Goal: Information Seeking & Learning: Learn about a topic

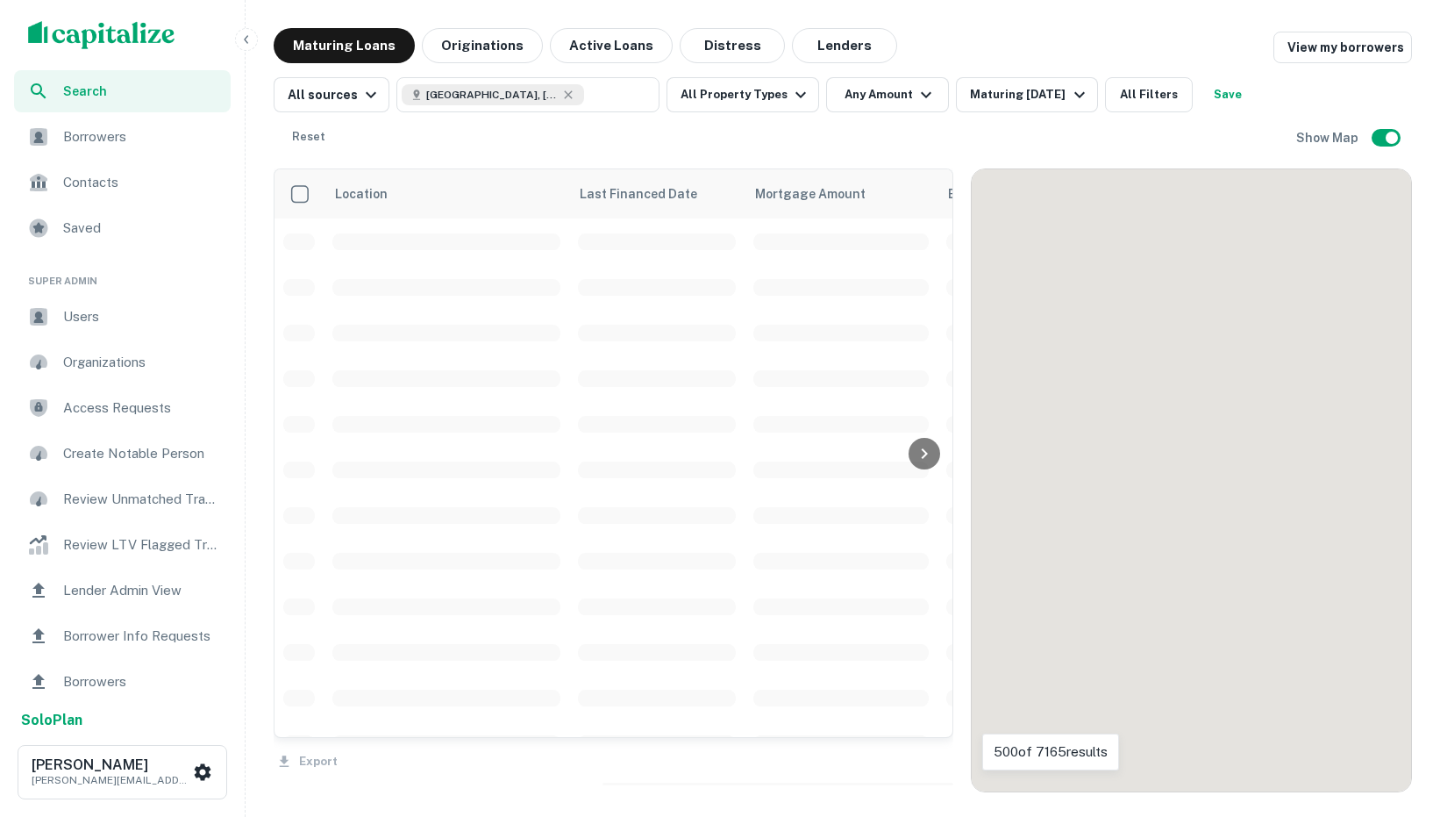
click at [246, 32] on button "button" at bounding box center [246, 39] width 23 height 23
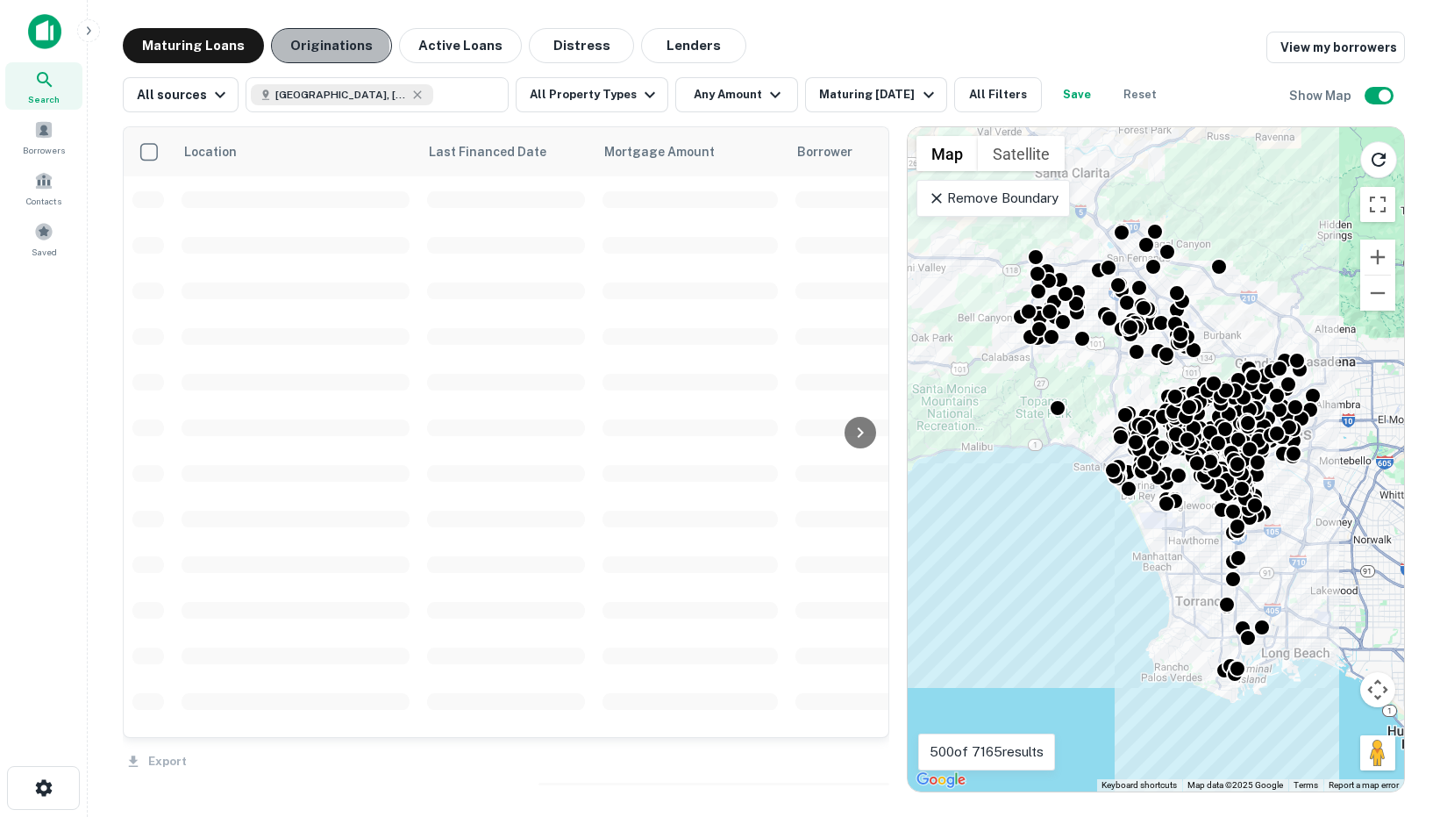
click at [309, 47] on button "Originations" at bounding box center [331, 45] width 121 height 35
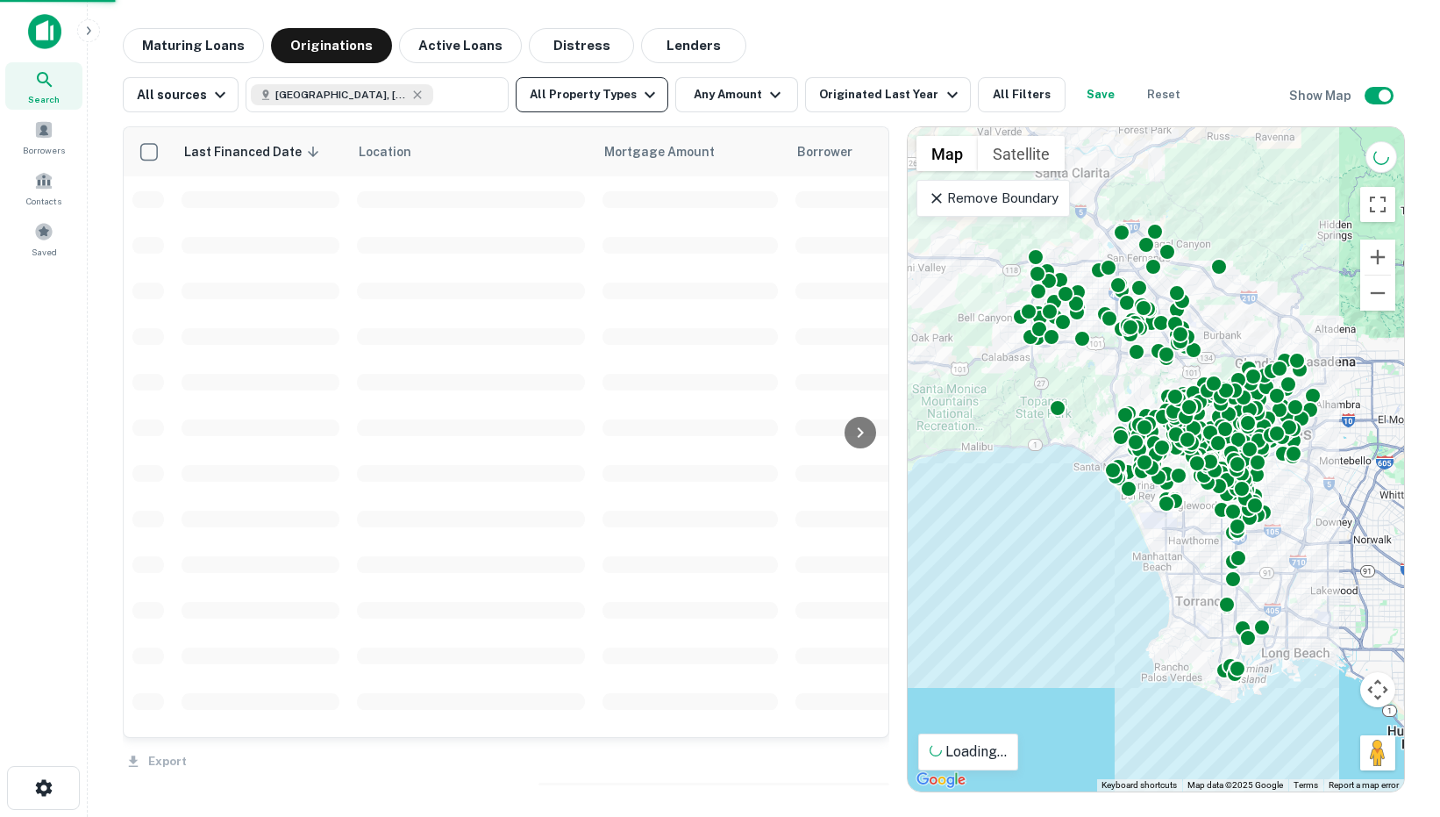
click at [536, 103] on button "All Property Types" at bounding box center [592, 94] width 153 height 35
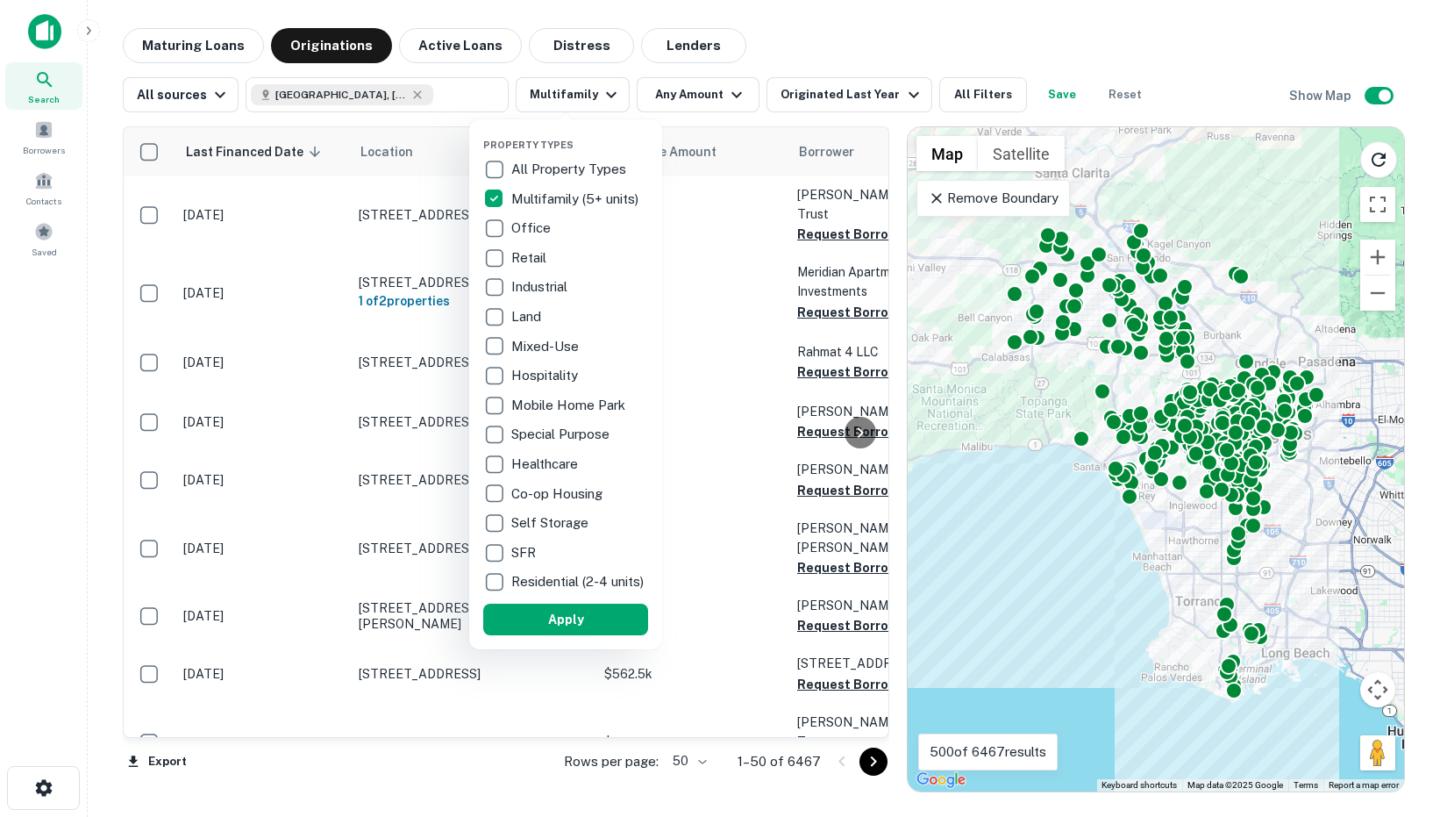
click at [930, 197] on div at bounding box center [720, 408] width 1440 height 817
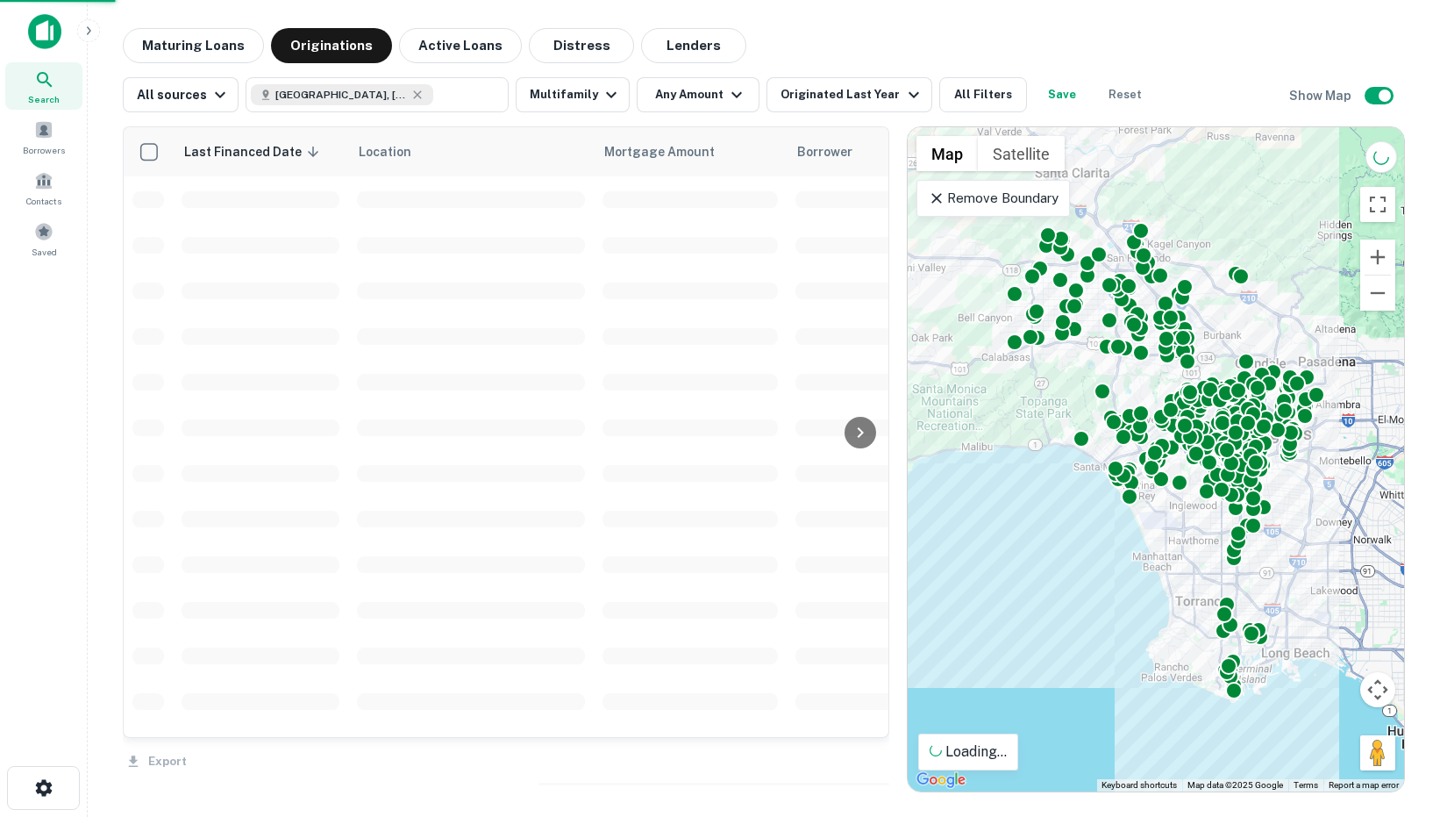
click at [940, 200] on div "Property Types All Property Types Multifamily (5+ units) Office Retail Industri…" at bounding box center [720, 408] width 1440 height 817
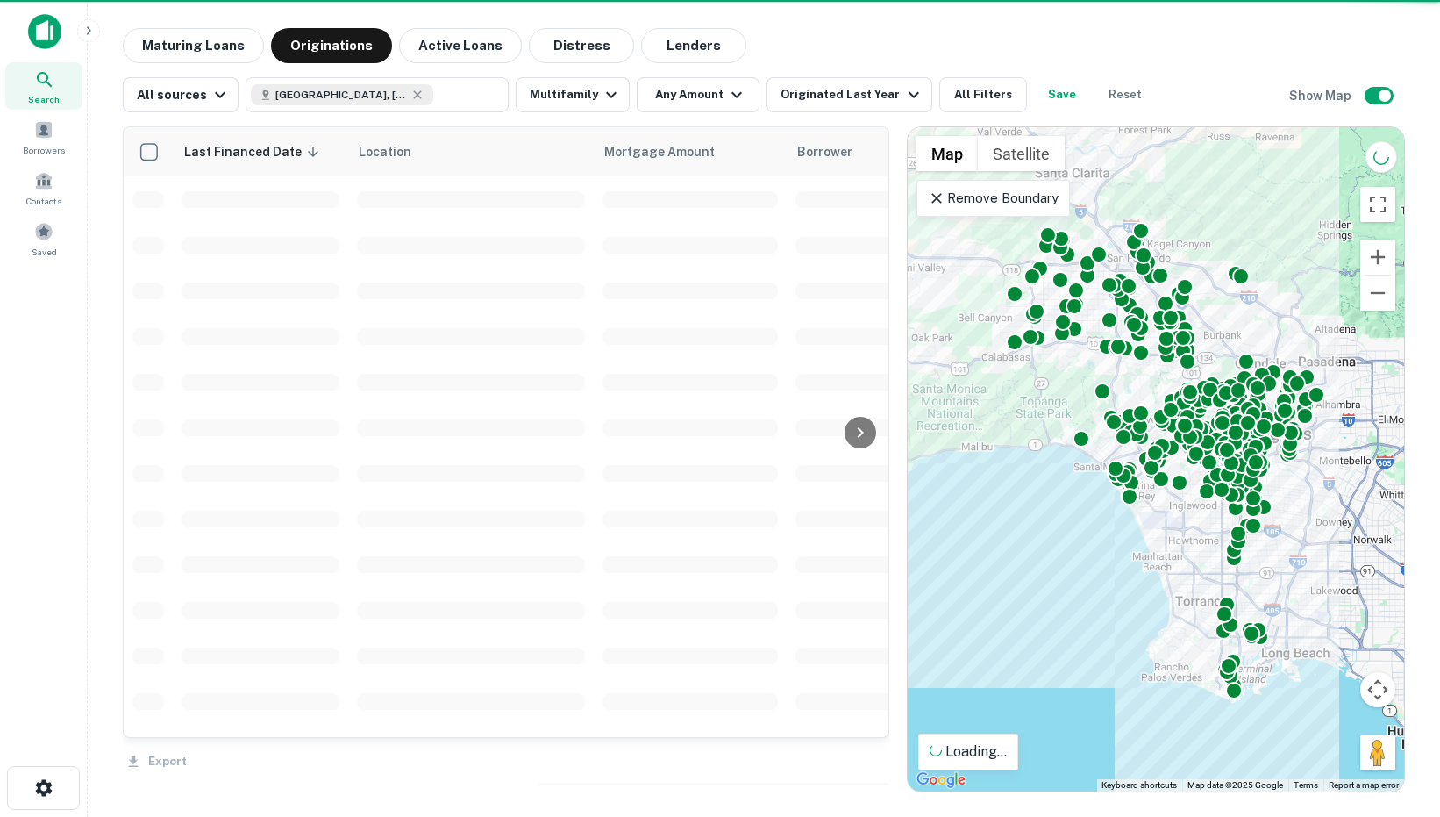
click at [932, 199] on icon at bounding box center [937, 198] width 18 height 18
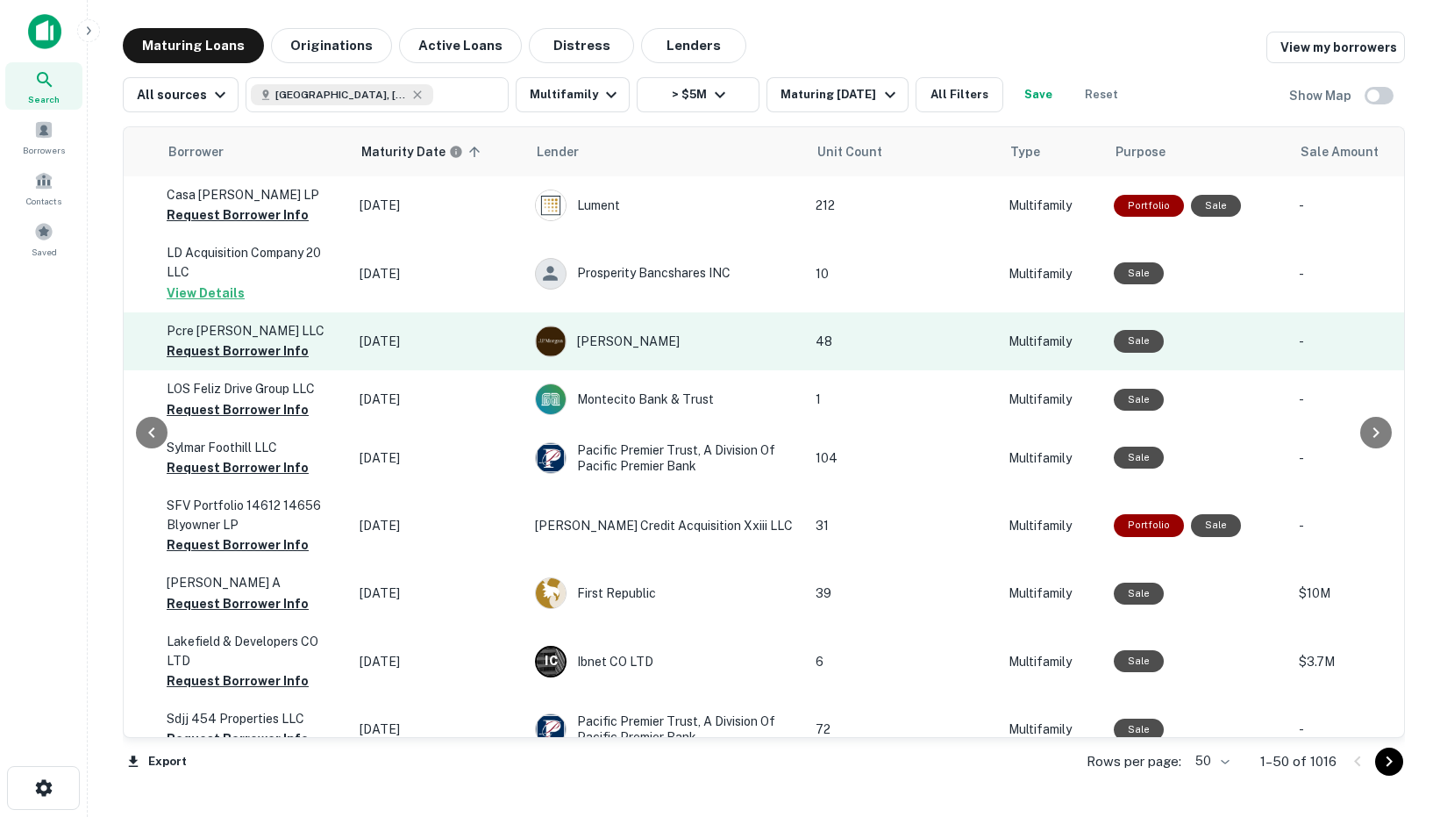
scroll to position [0, 688]
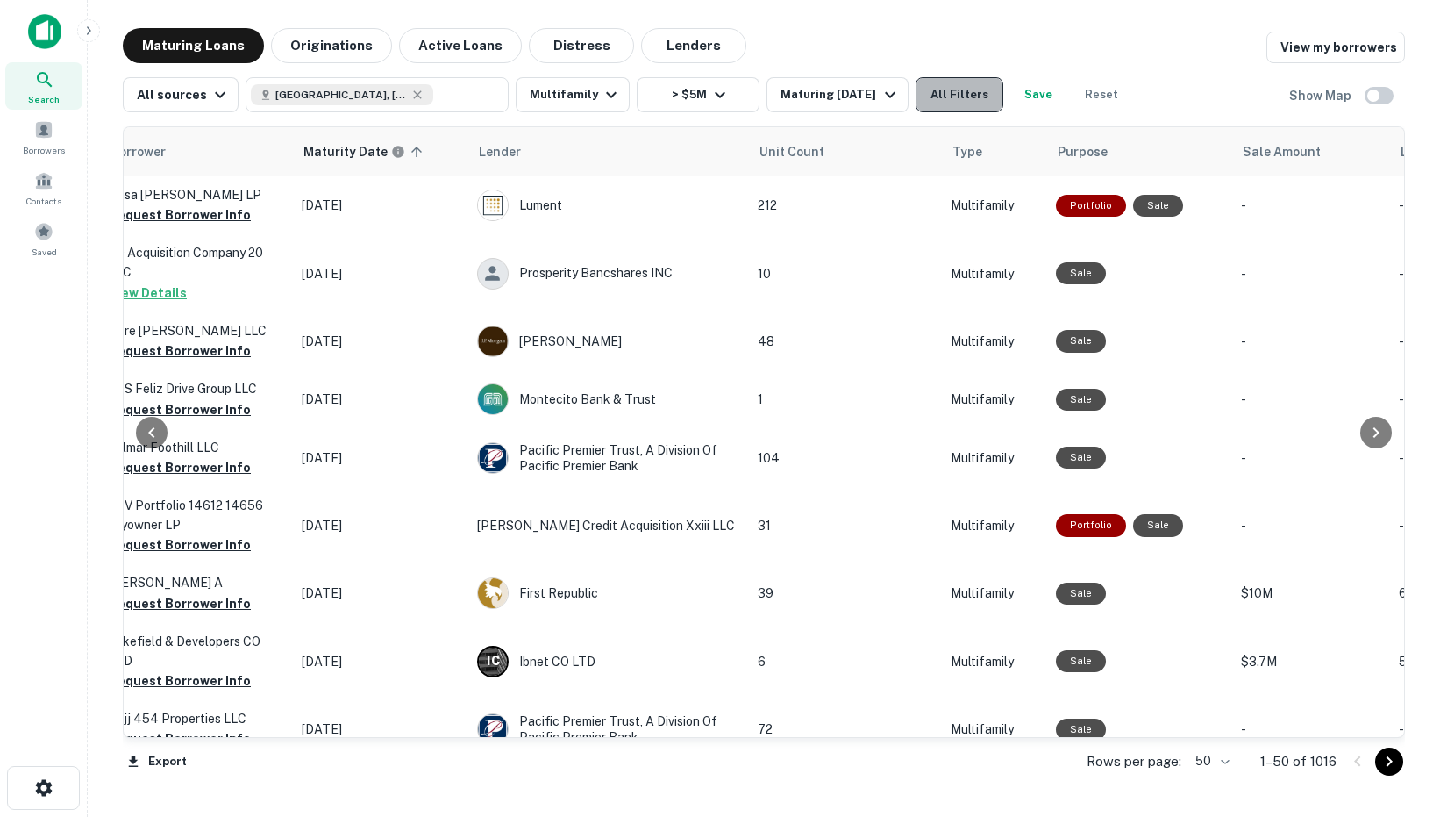
click at [967, 109] on button "All Filters" at bounding box center [960, 94] width 88 height 35
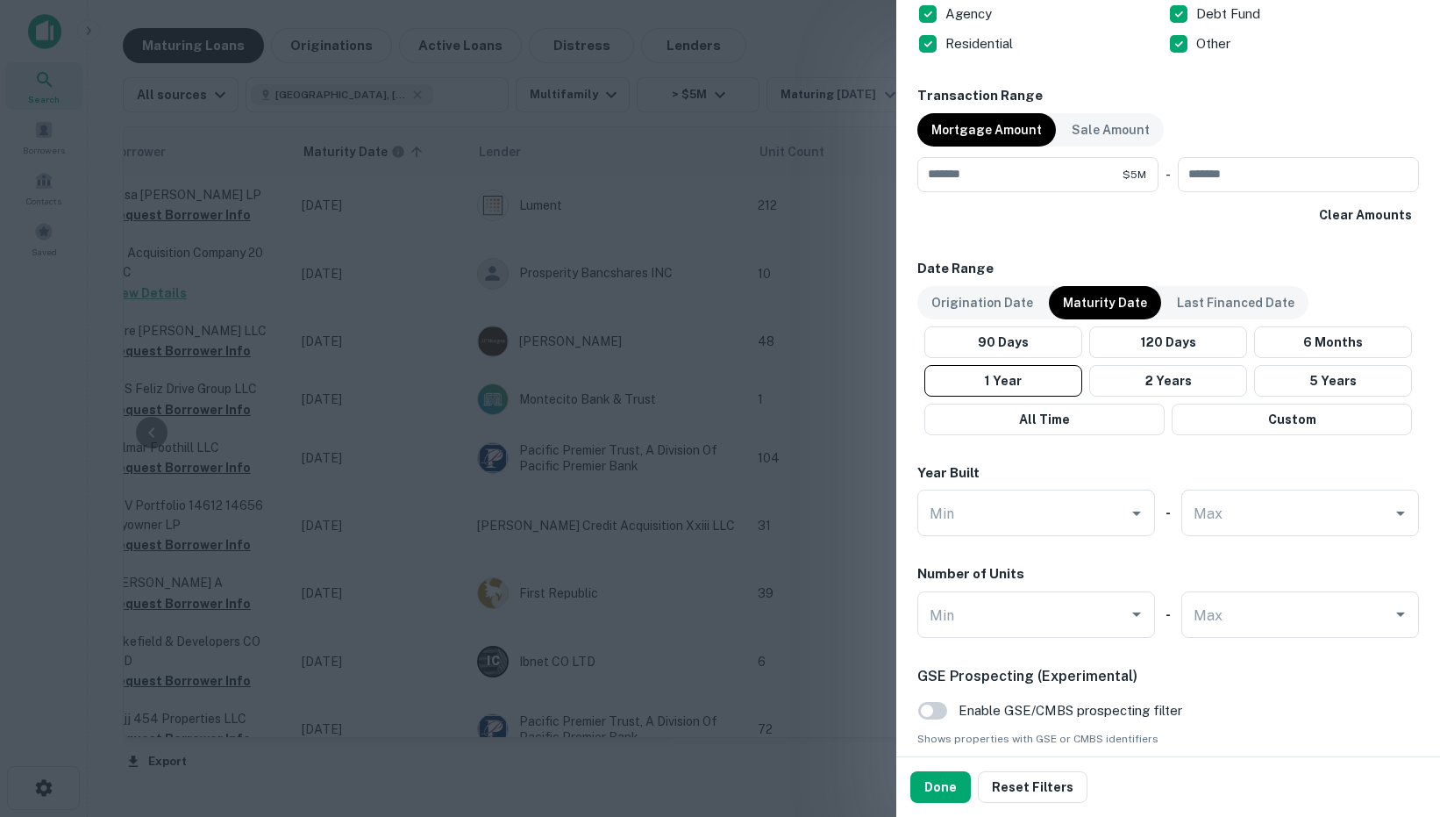
scroll to position [877, 0]
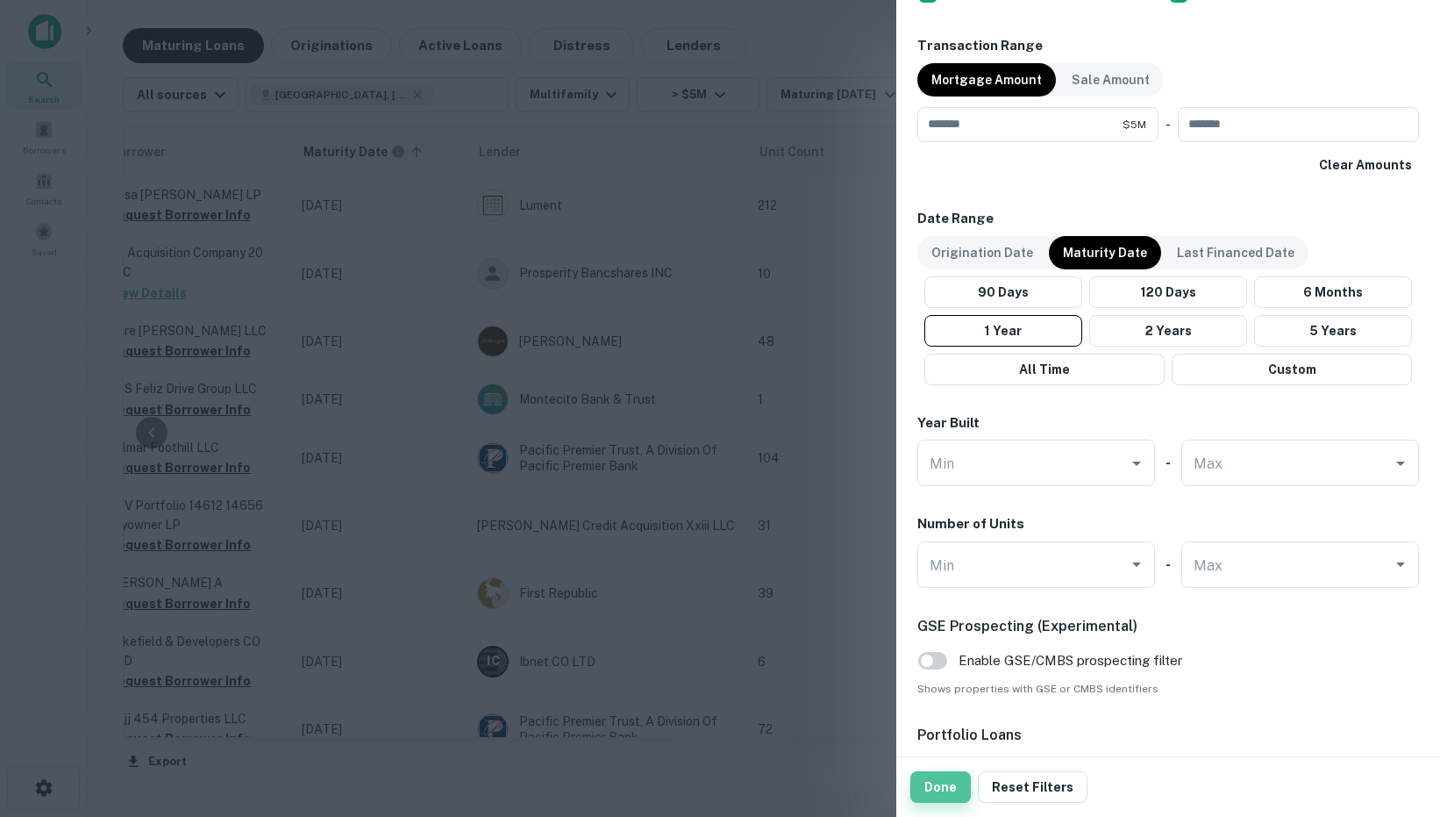
click at [948, 784] on button "Done" at bounding box center [940, 787] width 61 height 32
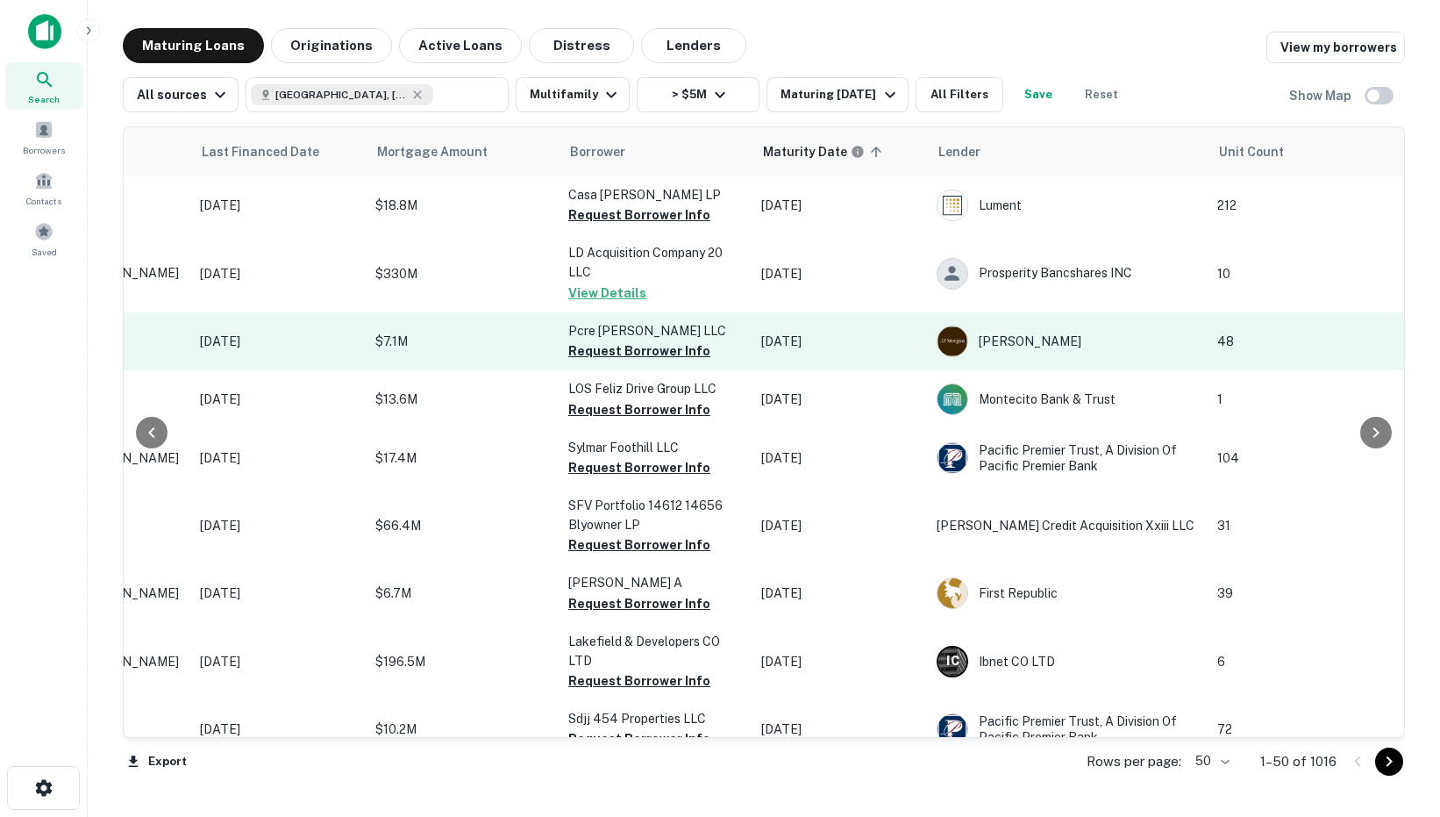
scroll to position [0, 0]
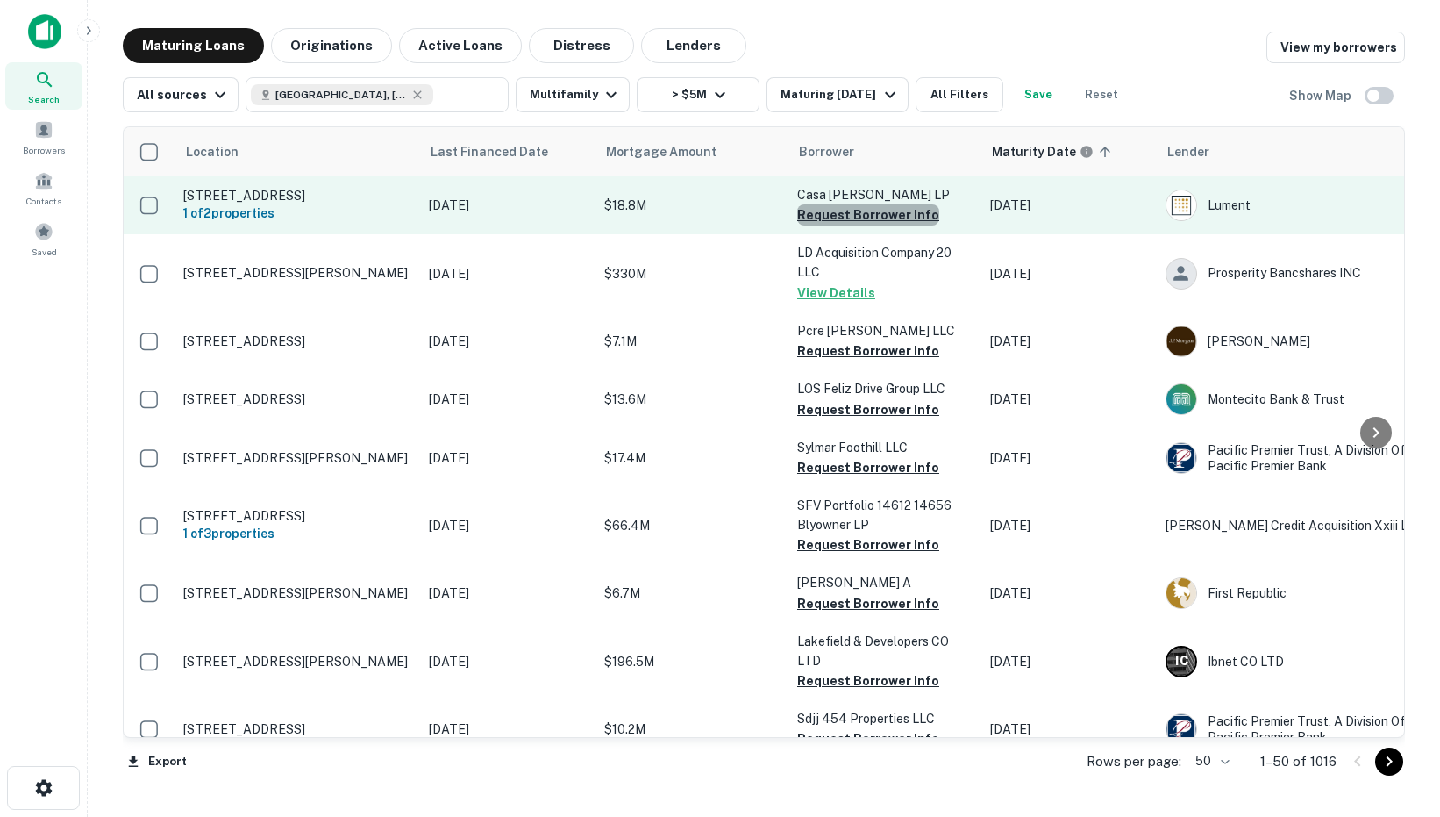
click at [870, 214] on button "Request Borrower Info" at bounding box center [868, 214] width 142 height 21
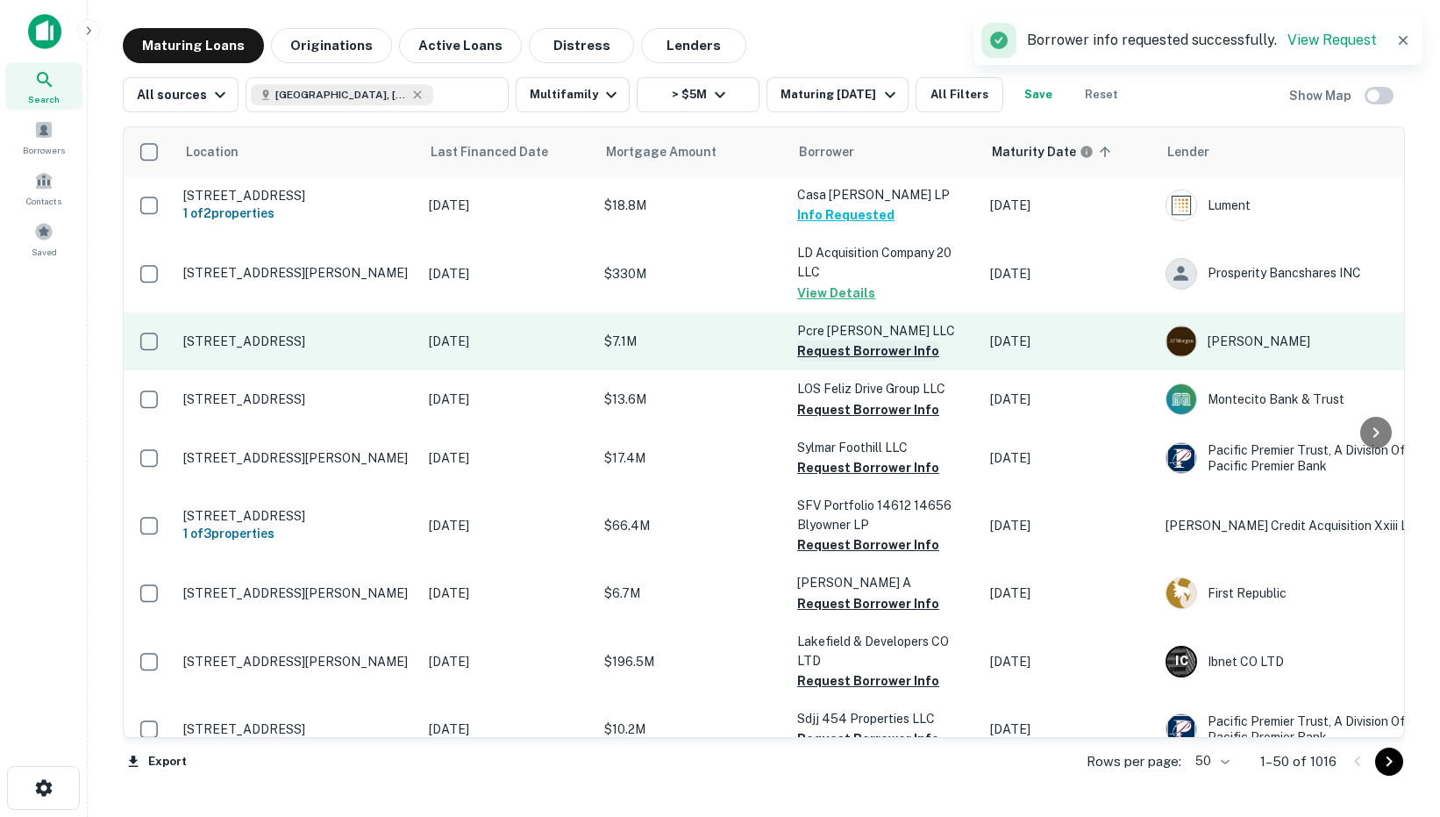
click at [817, 341] on button "Request Borrower Info" at bounding box center [868, 350] width 142 height 21
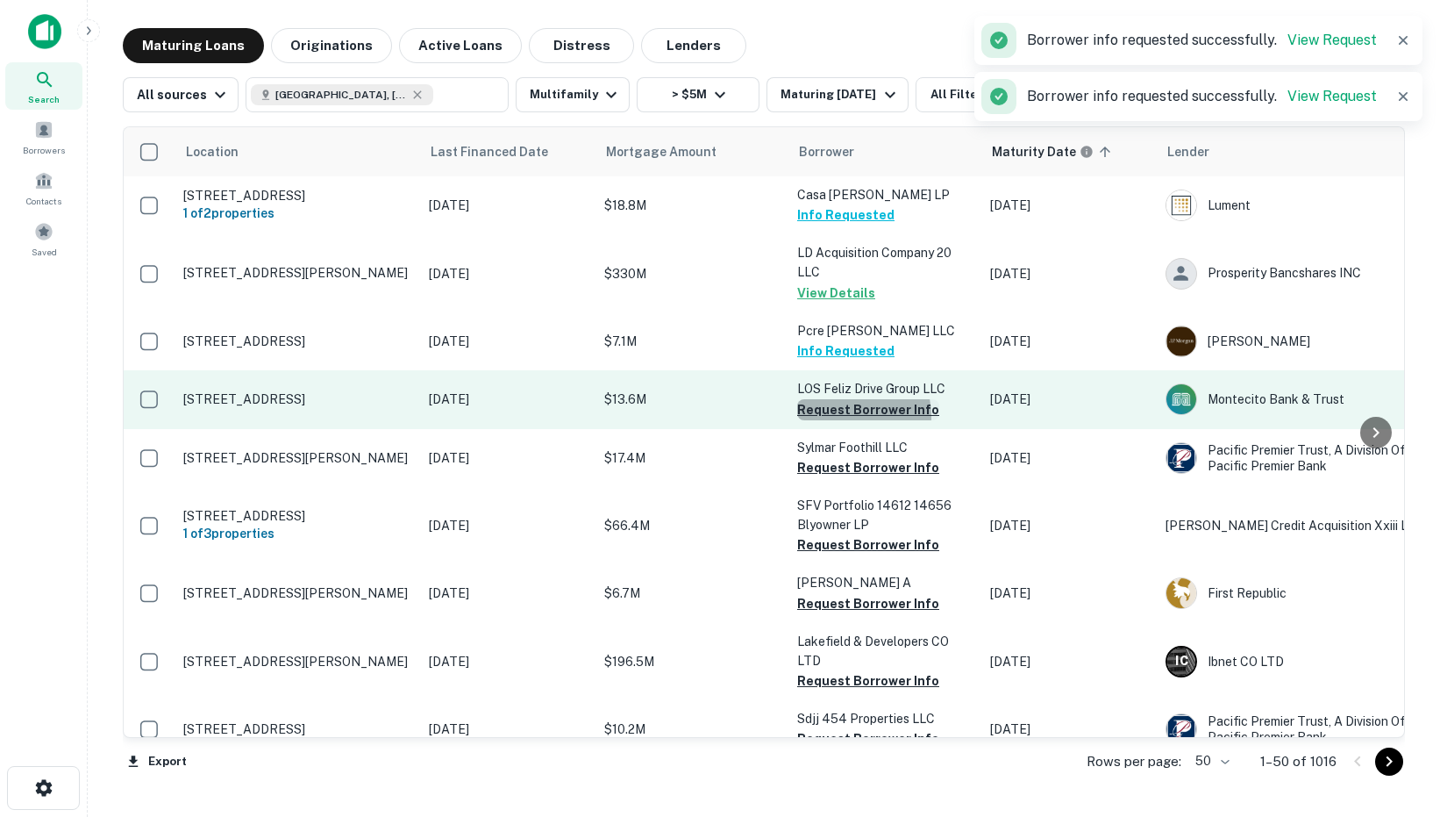
click at [845, 416] on button "Request Borrower Info" at bounding box center [868, 409] width 142 height 21
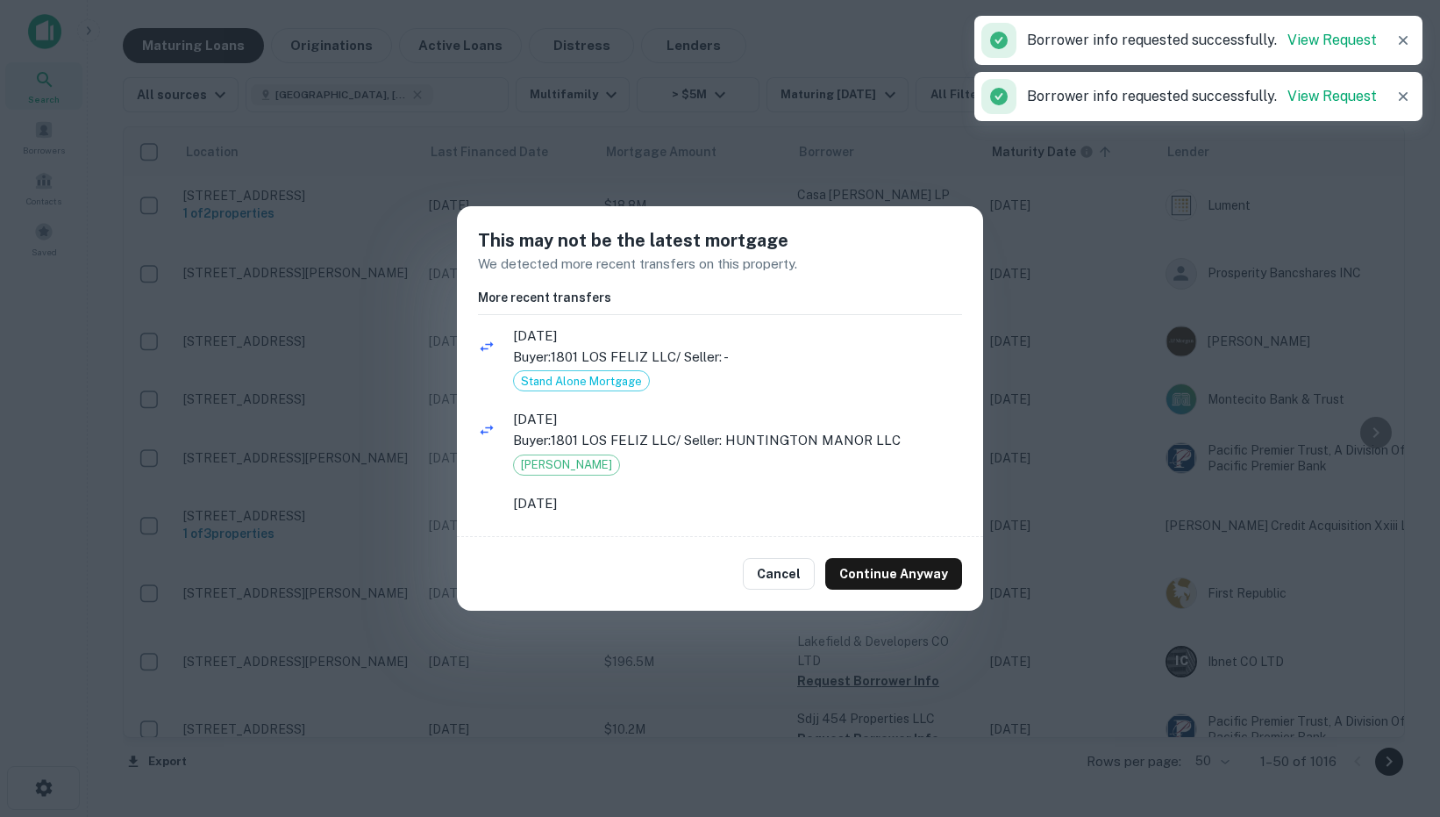
click at [874, 555] on div "Cancel Continue Anyway" at bounding box center [720, 574] width 526 height 74
click at [877, 574] on button "Continue Anyway" at bounding box center [893, 574] width 137 height 32
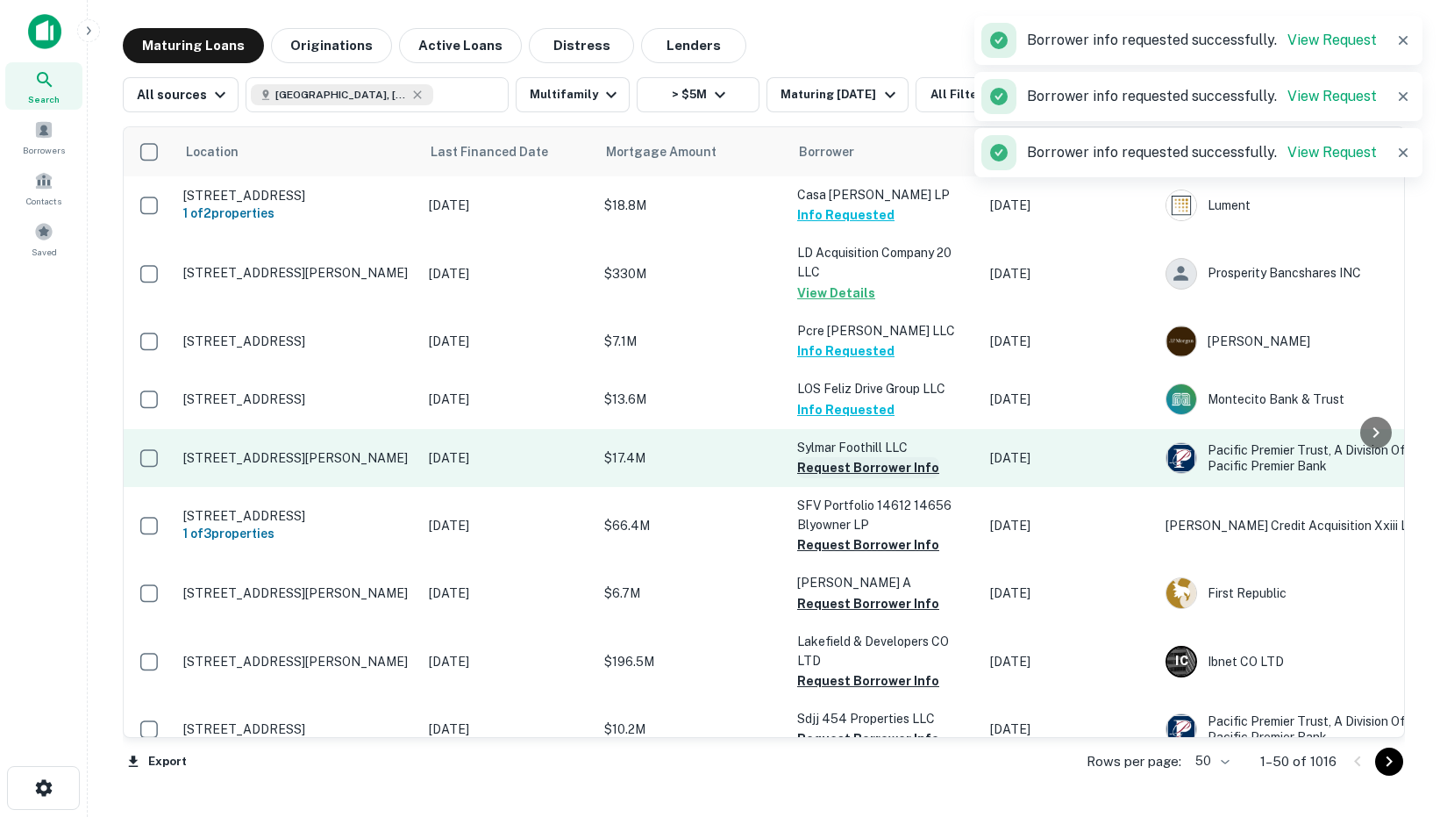
click at [851, 463] on button "Request Borrower Info" at bounding box center [868, 467] width 142 height 21
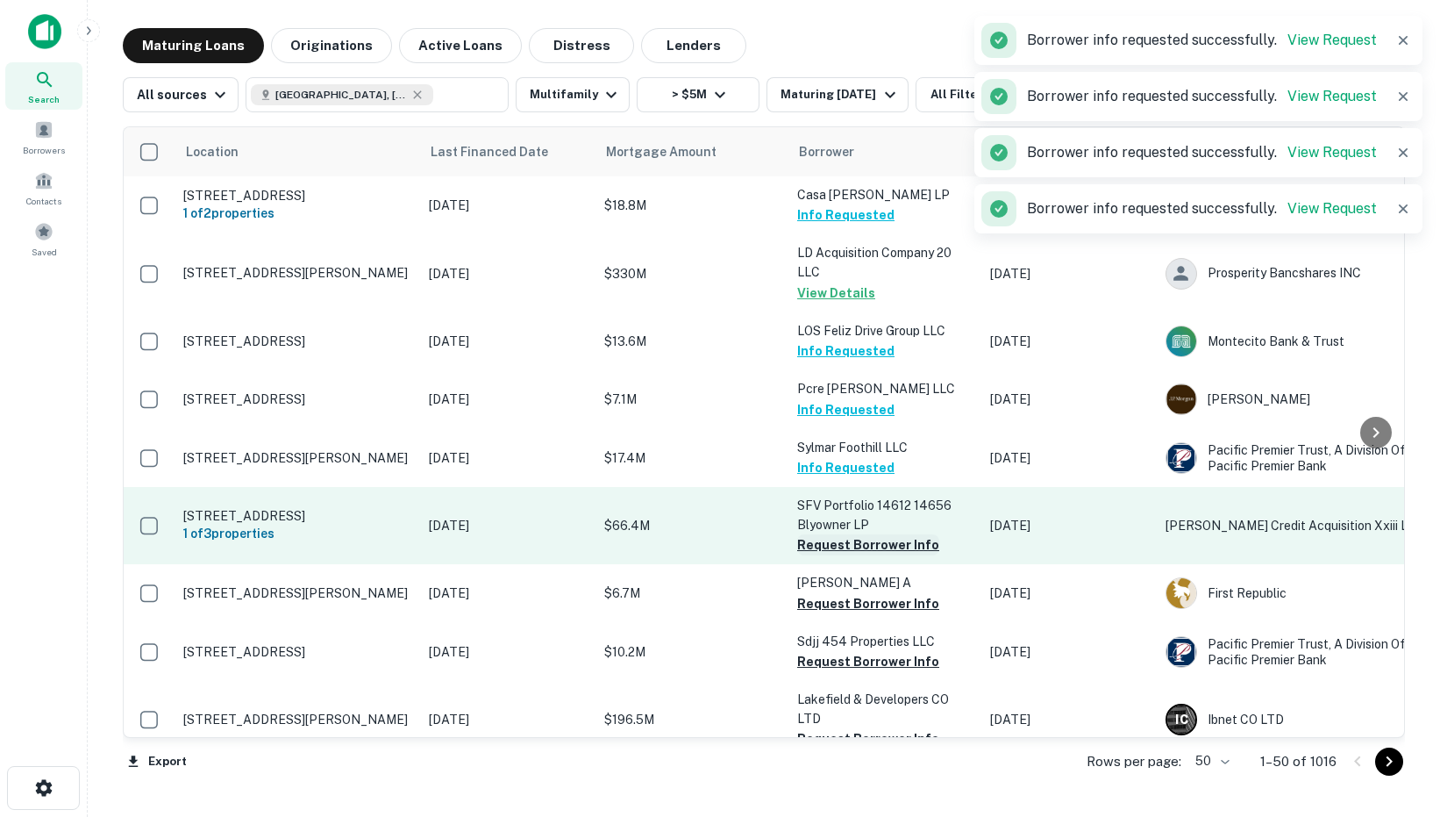
click at [825, 543] on button "Request Borrower Info" at bounding box center [868, 544] width 142 height 21
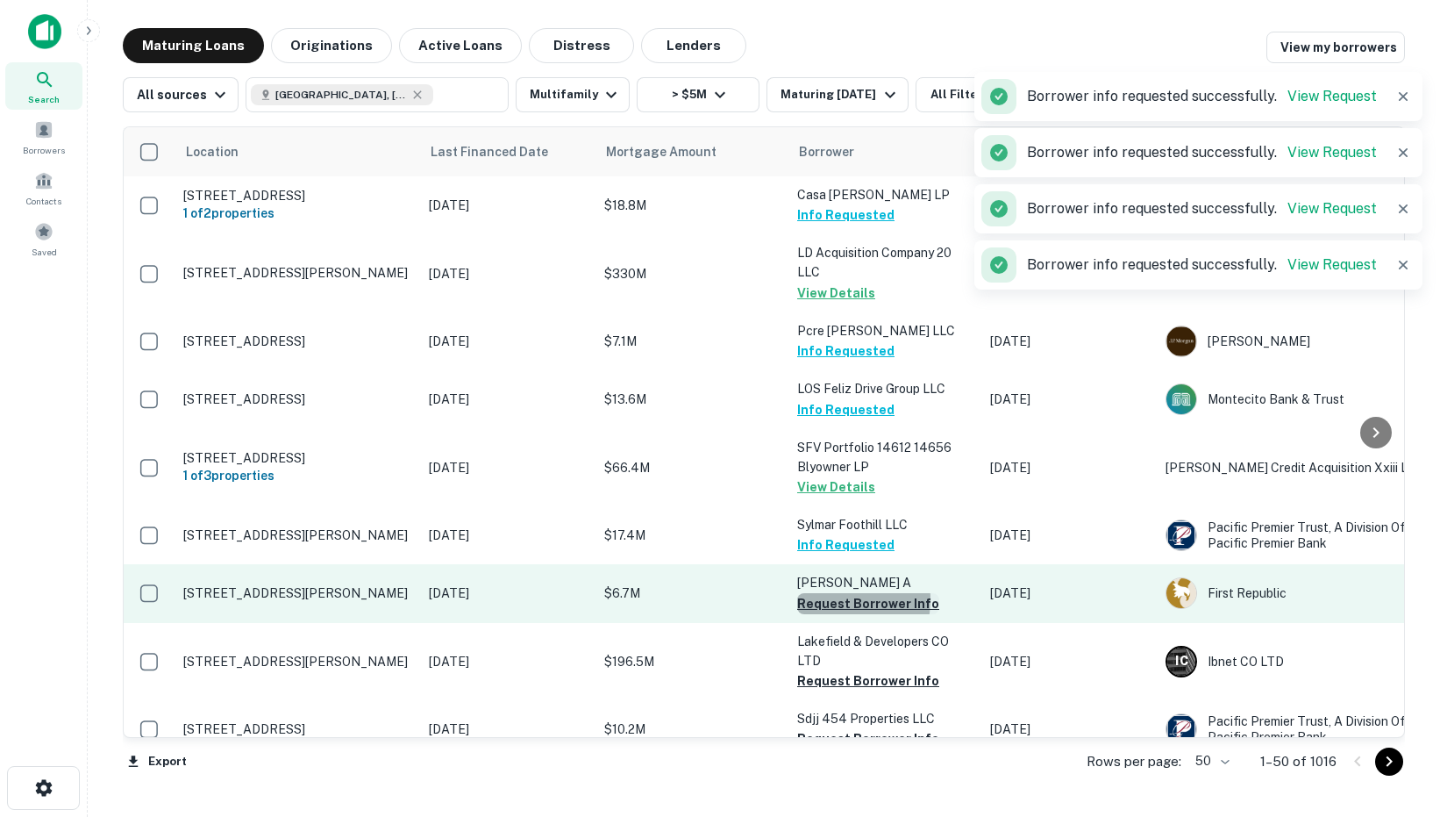
click at [835, 600] on button "Request Borrower Info" at bounding box center [868, 603] width 142 height 21
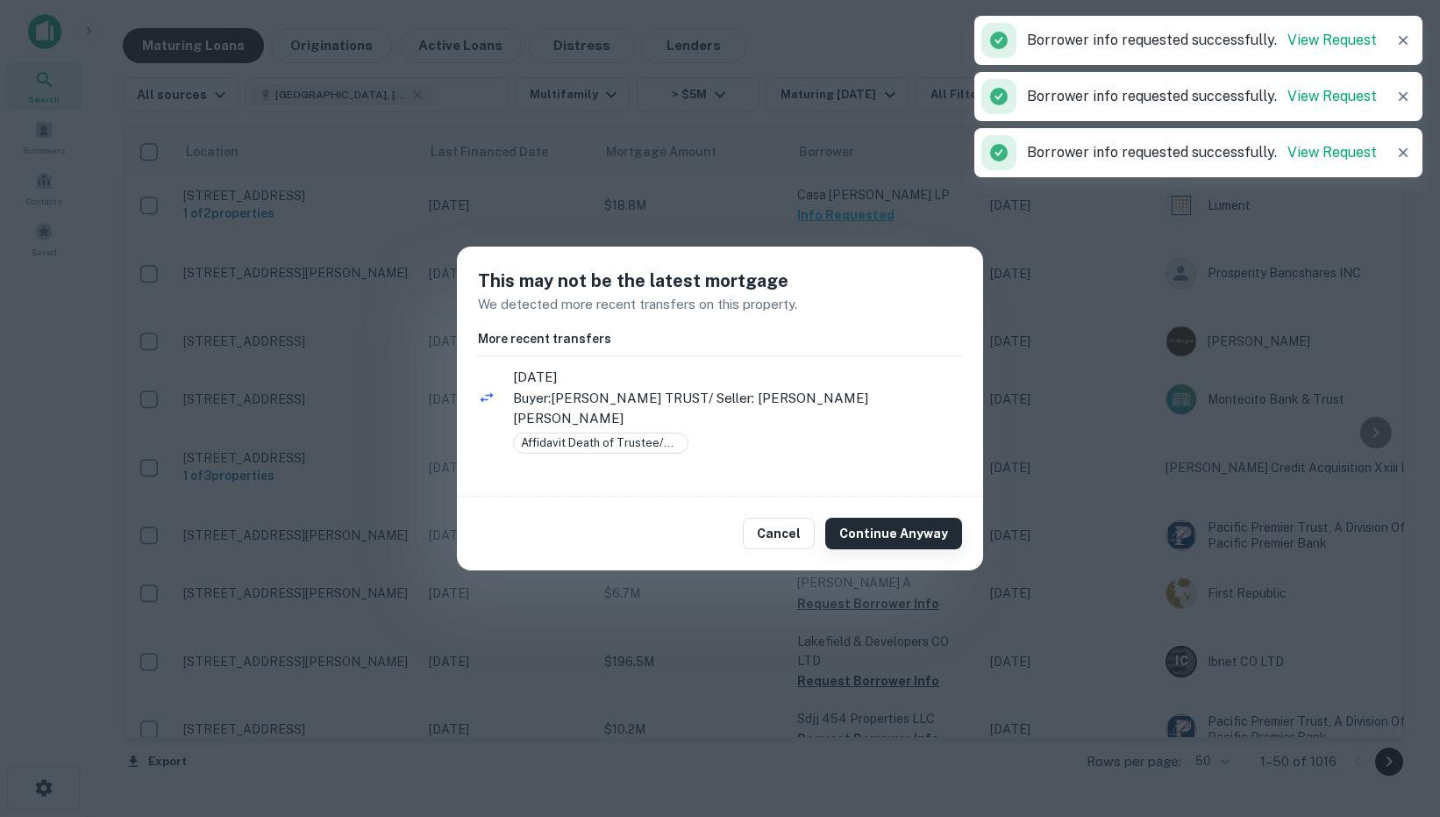
click at [868, 517] on button "Continue Anyway" at bounding box center [893, 533] width 137 height 32
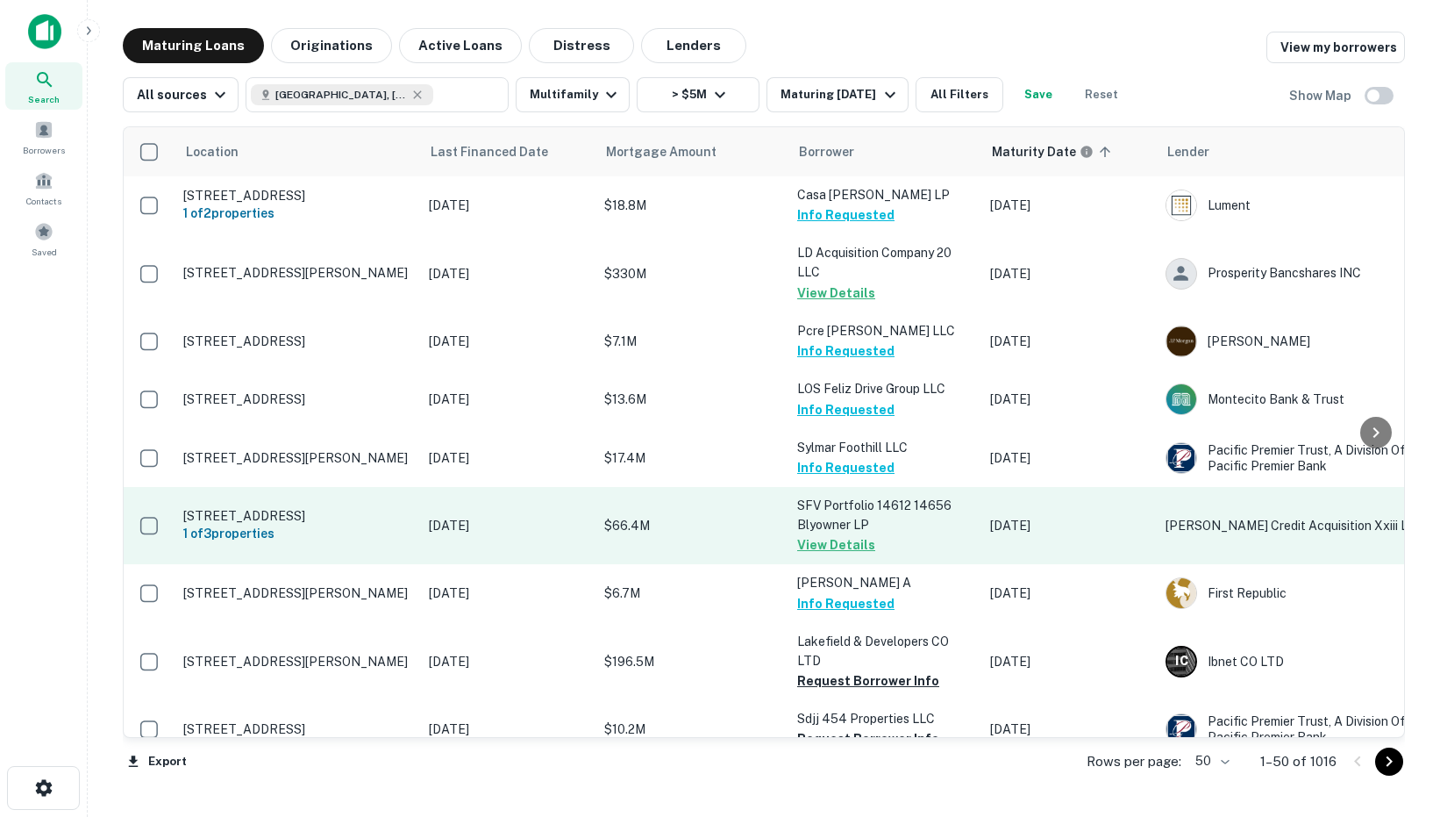
click at [704, 538] on td "$66.4M" at bounding box center [692, 525] width 193 height 77
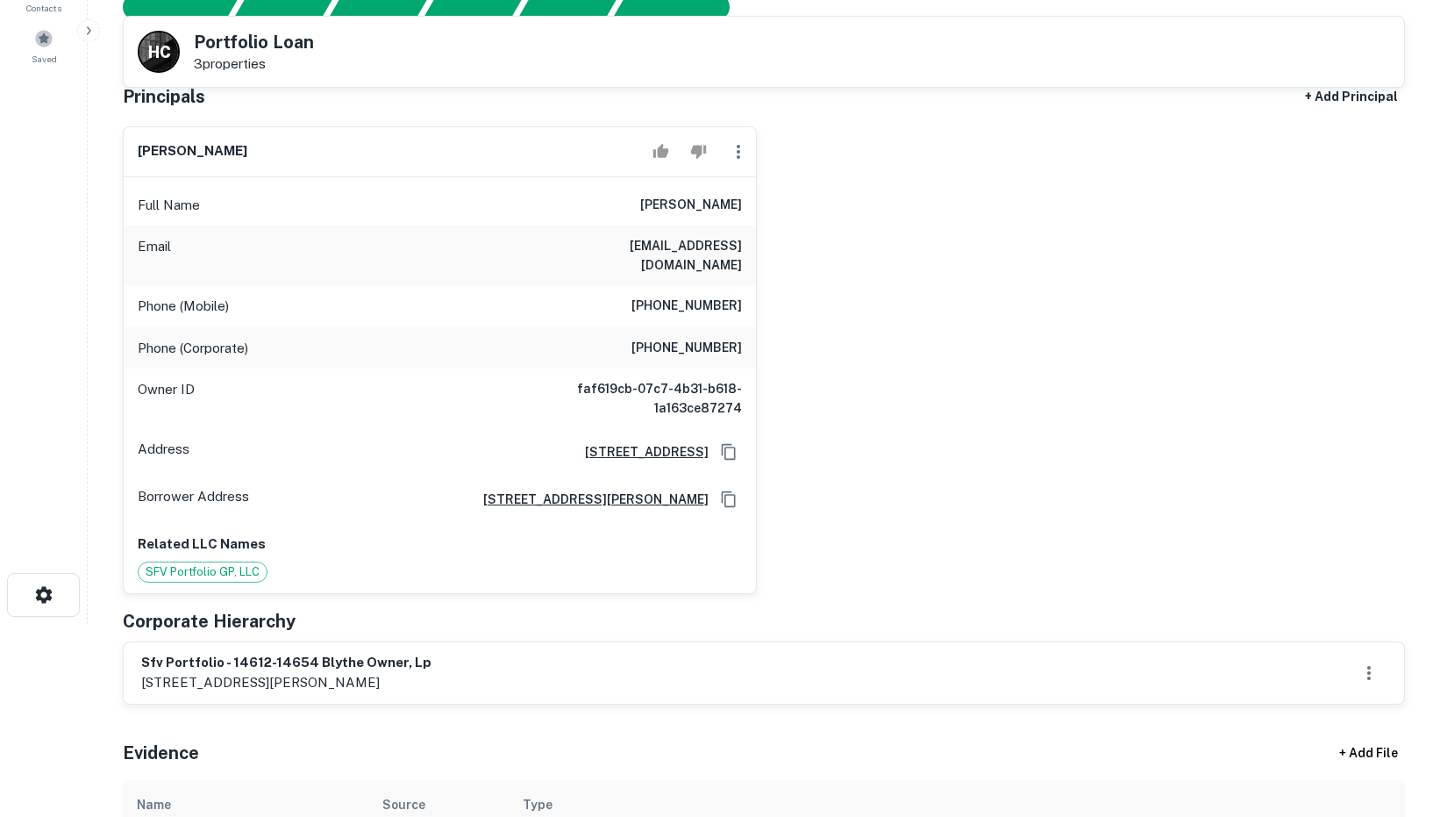
scroll to position [196, 0]
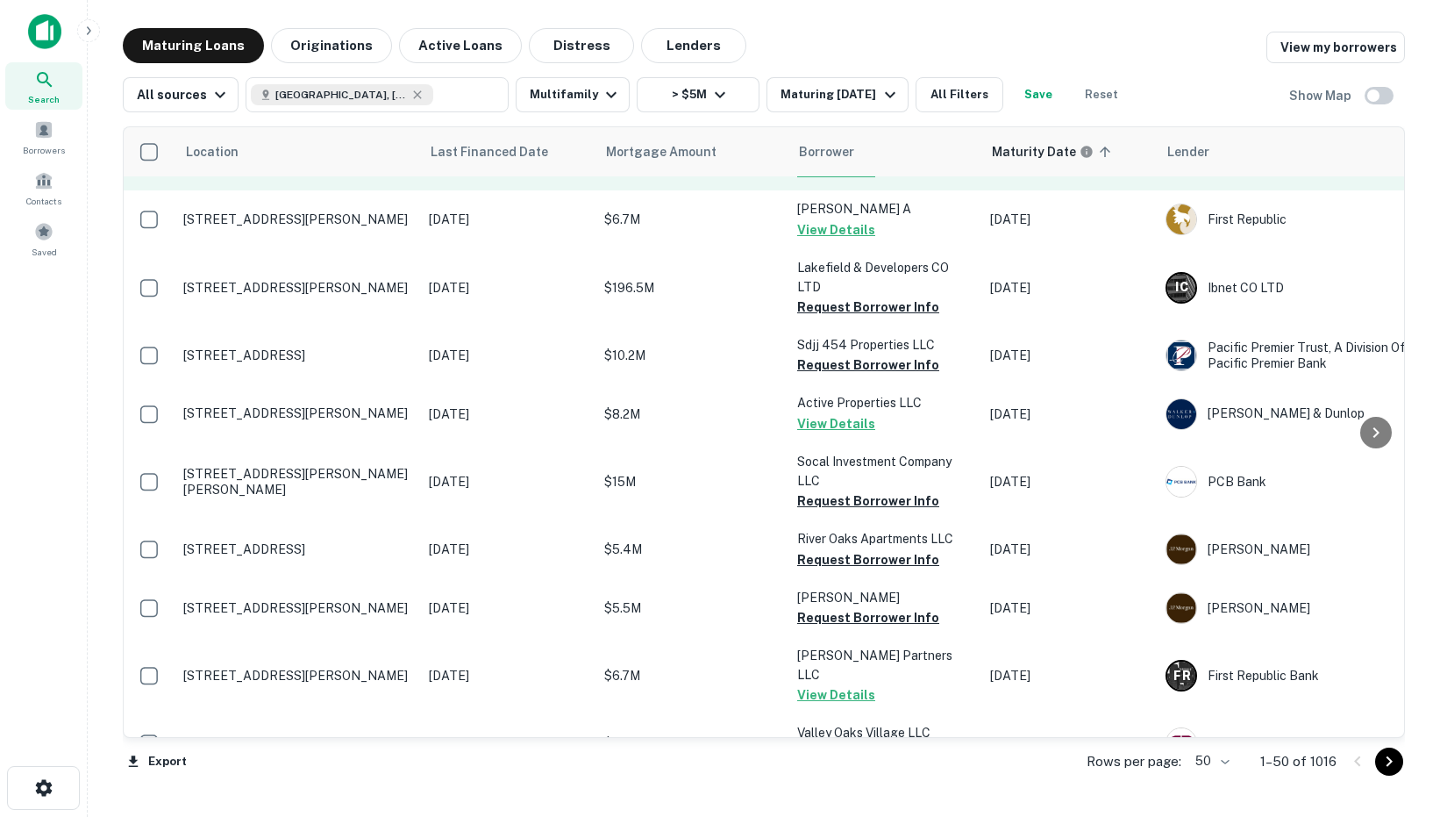
scroll to position [525, 0]
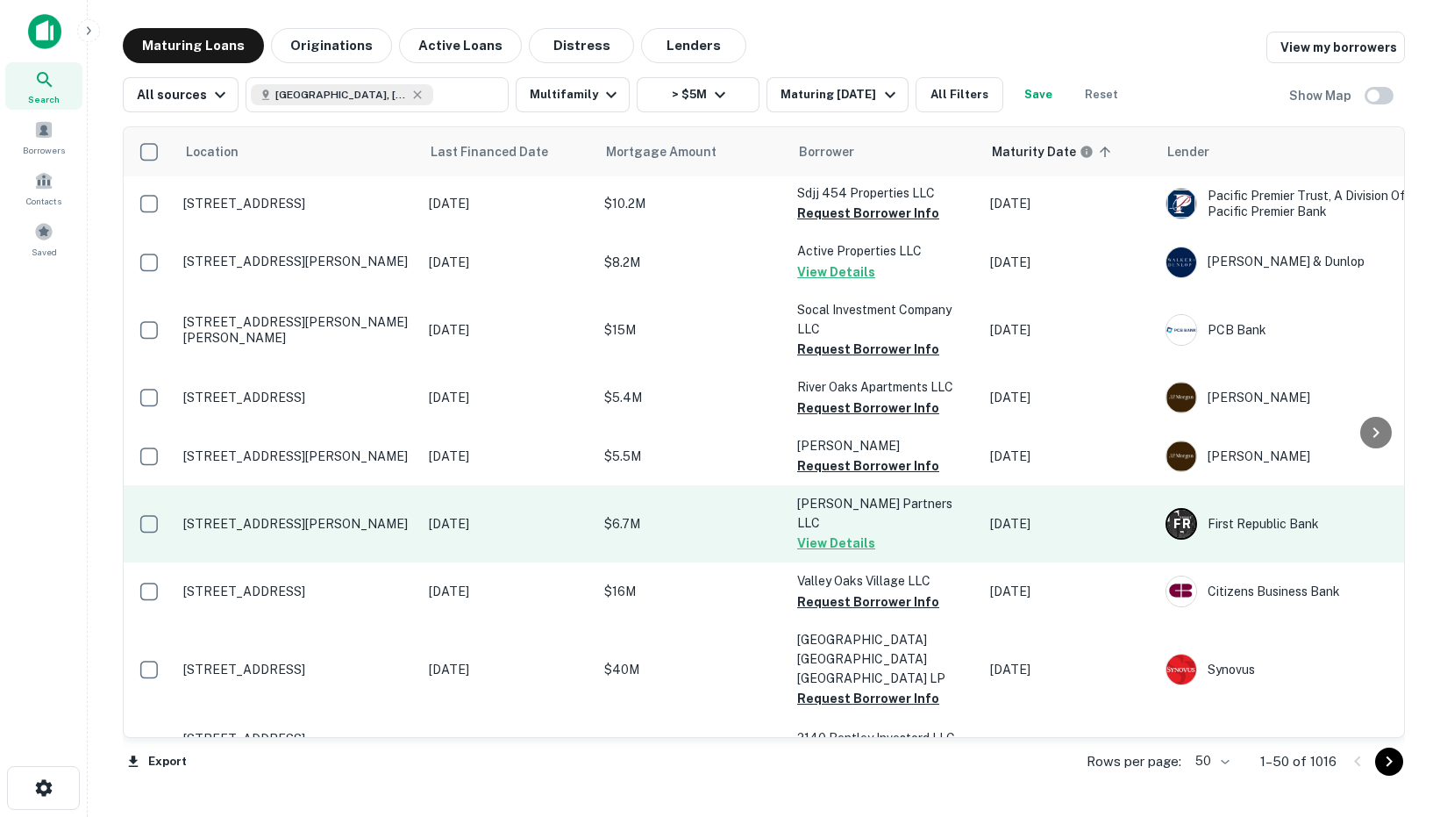
click at [671, 525] on td "$6.7M" at bounding box center [692, 523] width 193 height 77
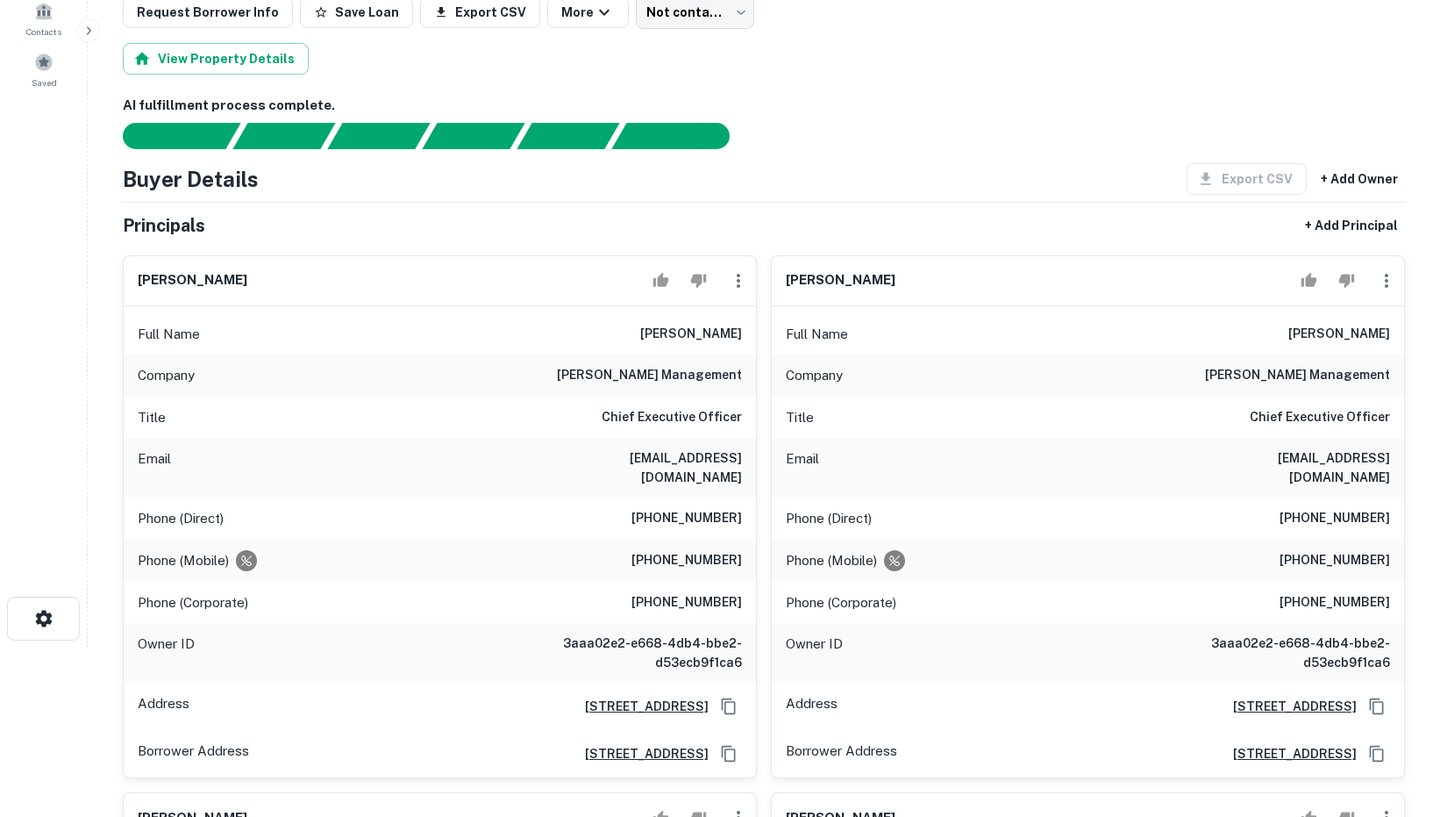
scroll to position [171, 0]
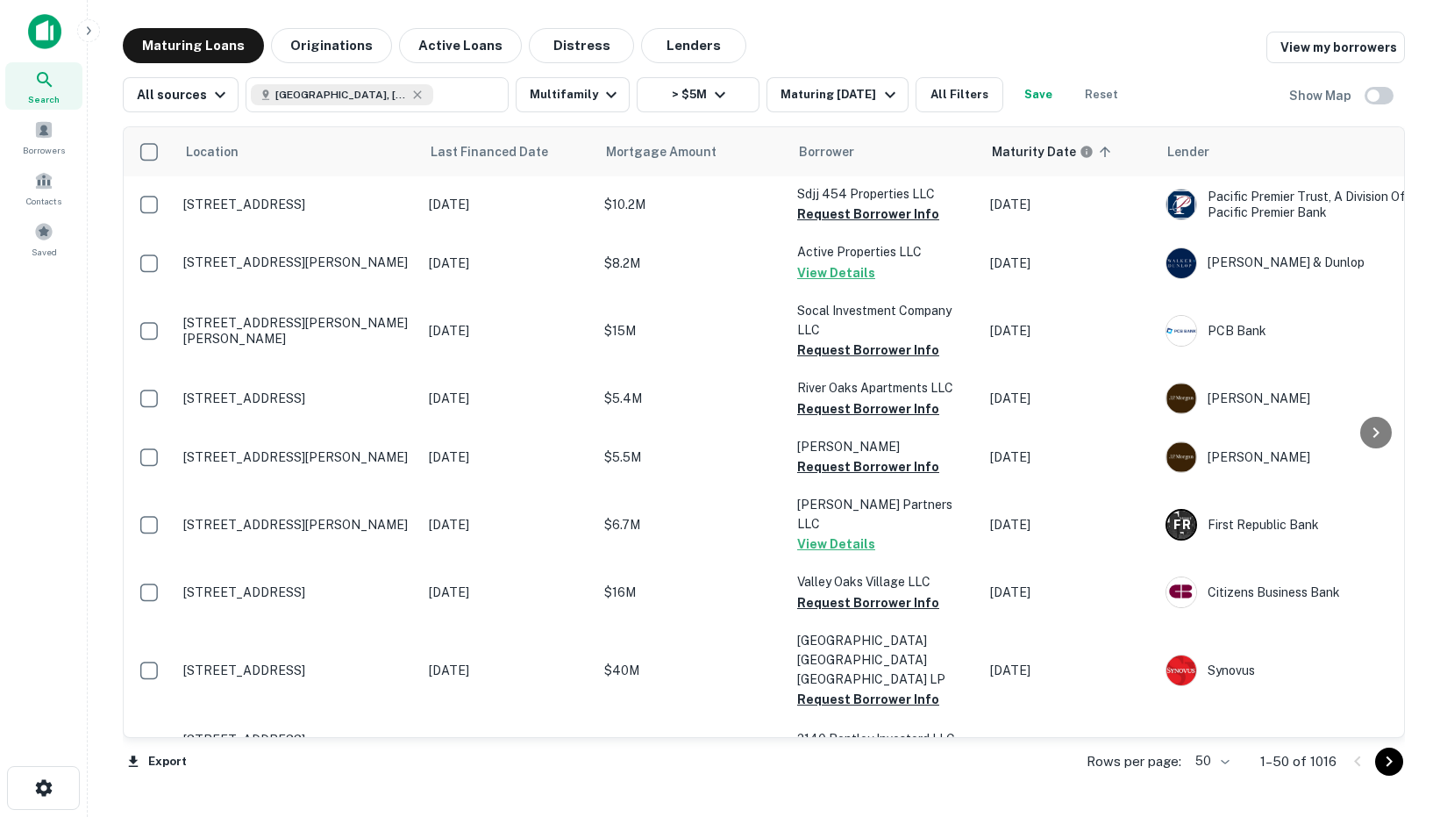
scroll to position [525, 0]
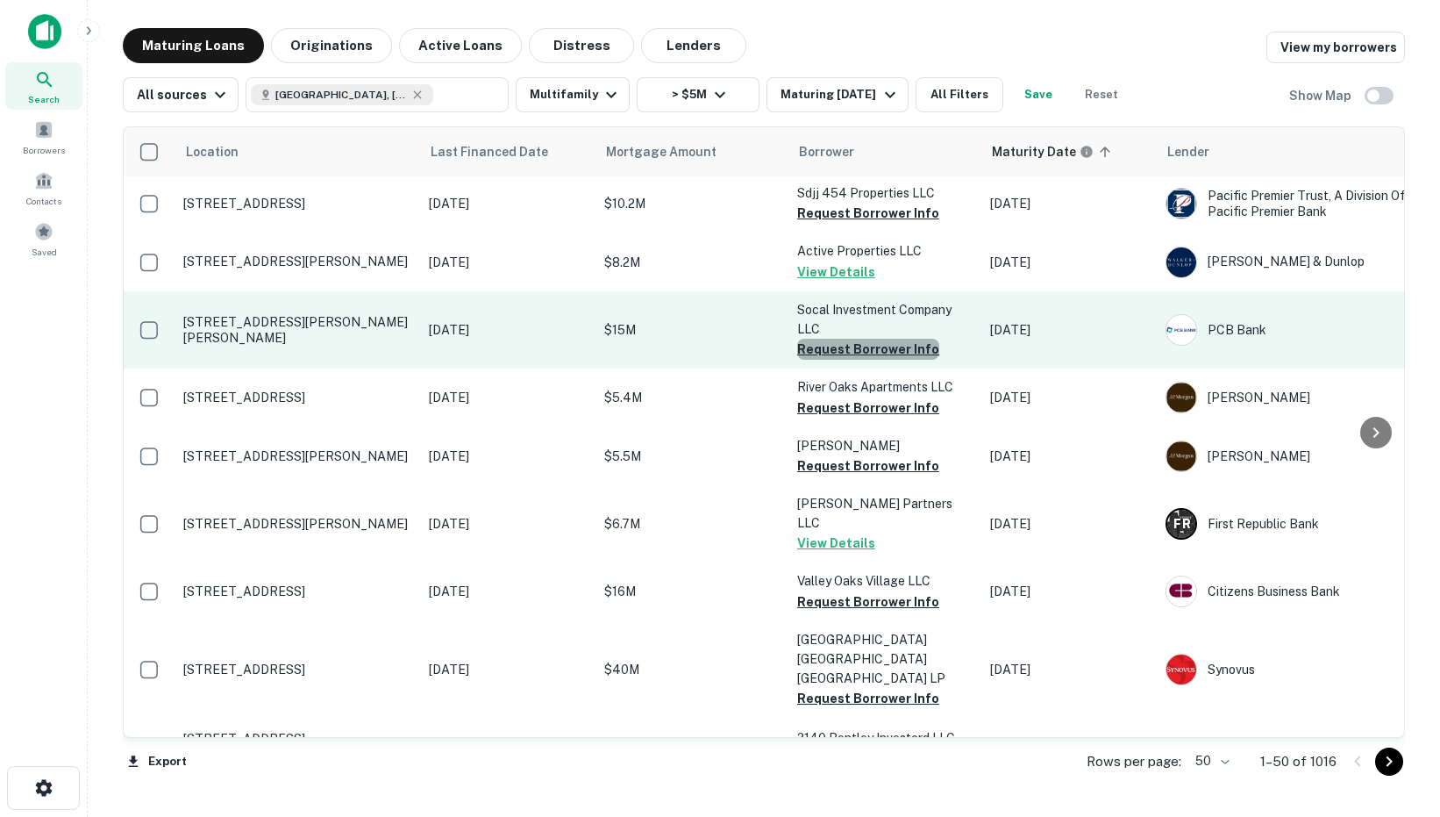
click at [888, 350] on button "Request Borrower Info" at bounding box center [868, 349] width 142 height 21
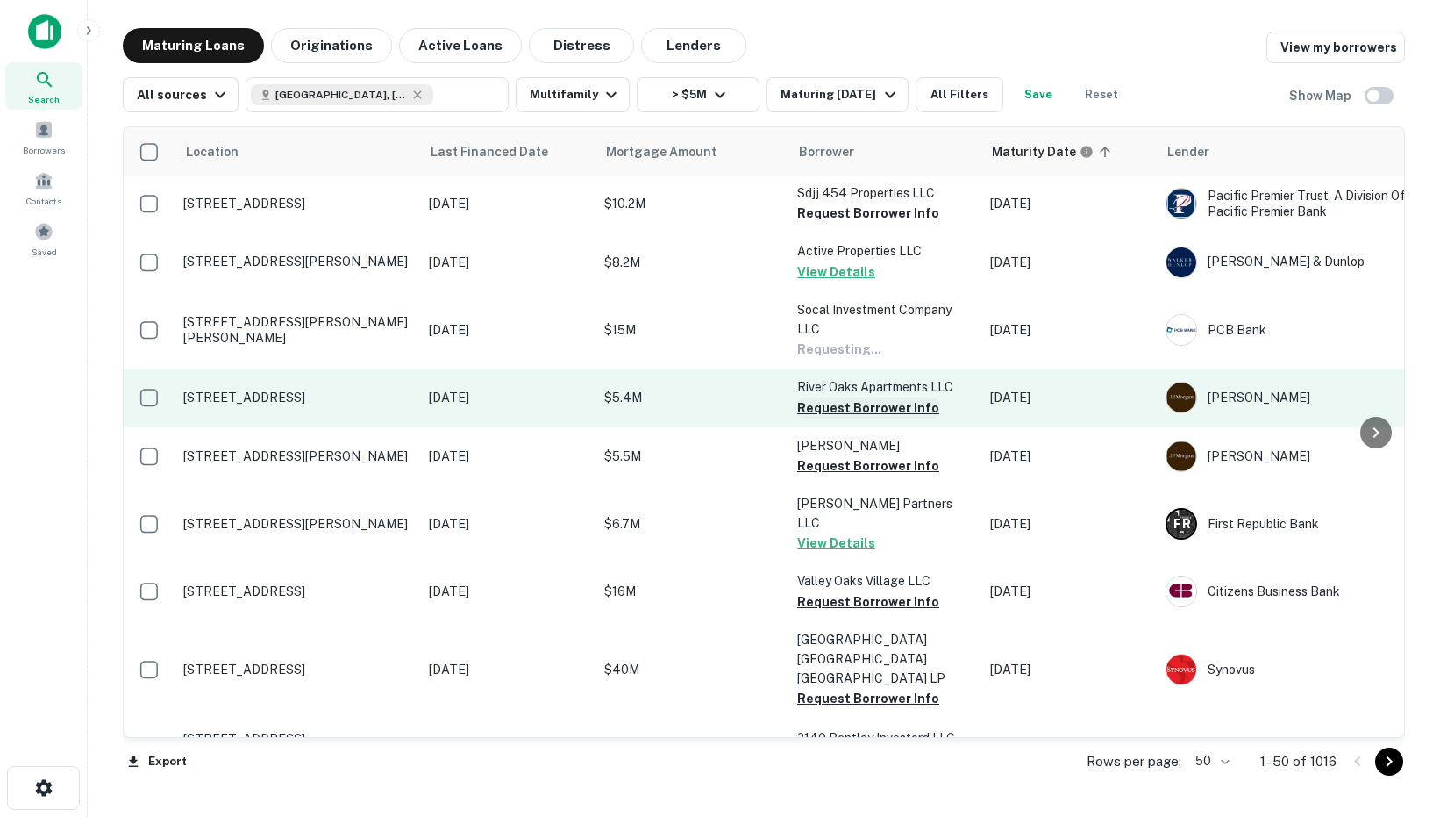
click at [846, 416] on button "Request Borrower Info" at bounding box center [868, 407] width 142 height 21
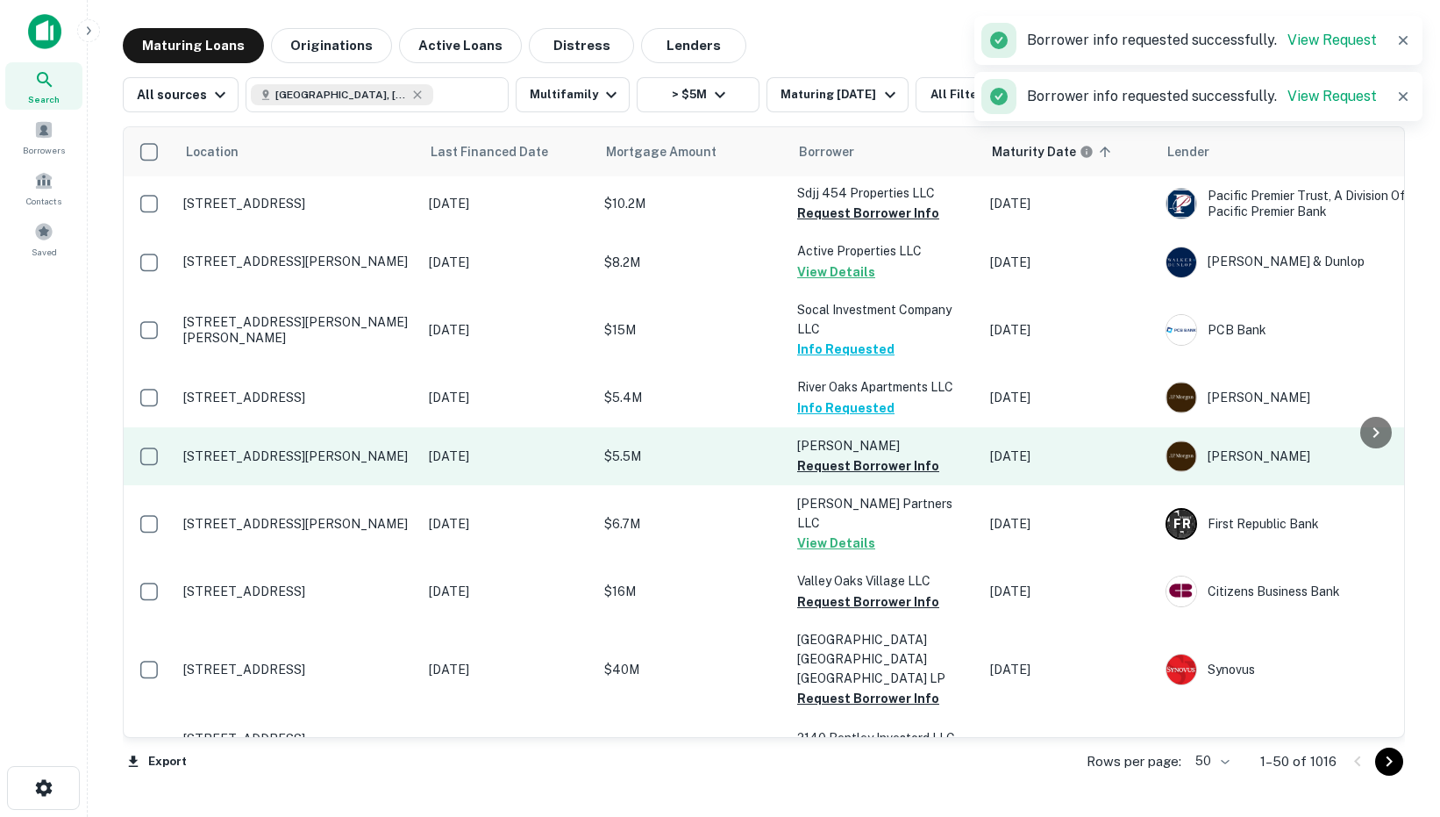
click at [822, 476] on td "[PERSON_NAME] Request Borrower Info" at bounding box center [884, 456] width 193 height 58
click at [821, 462] on button "Request Borrower Info" at bounding box center [868, 465] width 142 height 21
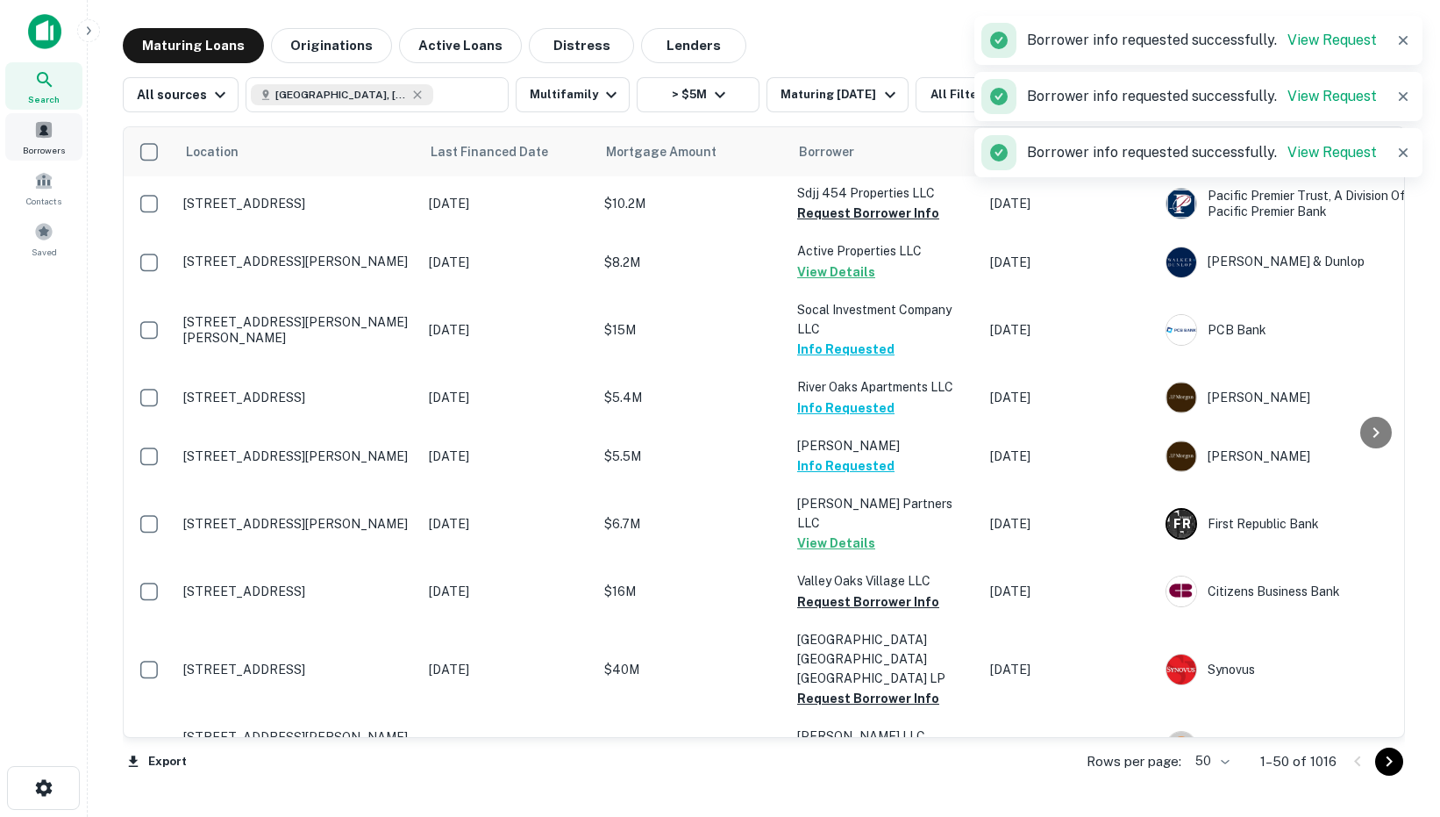
click at [11, 158] on div "Borrowers" at bounding box center [43, 136] width 77 height 47
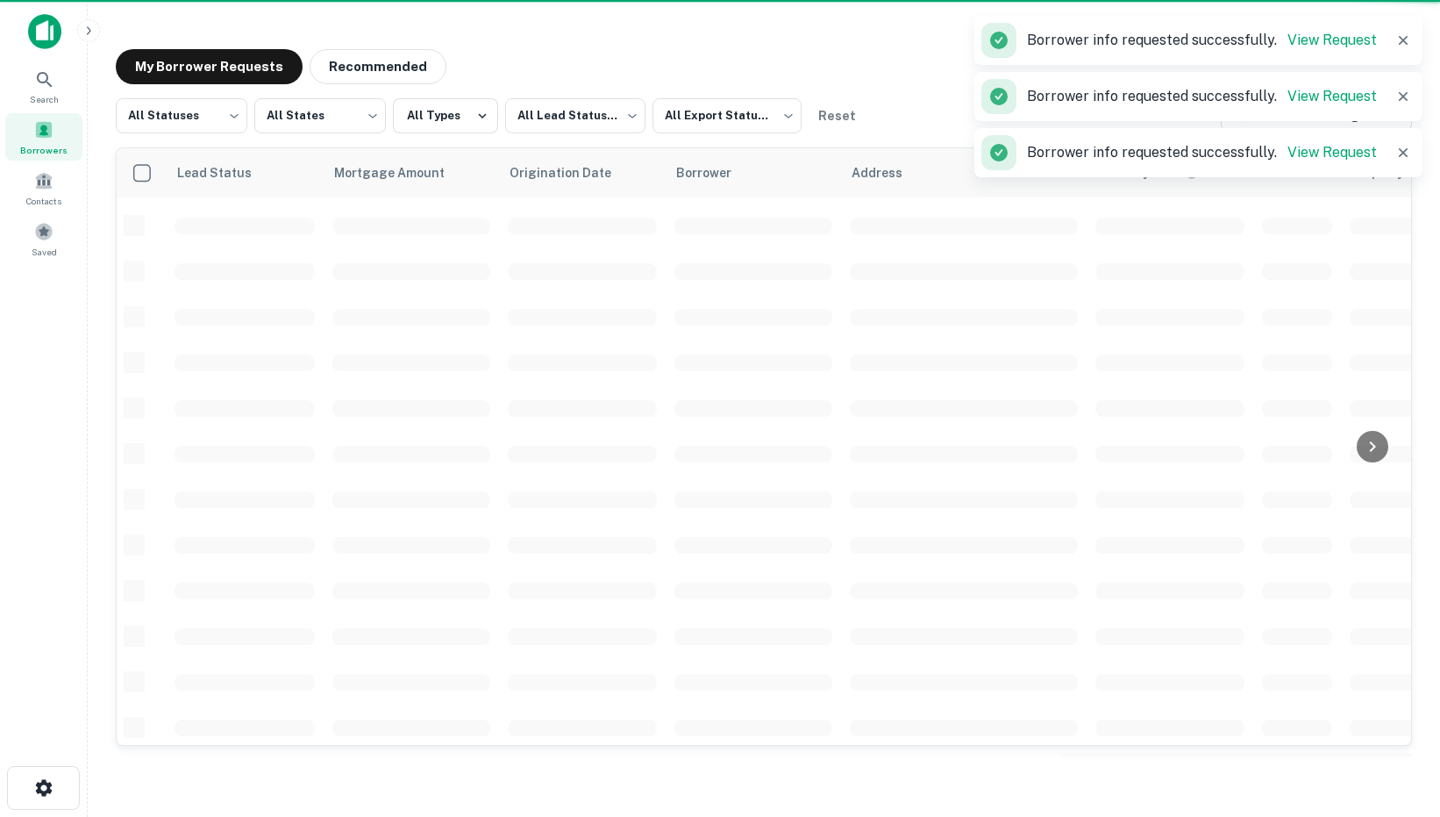
click at [37, 145] on span "Borrowers" at bounding box center [43, 150] width 47 height 14
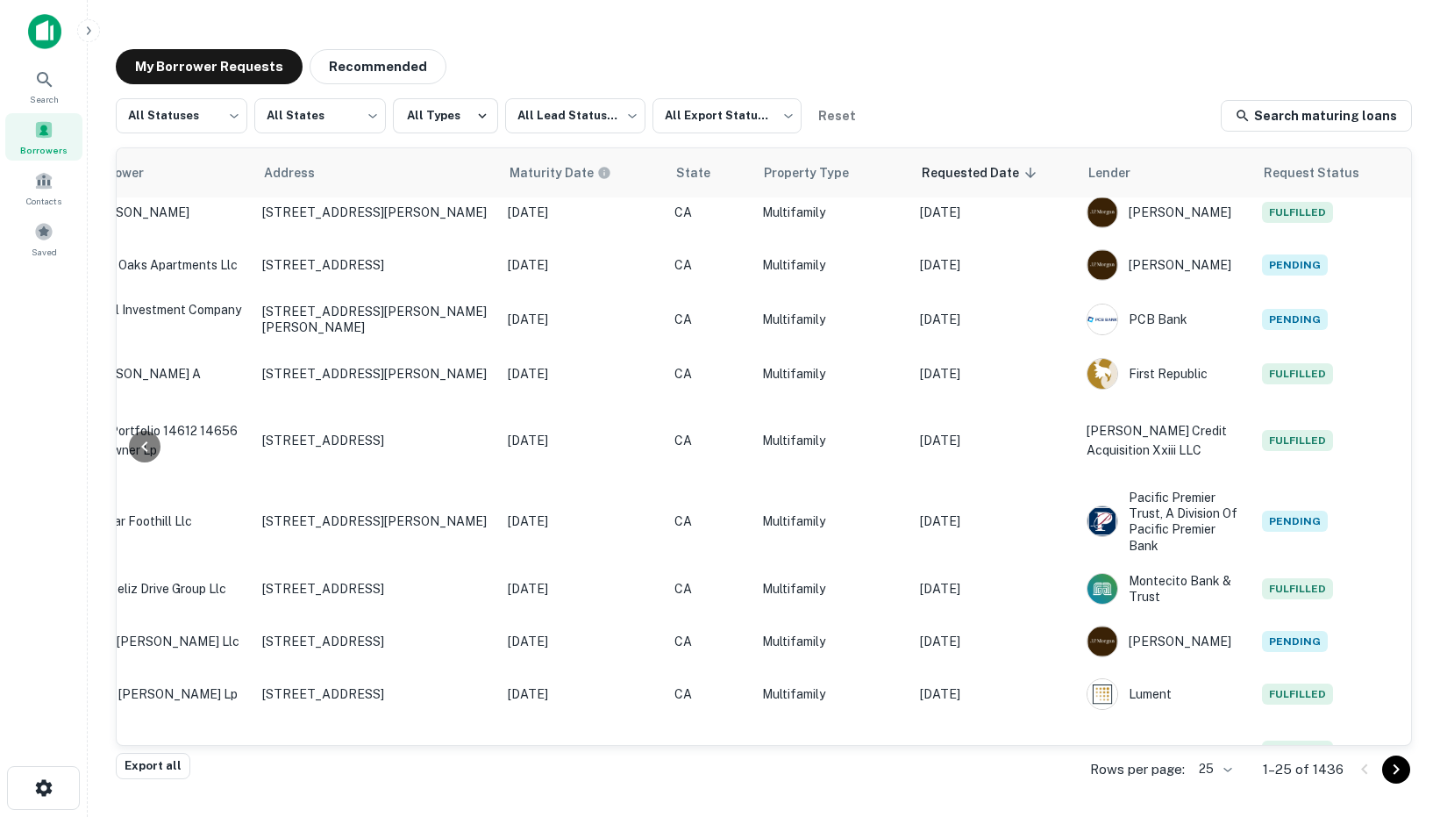
scroll to position [0, 589]
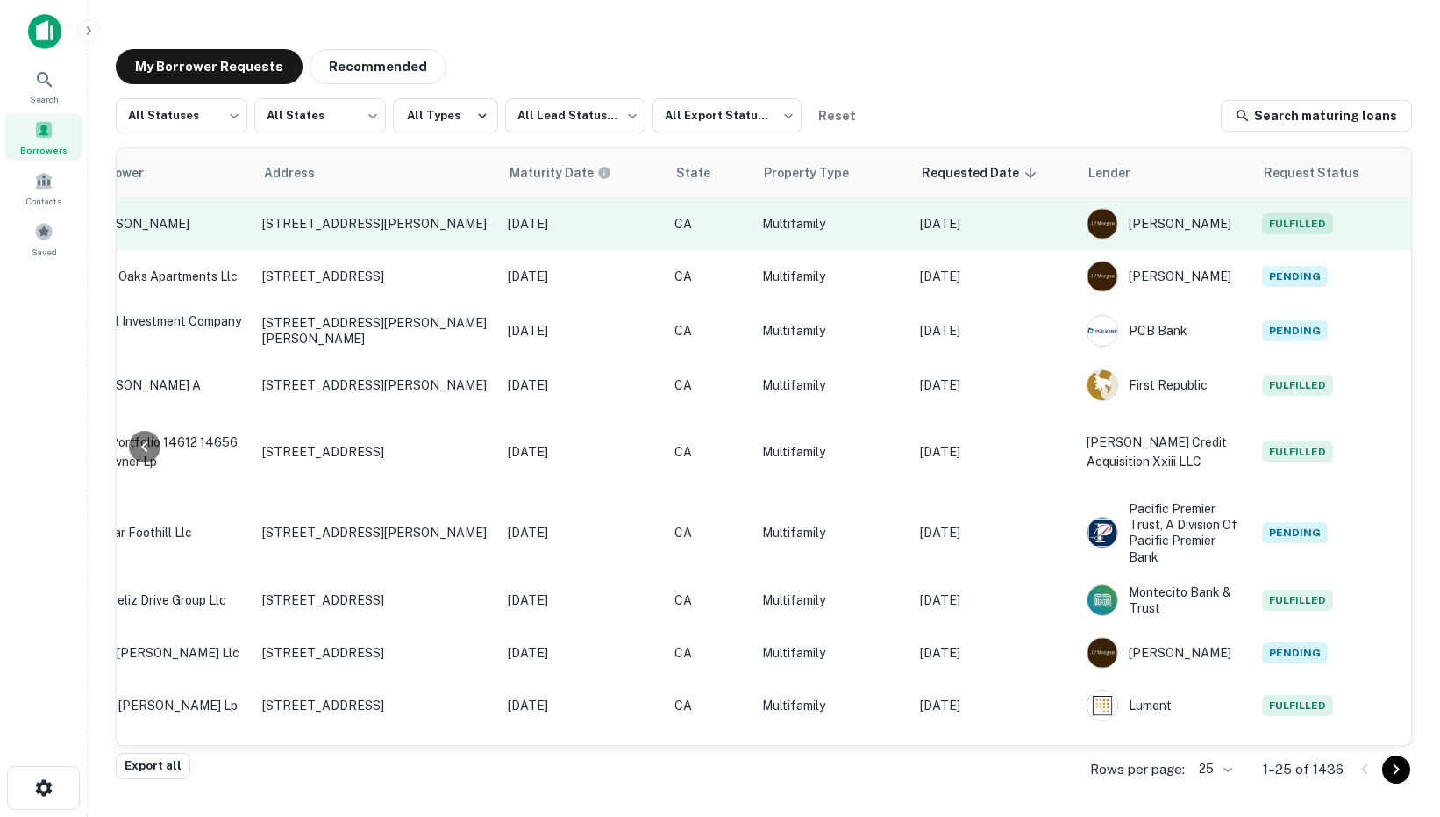
click at [1022, 225] on p "[DATE]" at bounding box center [994, 223] width 149 height 19
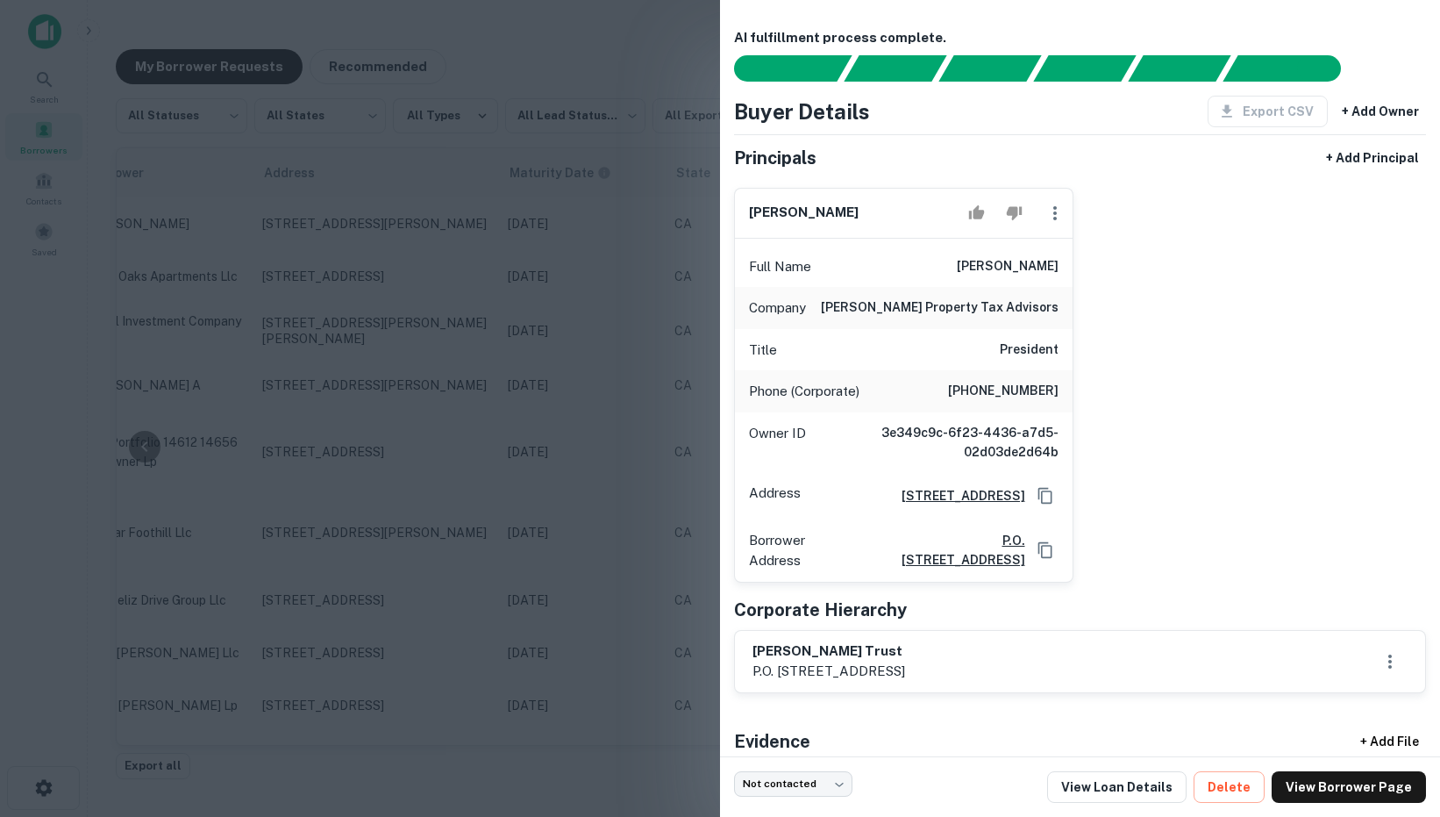
click at [547, 390] on div at bounding box center [720, 408] width 1440 height 817
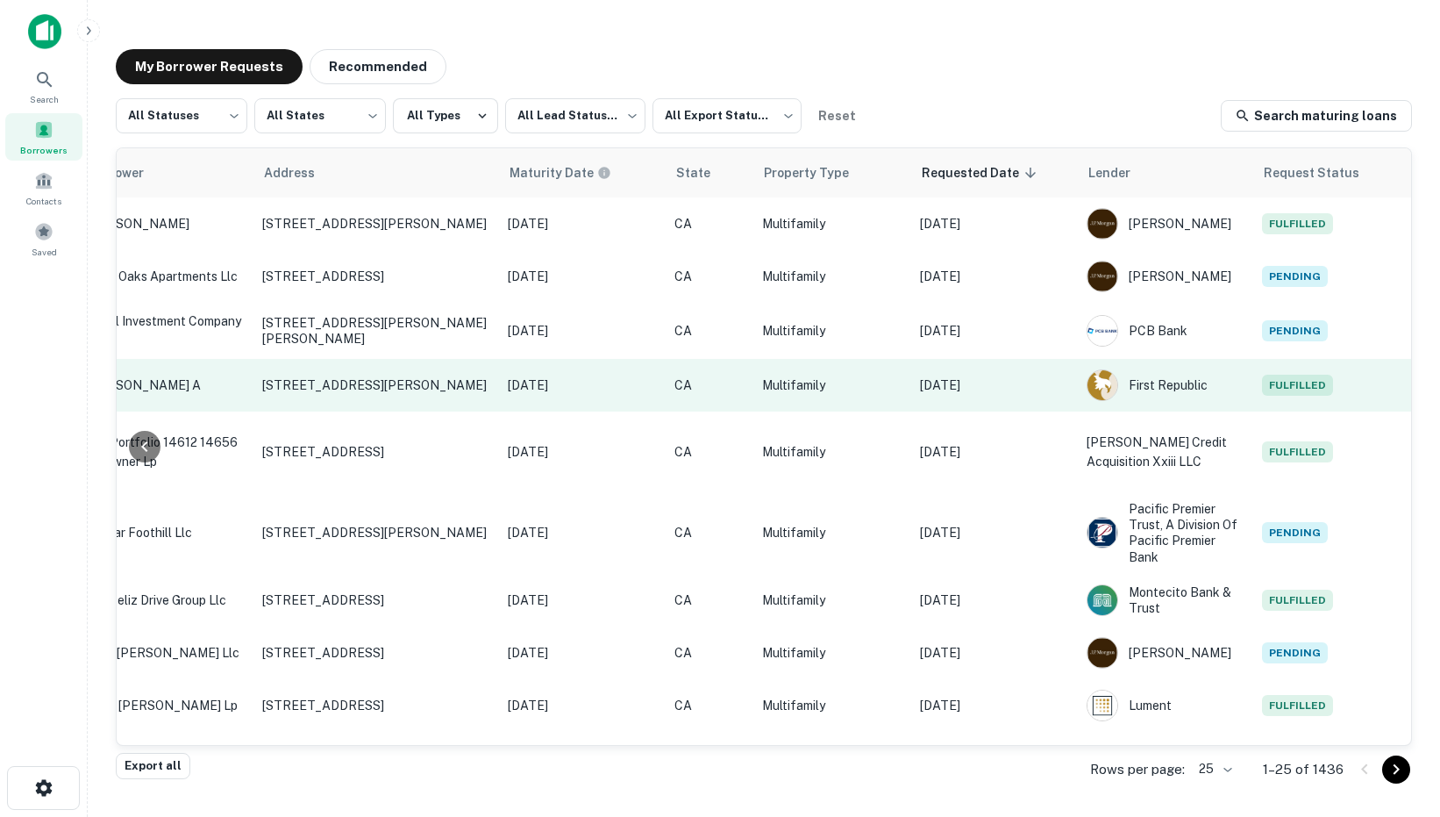
click at [1004, 376] on p "Sep 17, 2025" at bounding box center [994, 384] width 149 height 19
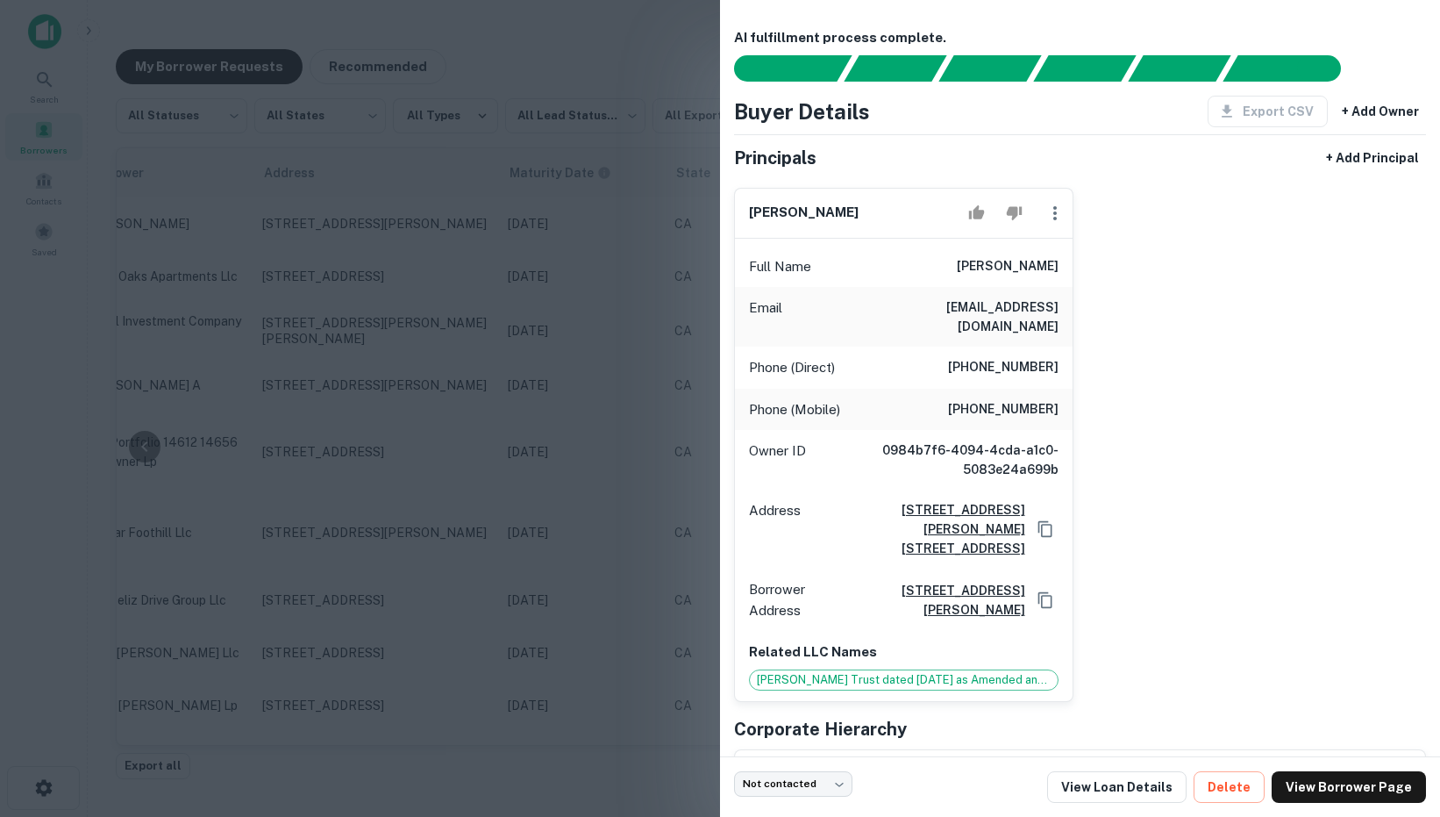
click at [647, 457] on div at bounding box center [720, 408] width 1440 height 817
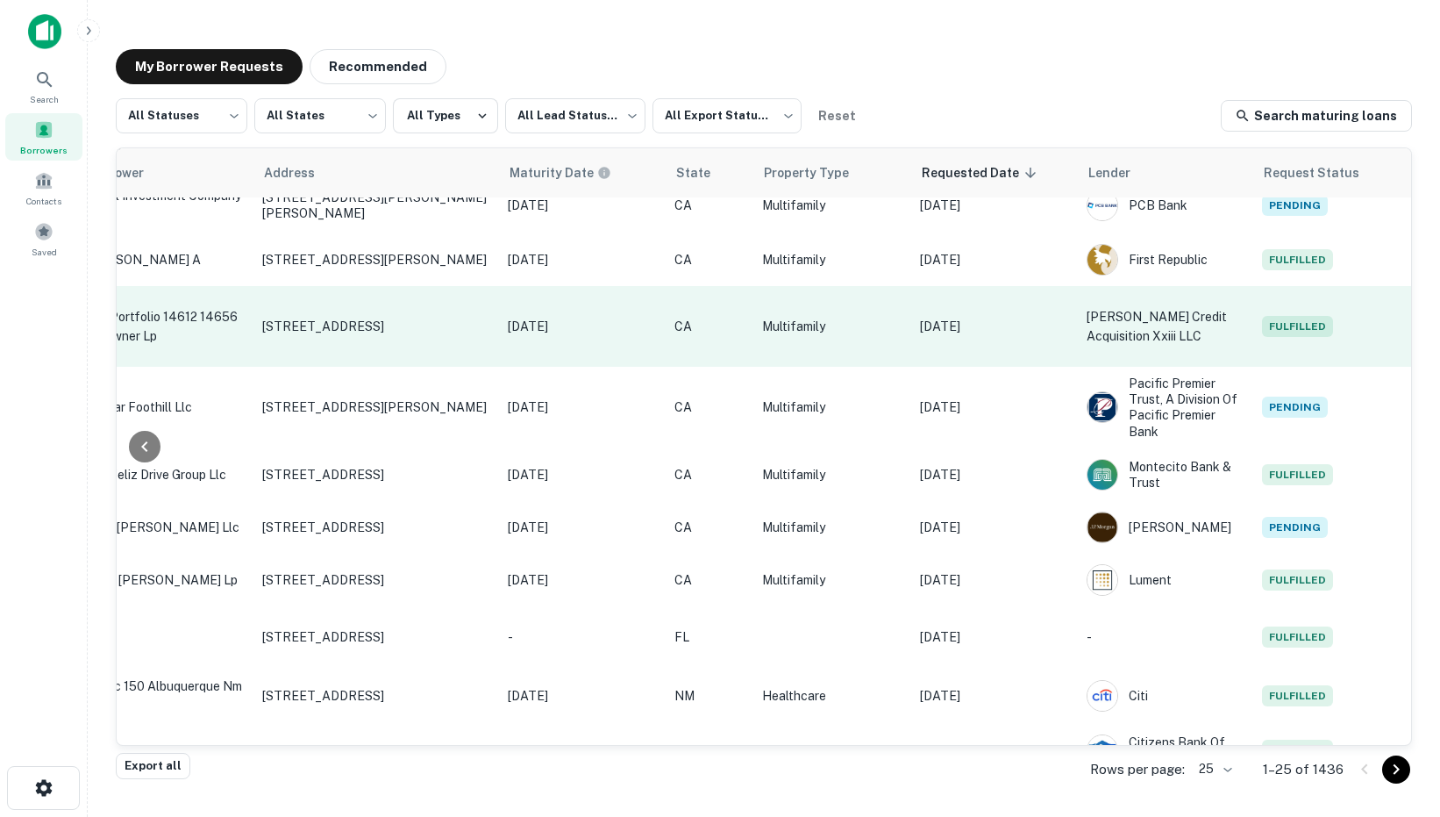
scroll to position [178, 589]
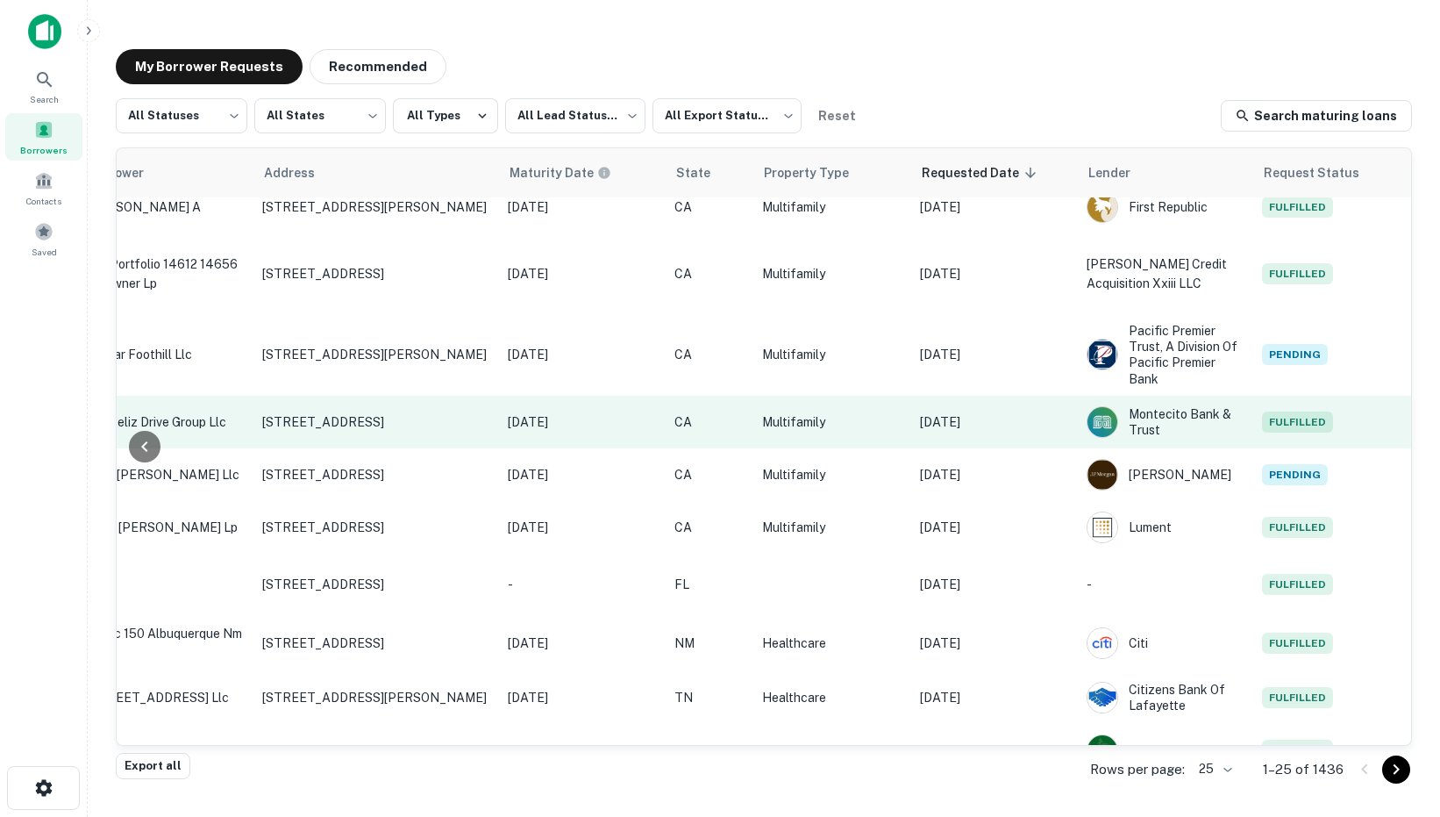
click at [1050, 436] on td "Sep 17, 2025" at bounding box center [994, 422] width 167 height 53
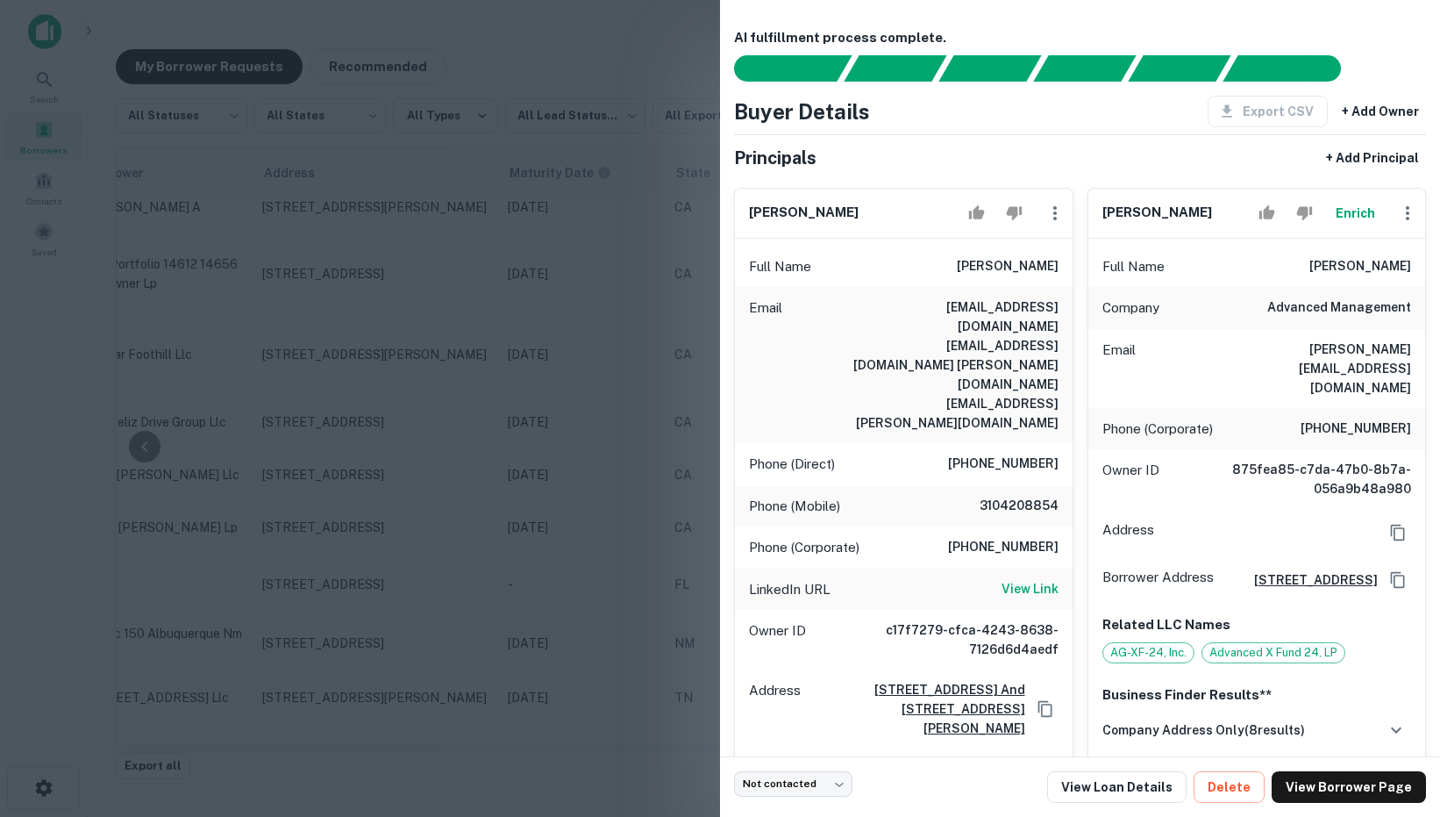
click at [566, 424] on div at bounding box center [720, 408] width 1440 height 817
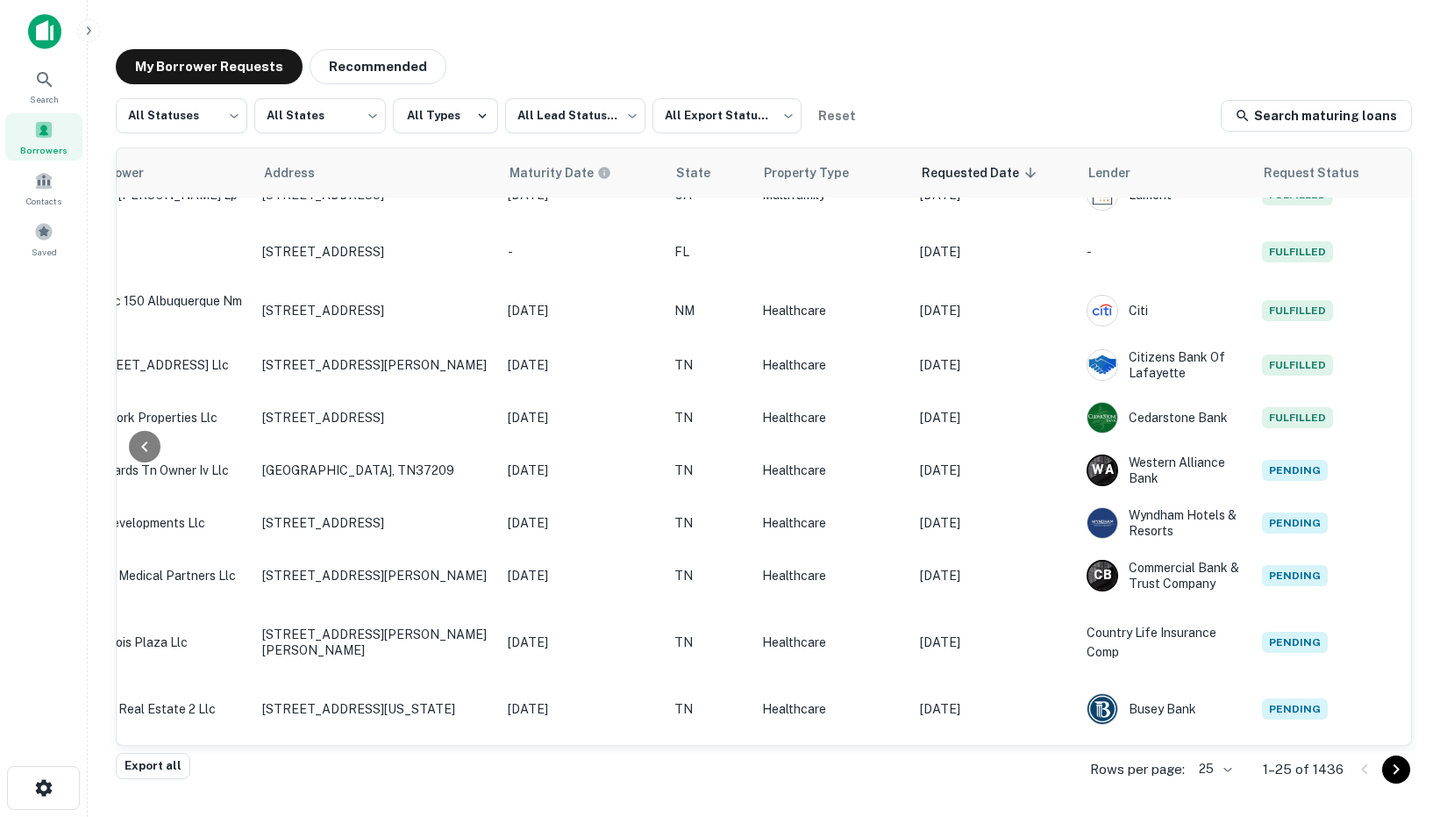
scroll to position [550, 589]
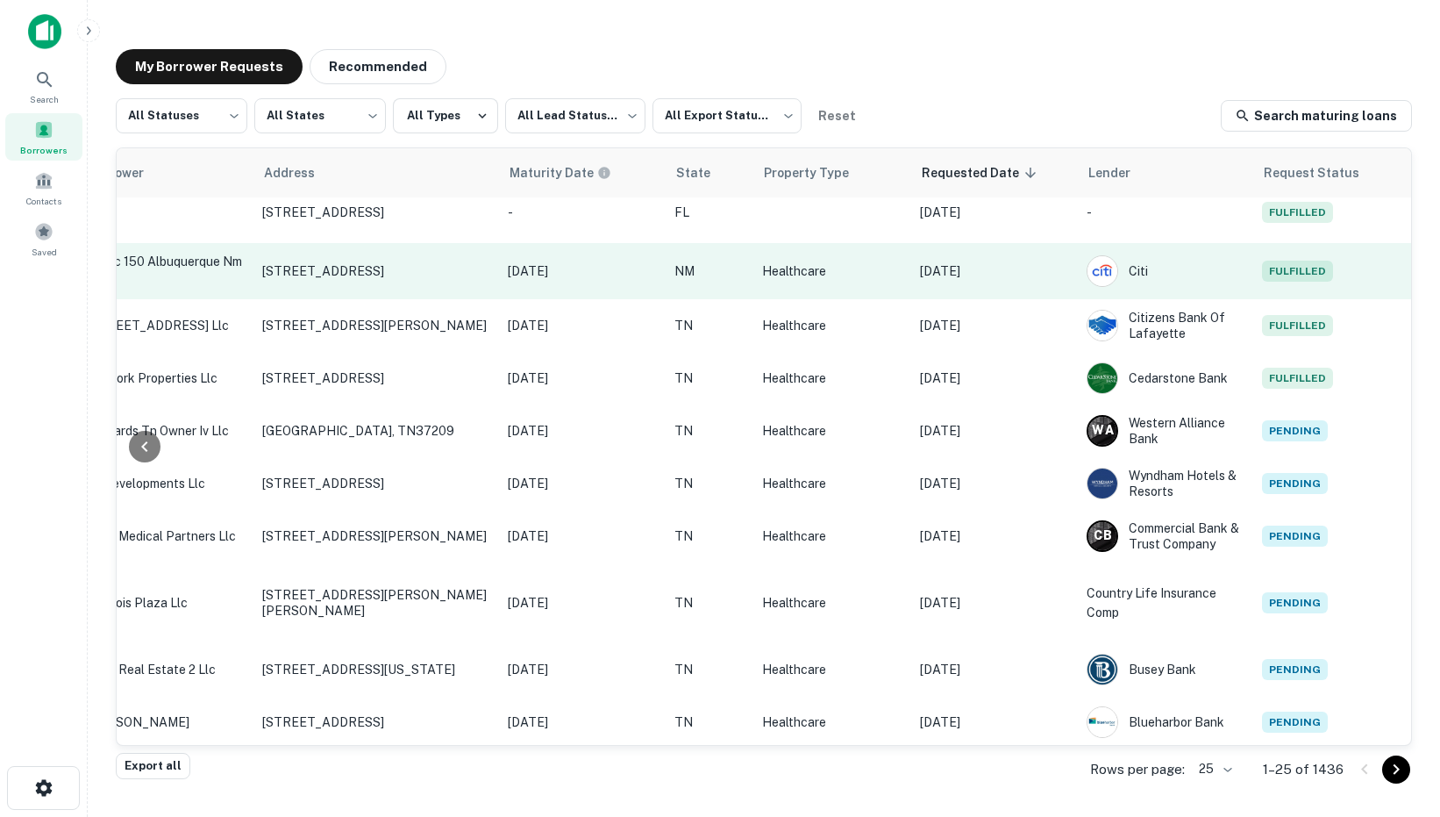
click at [1015, 271] on p "Sep 17, 2025" at bounding box center [994, 270] width 149 height 19
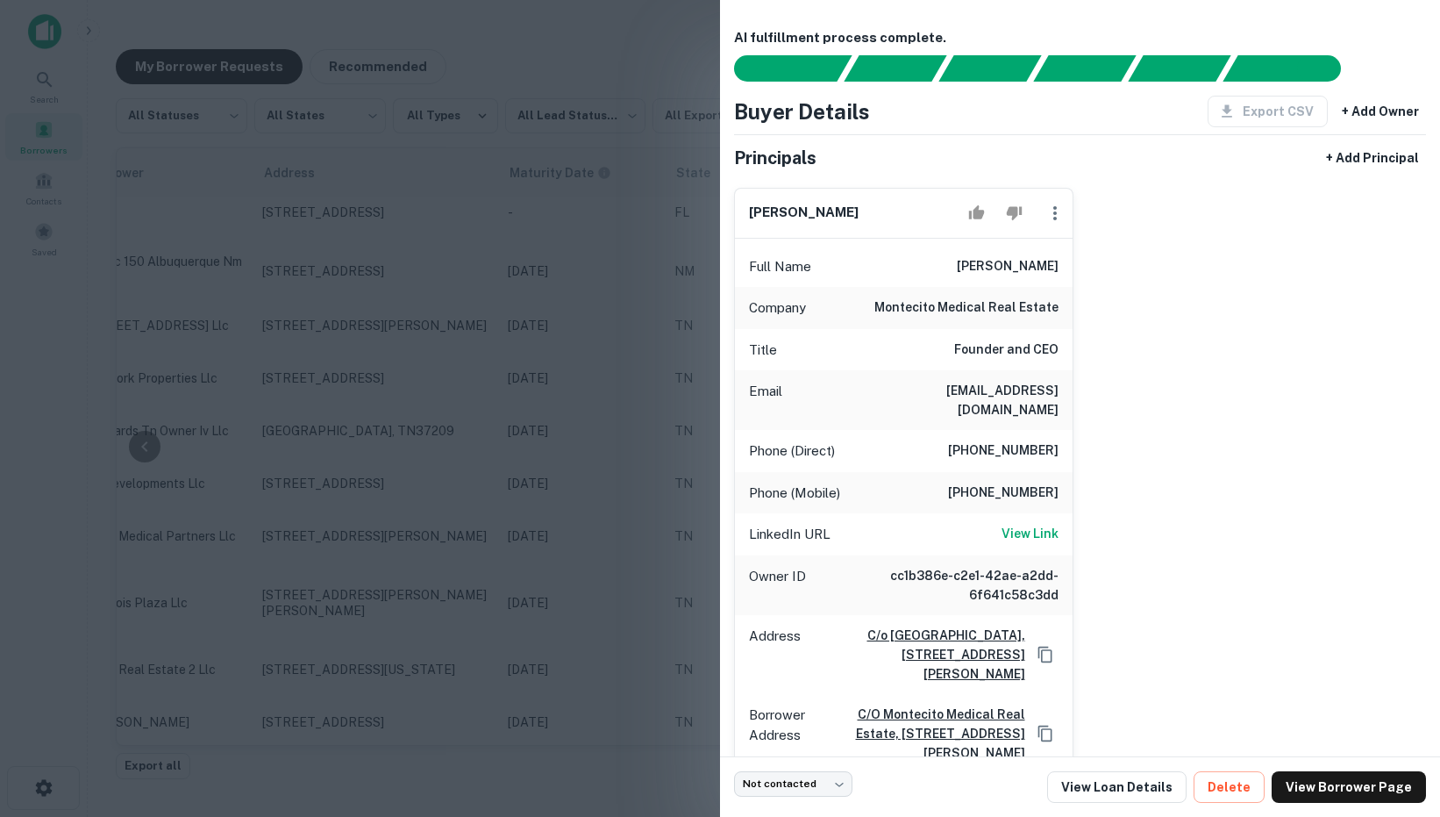
click at [555, 361] on div at bounding box center [720, 408] width 1440 height 817
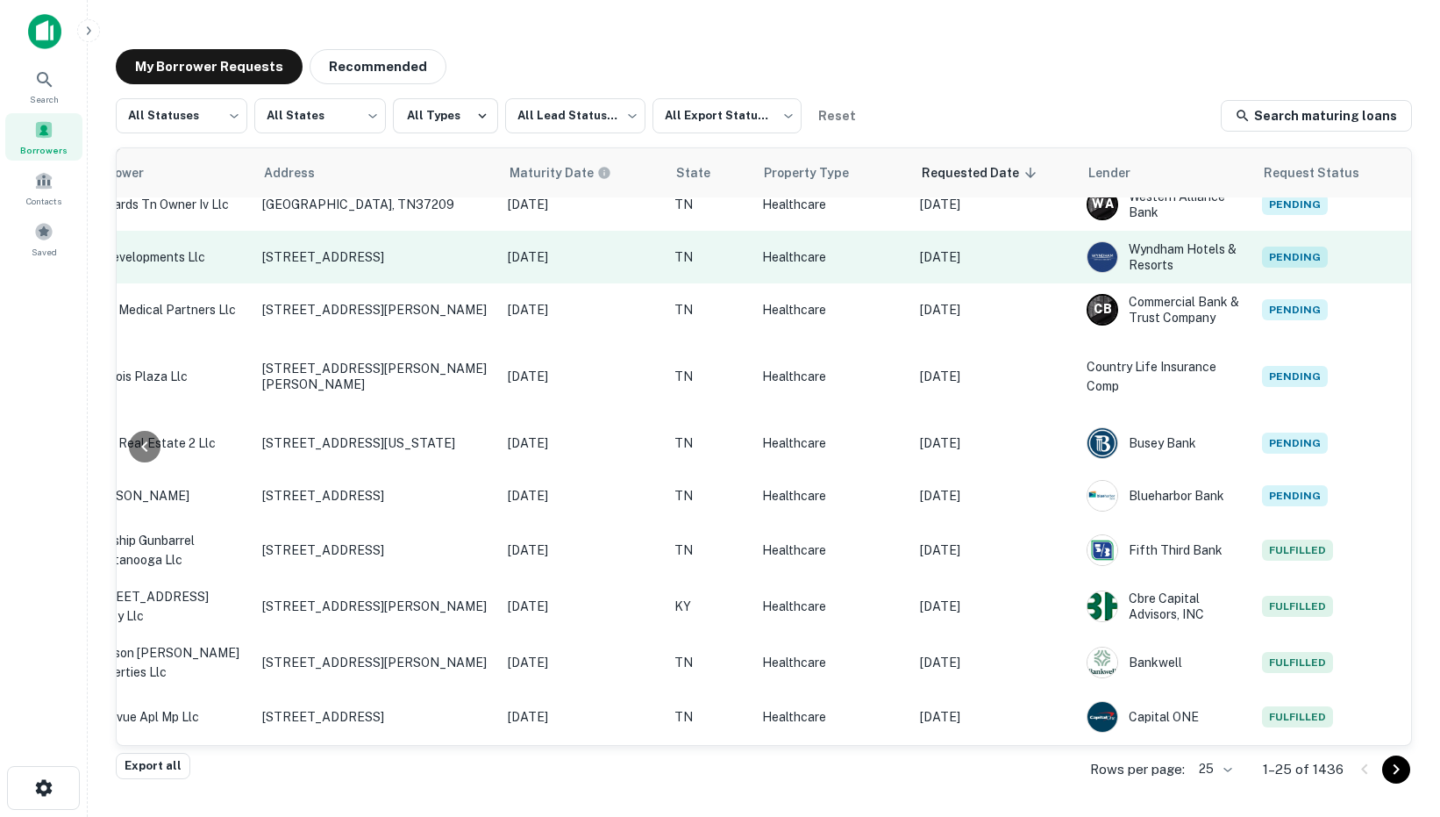
scroll to position [887, 589]
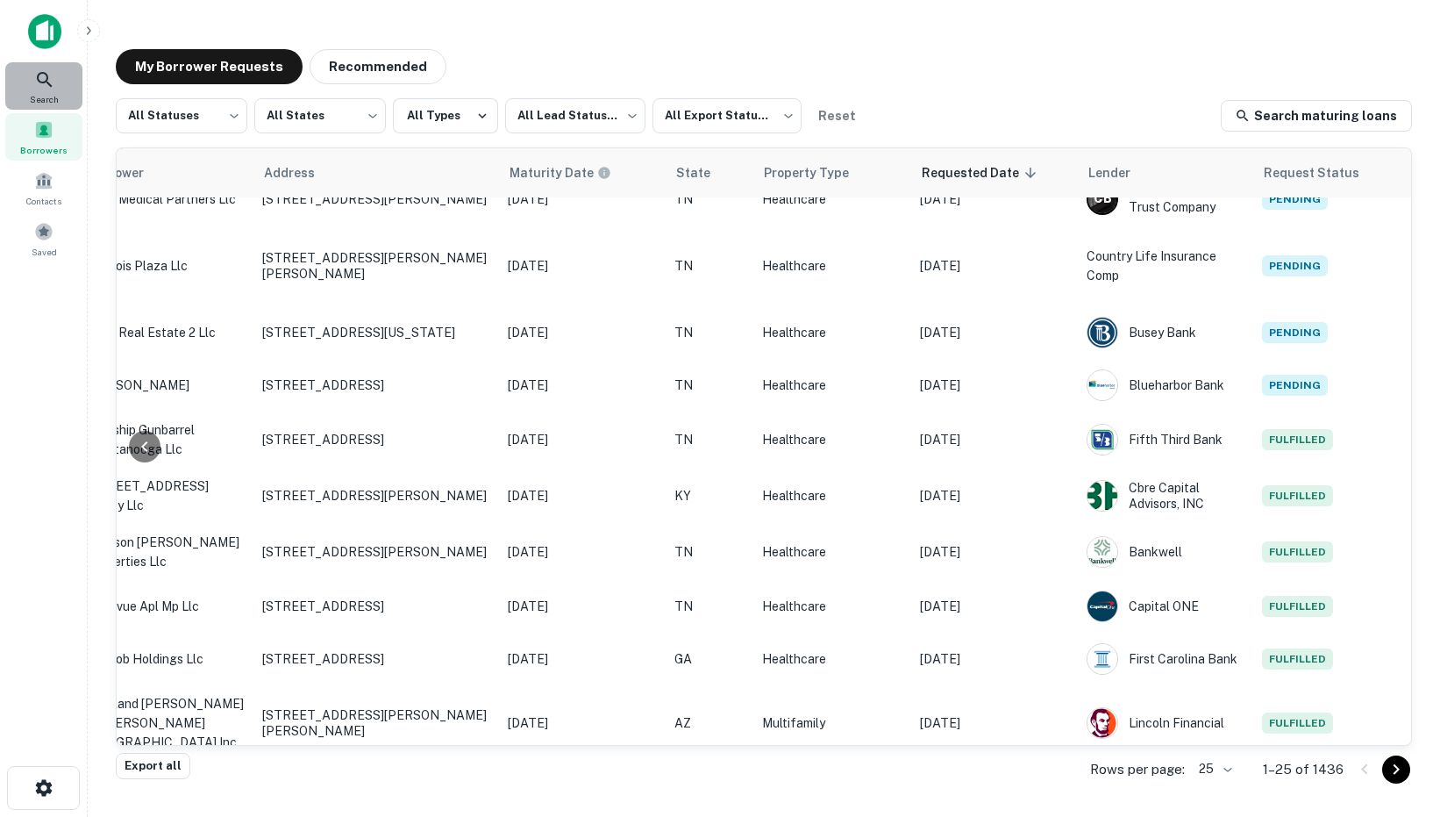
click at [42, 73] on icon at bounding box center [44, 79] width 15 height 15
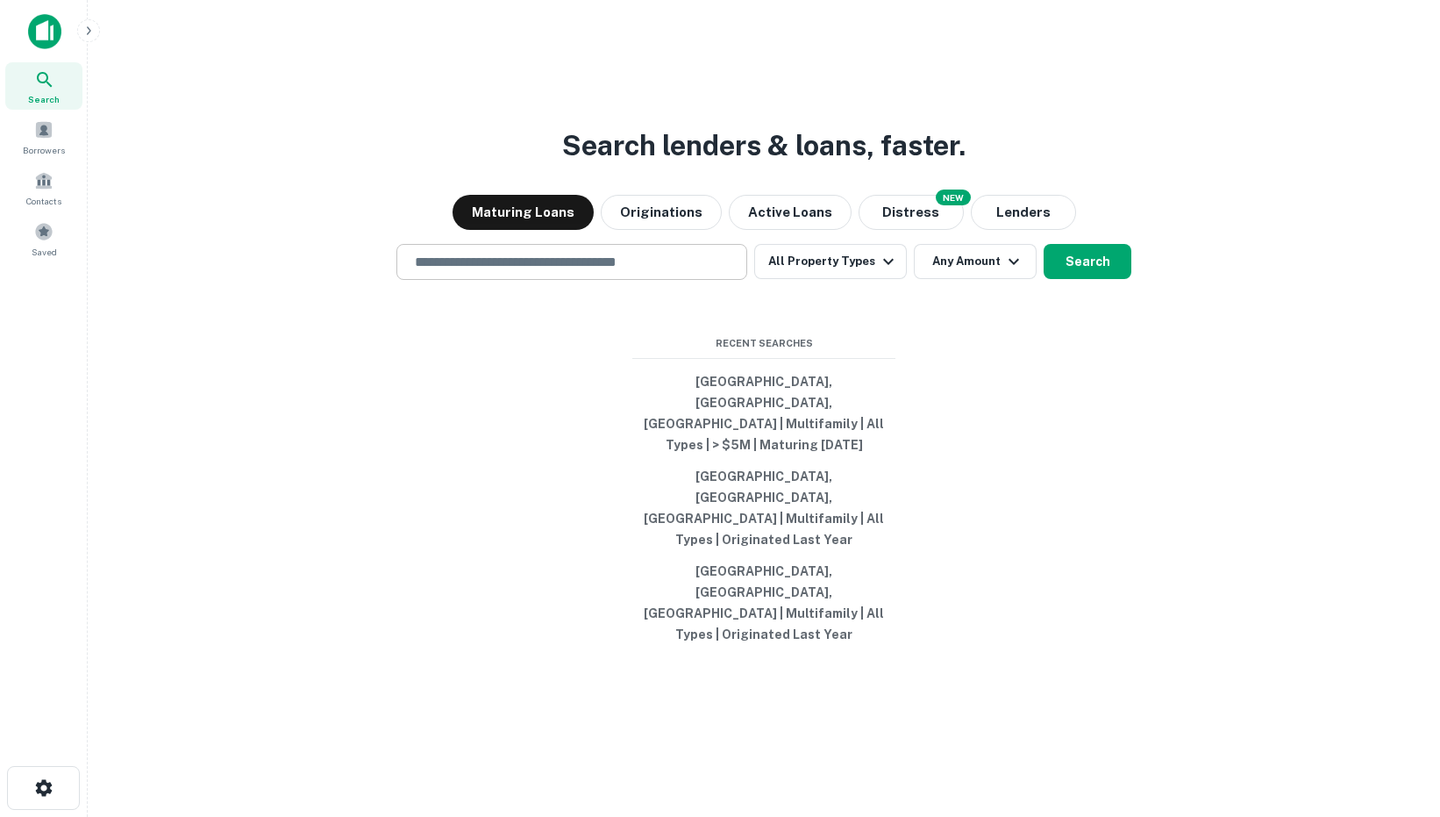
click at [524, 280] on div "​" at bounding box center [571, 262] width 351 height 36
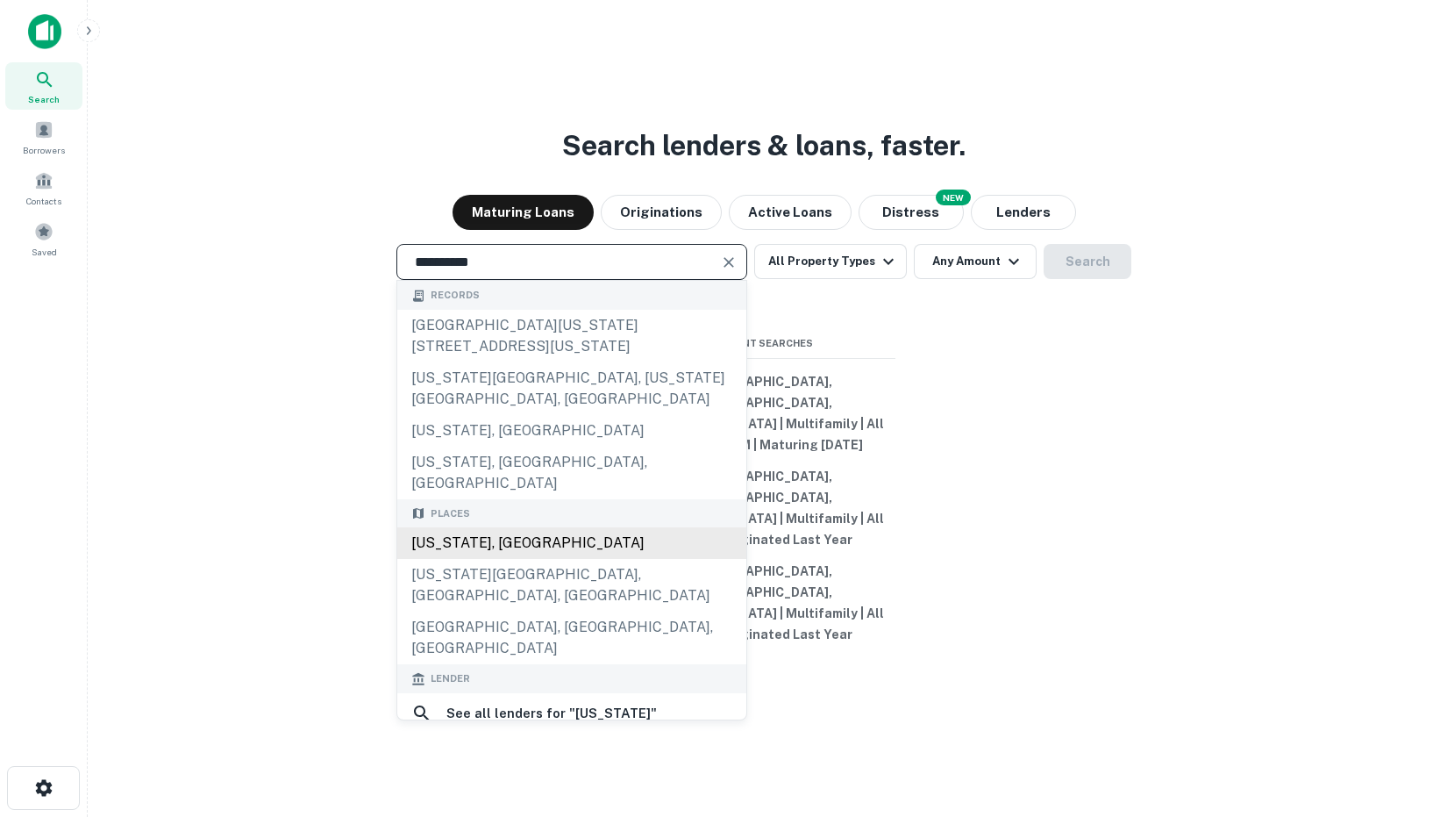
click at [479, 559] on div "California, USA" at bounding box center [571, 543] width 349 height 32
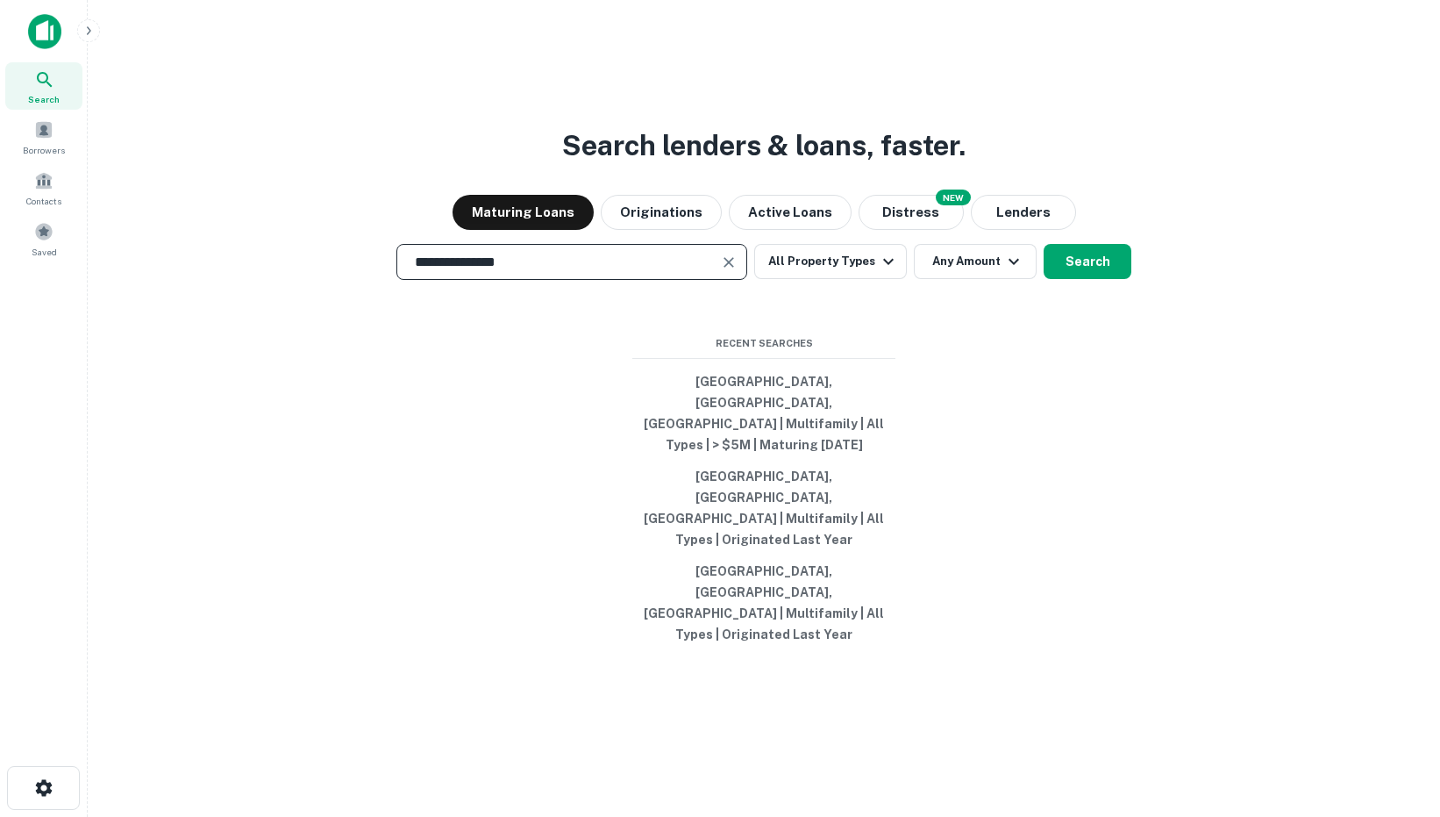
type input "**********"
click at [1073, 230] on div "Maturing Loans Originations Active Loans NEW Distress Lenders" at bounding box center [764, 212] width 1324 height 35
click at [1043, 230] on button "Lenders" at bounding box center [1023, 212] width 105 height 35
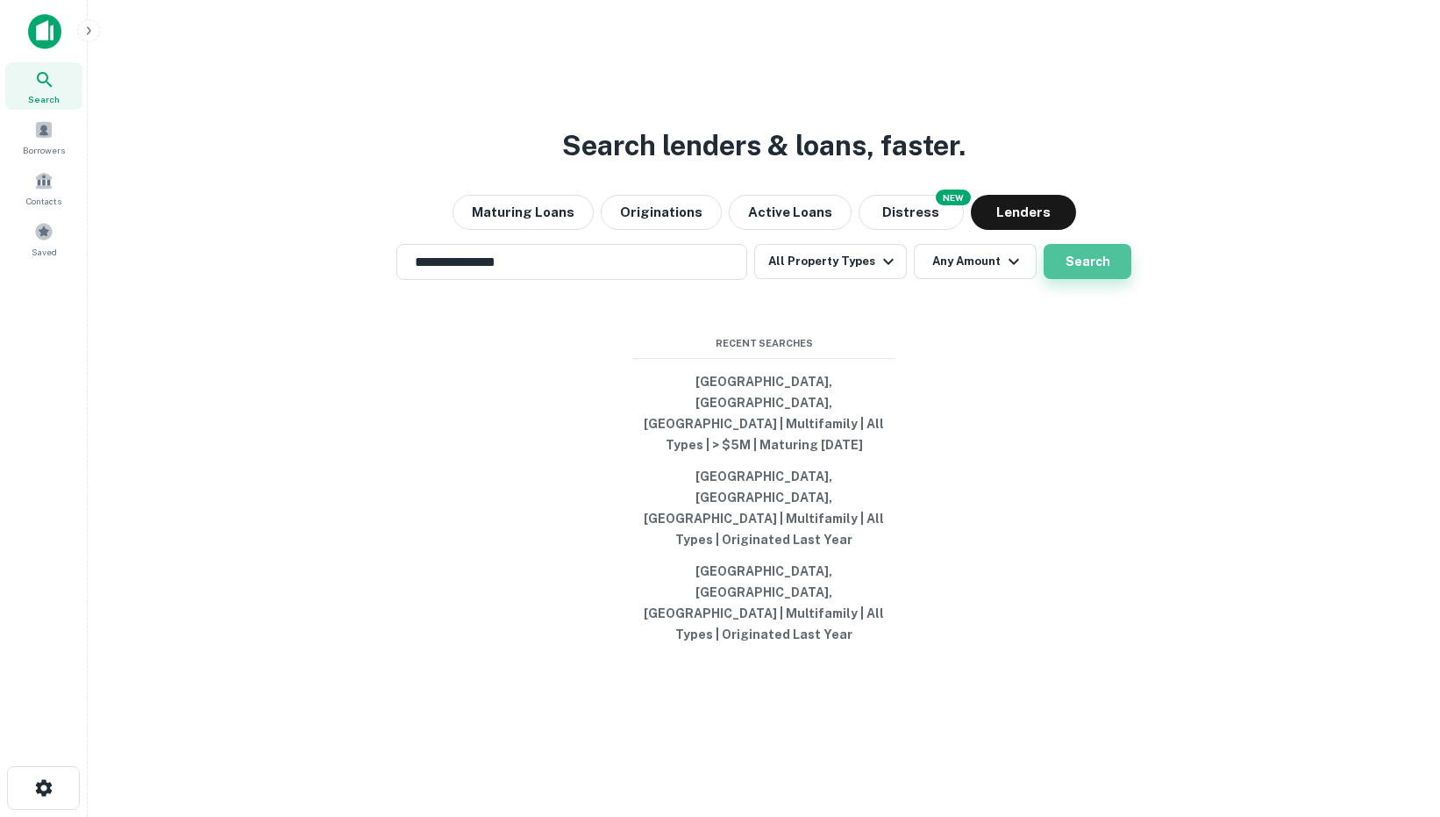
click at [1097, 279] on button "Search" at bounding box center [1088, 261] width 88 height 35
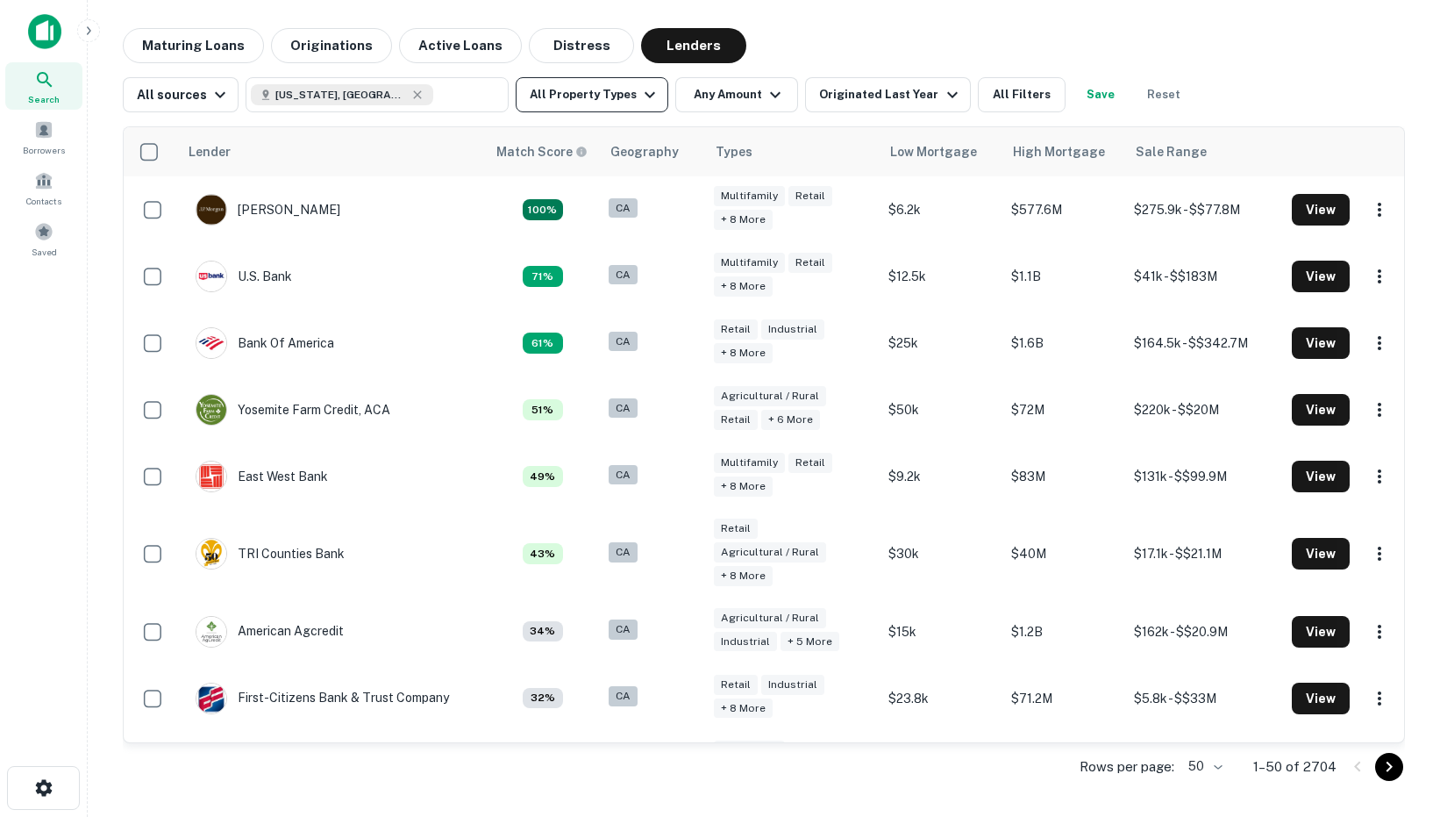
click at [565, 94] on button "All Property Types" at bounding box center [592, 94] width 153 height 35
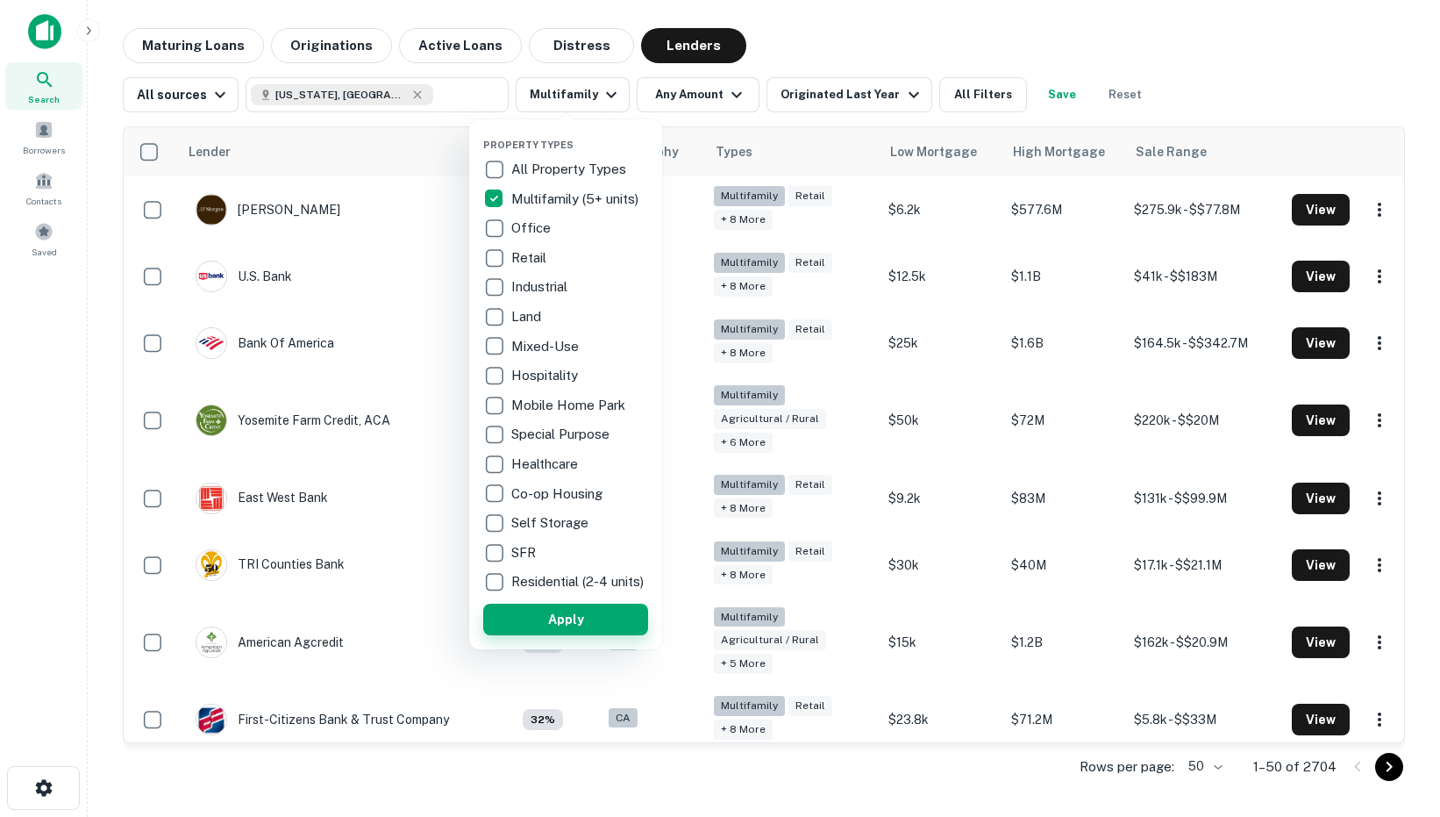
click at [536, 631] on button "Apply" at bounding box center [565, 619] width 165 height 32
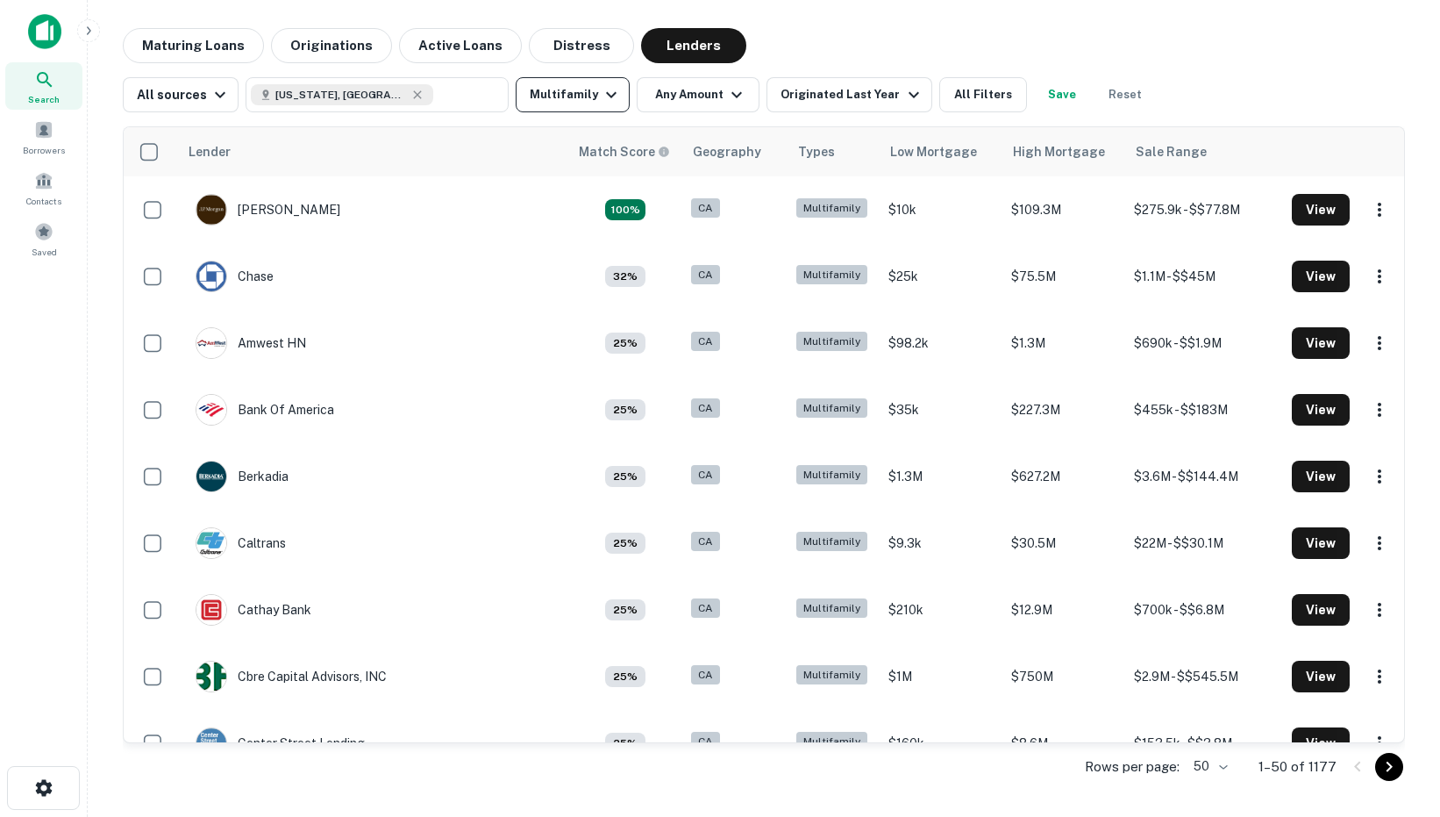
click at [548, 96] on button "Multifamily" at bounding box center [573, 94] width 114 height 35
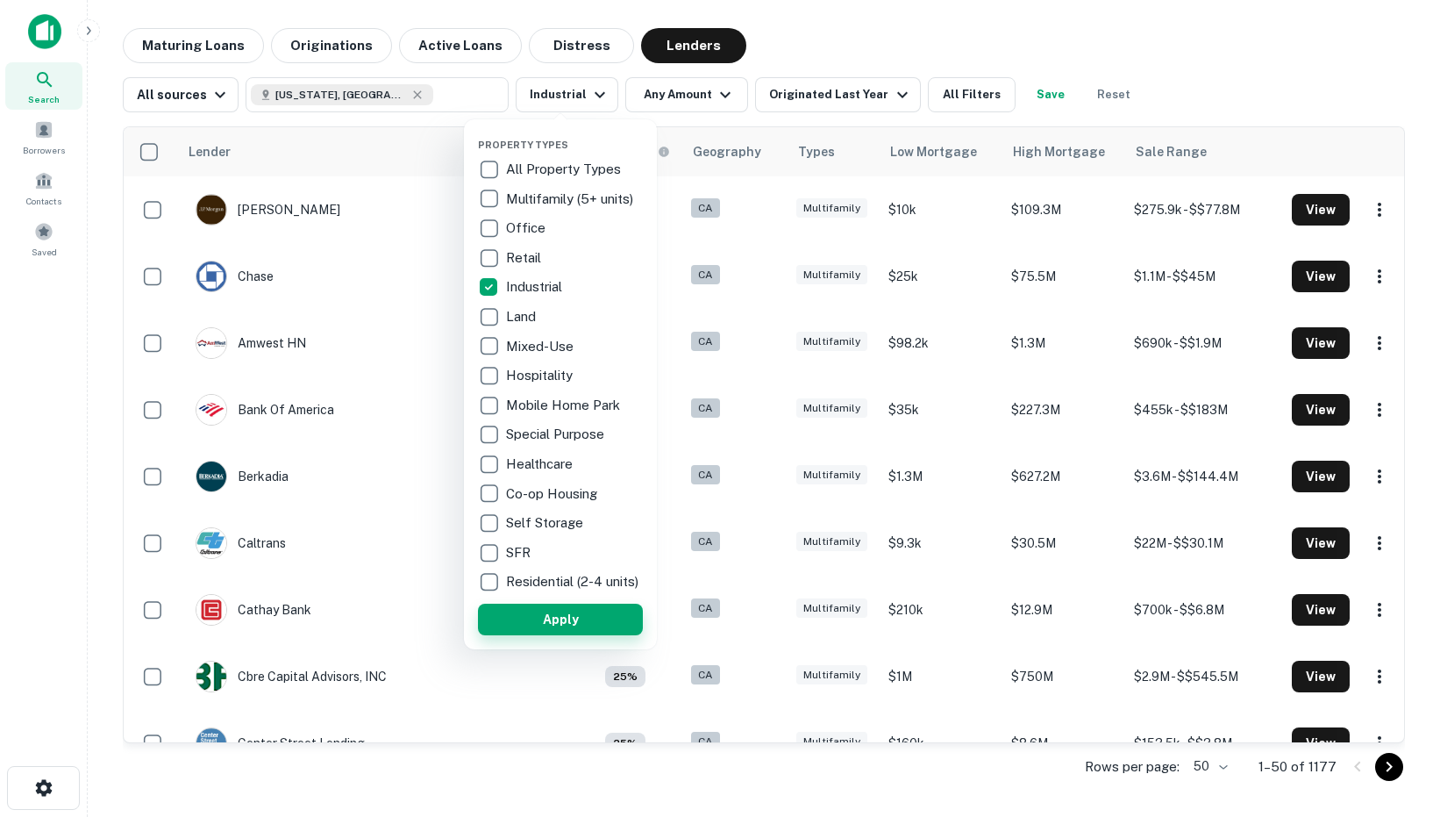
click at [543, 619] on button "Apply" at bounding box center [560, 619] width 165 height 32
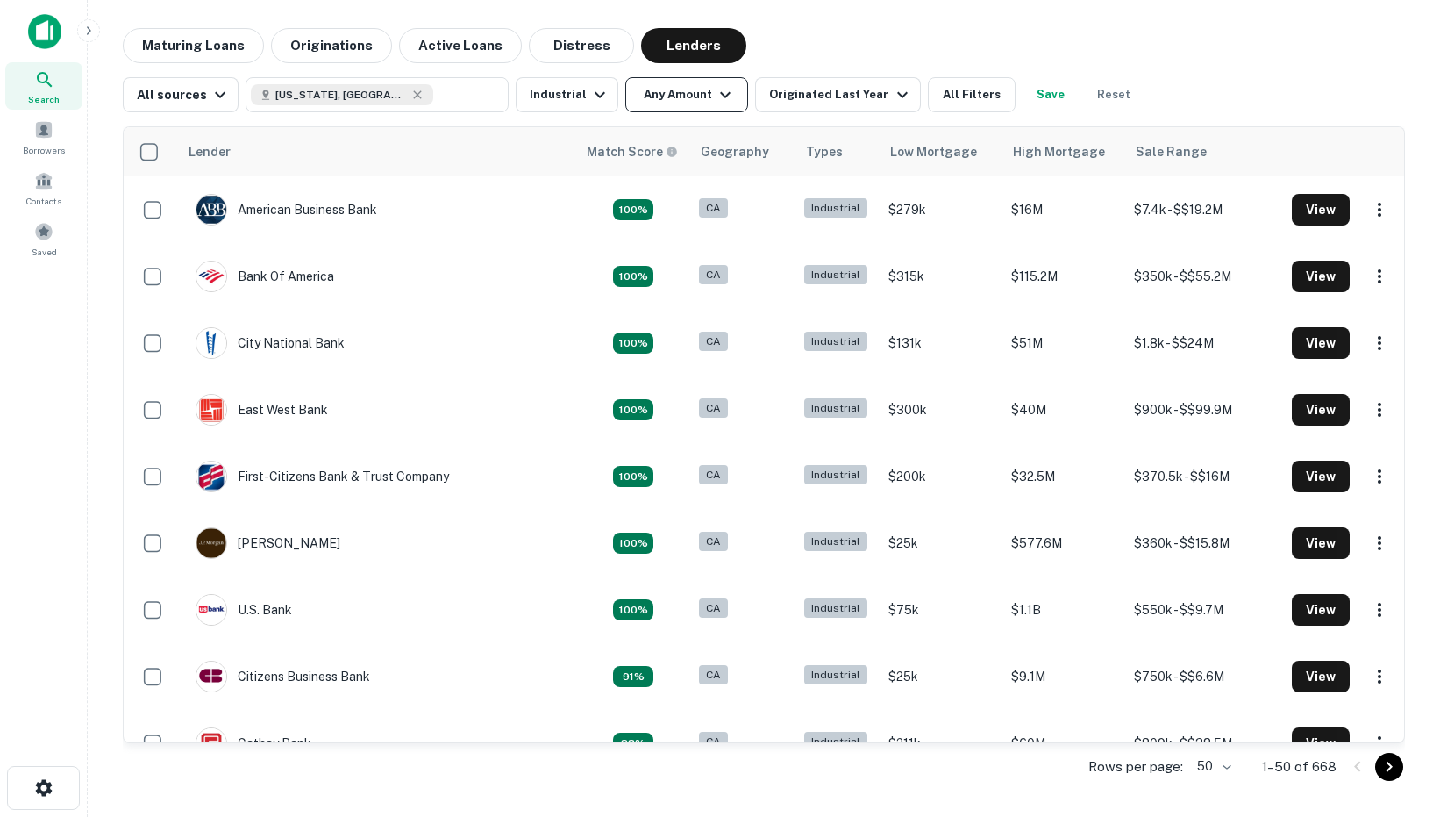
click at [702, 101] on button "Any Amount" at bounding box center [686, 94] width 123 height 35
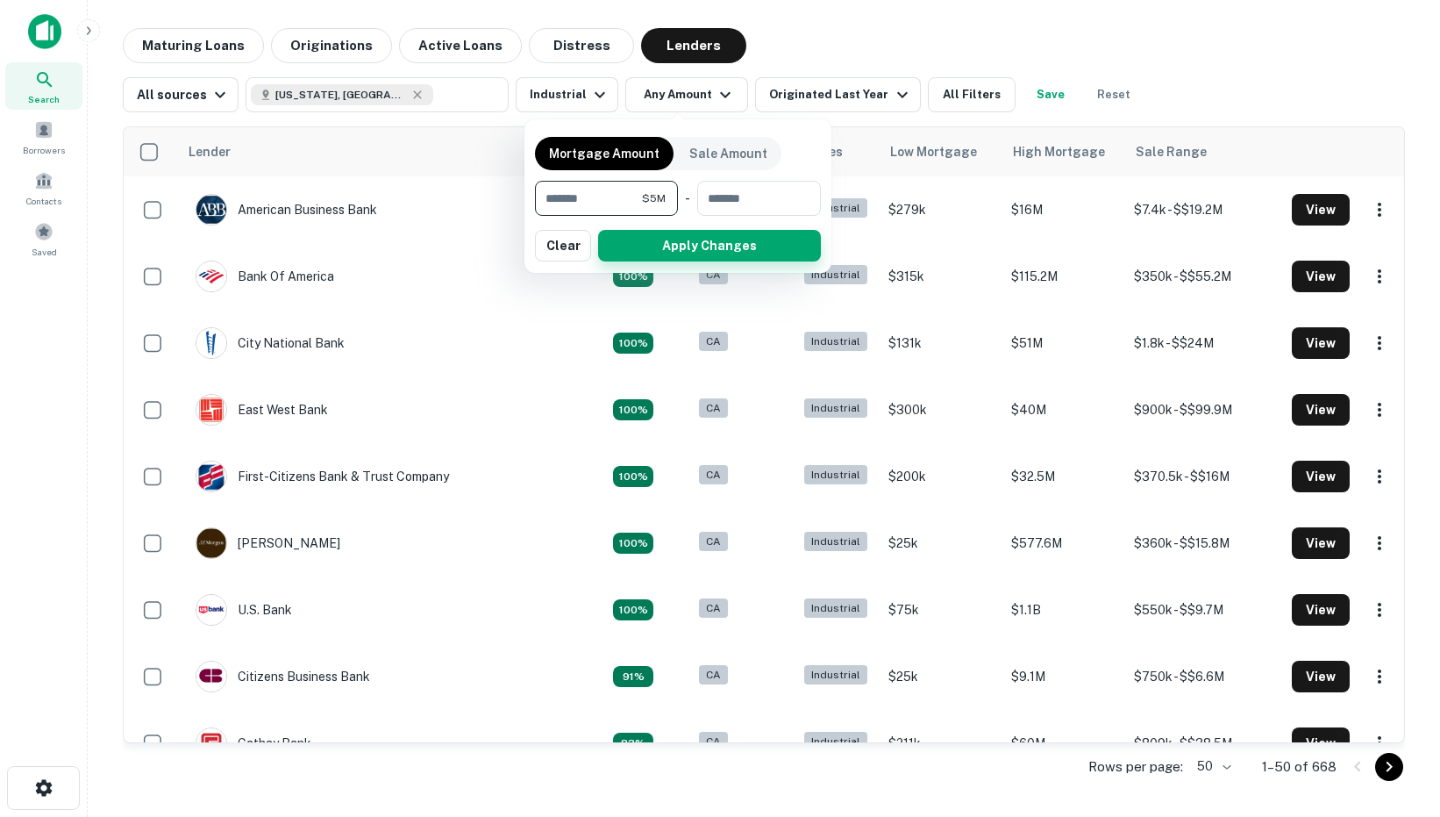
type input "*******"
click at [703, 246] on button "Apply Changes" at bounding box center [709, 246] width 223 height 32
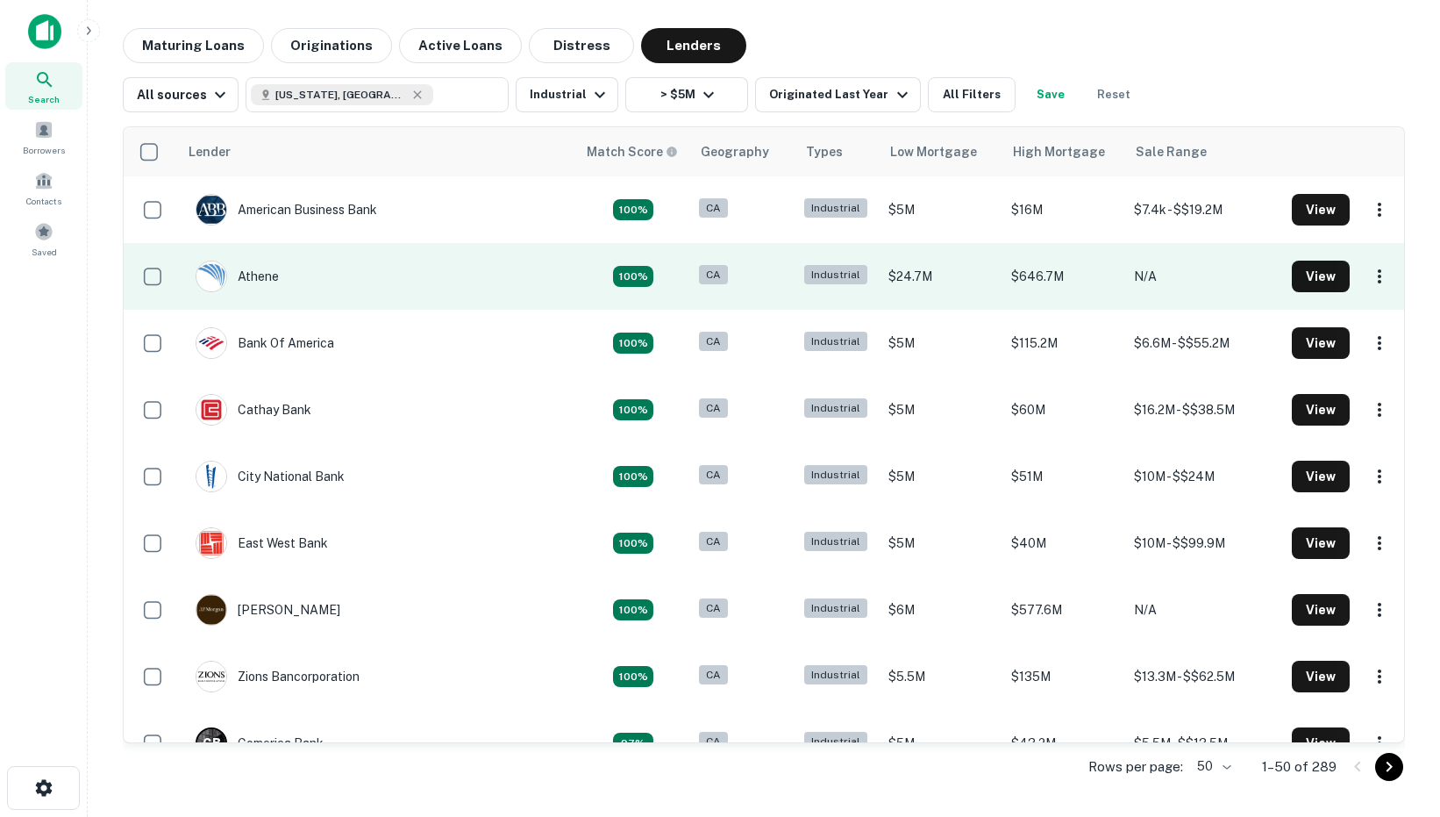
click at [379, 280] on td "Athene" at bounding box center [377, 276] width 398 height 67
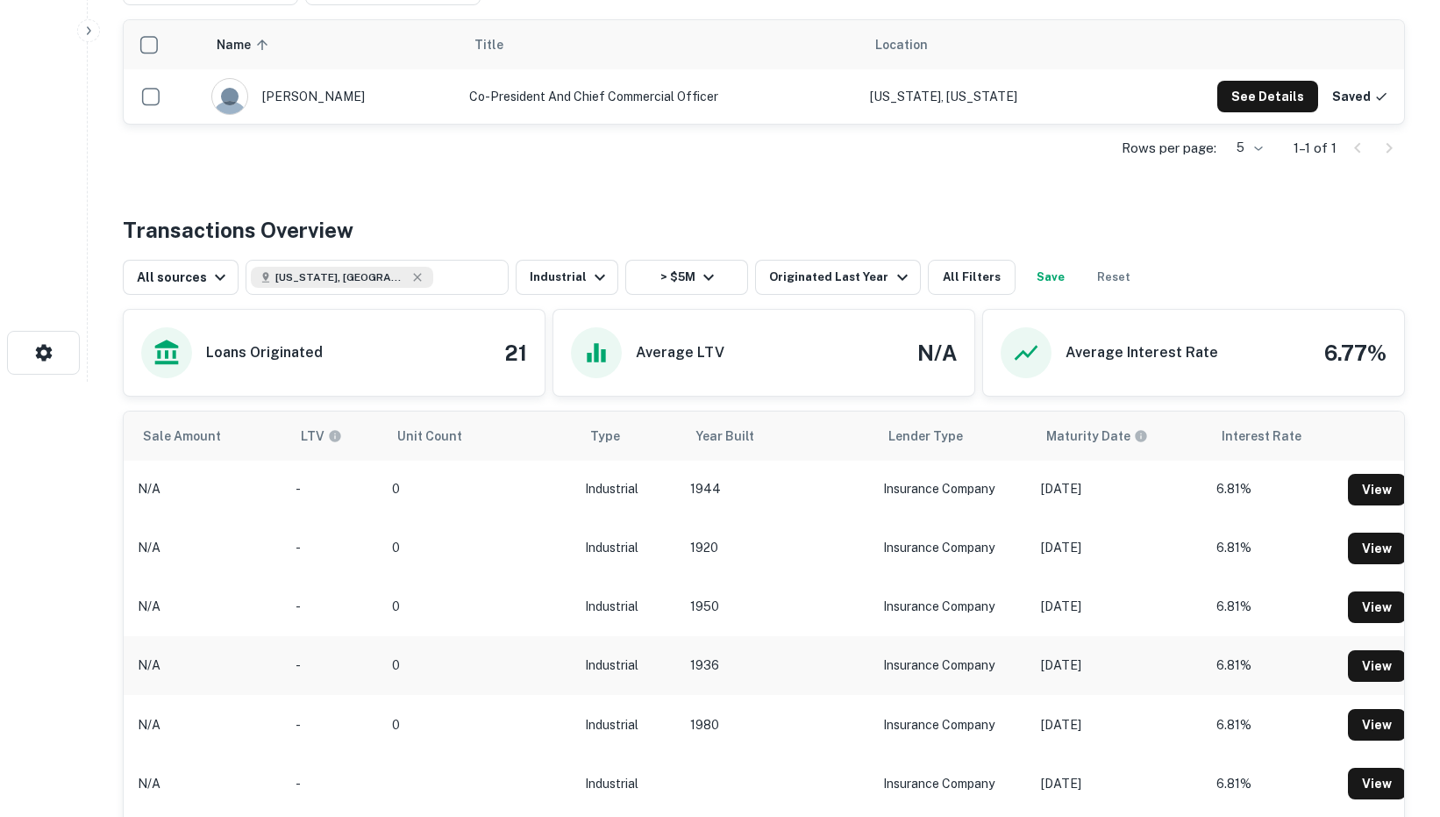
scroll to position [288, 0]
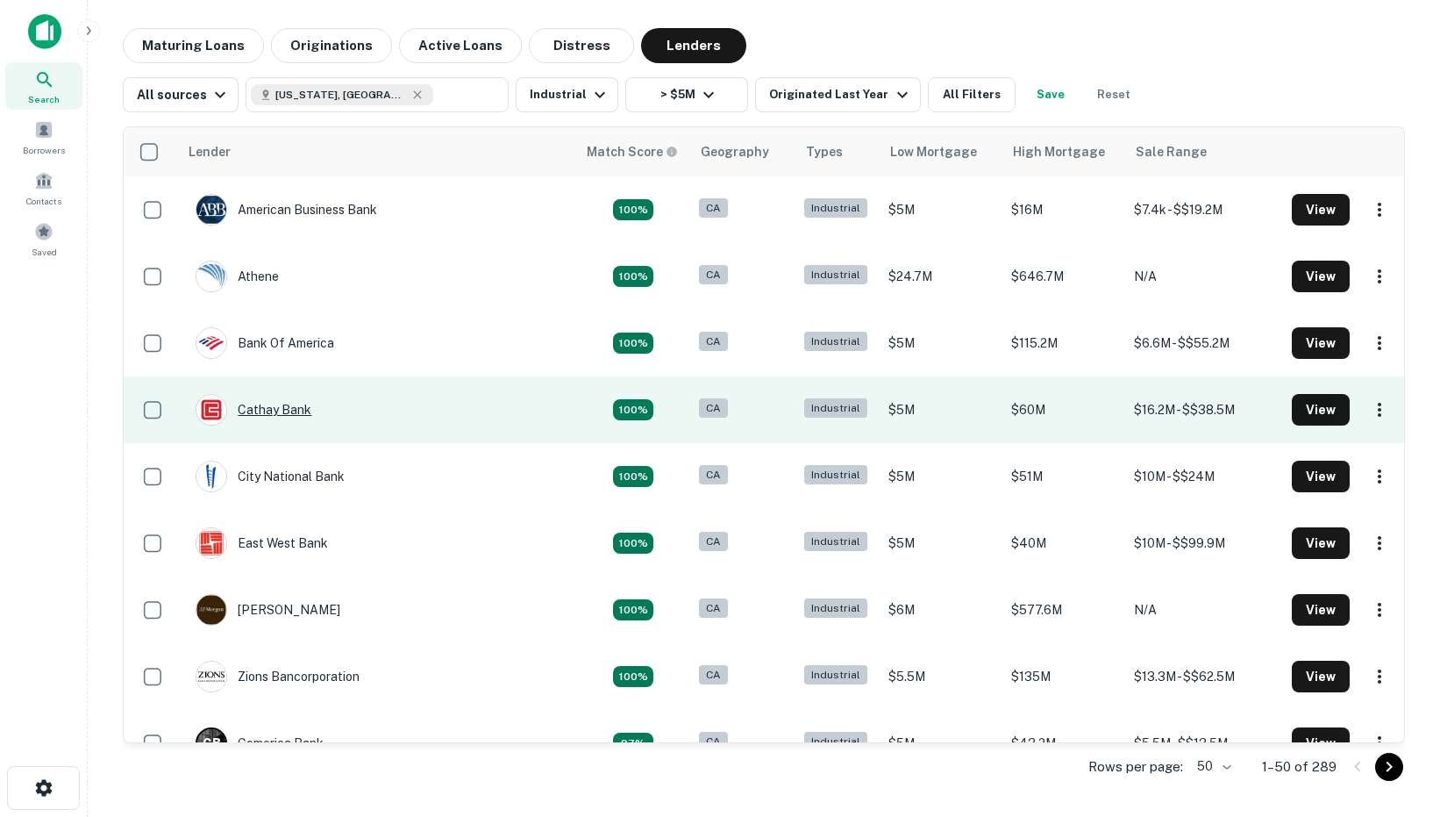
click at [279, 411] on div "Cathay Bank" at bounding box center [254, 410] width 116 height 32
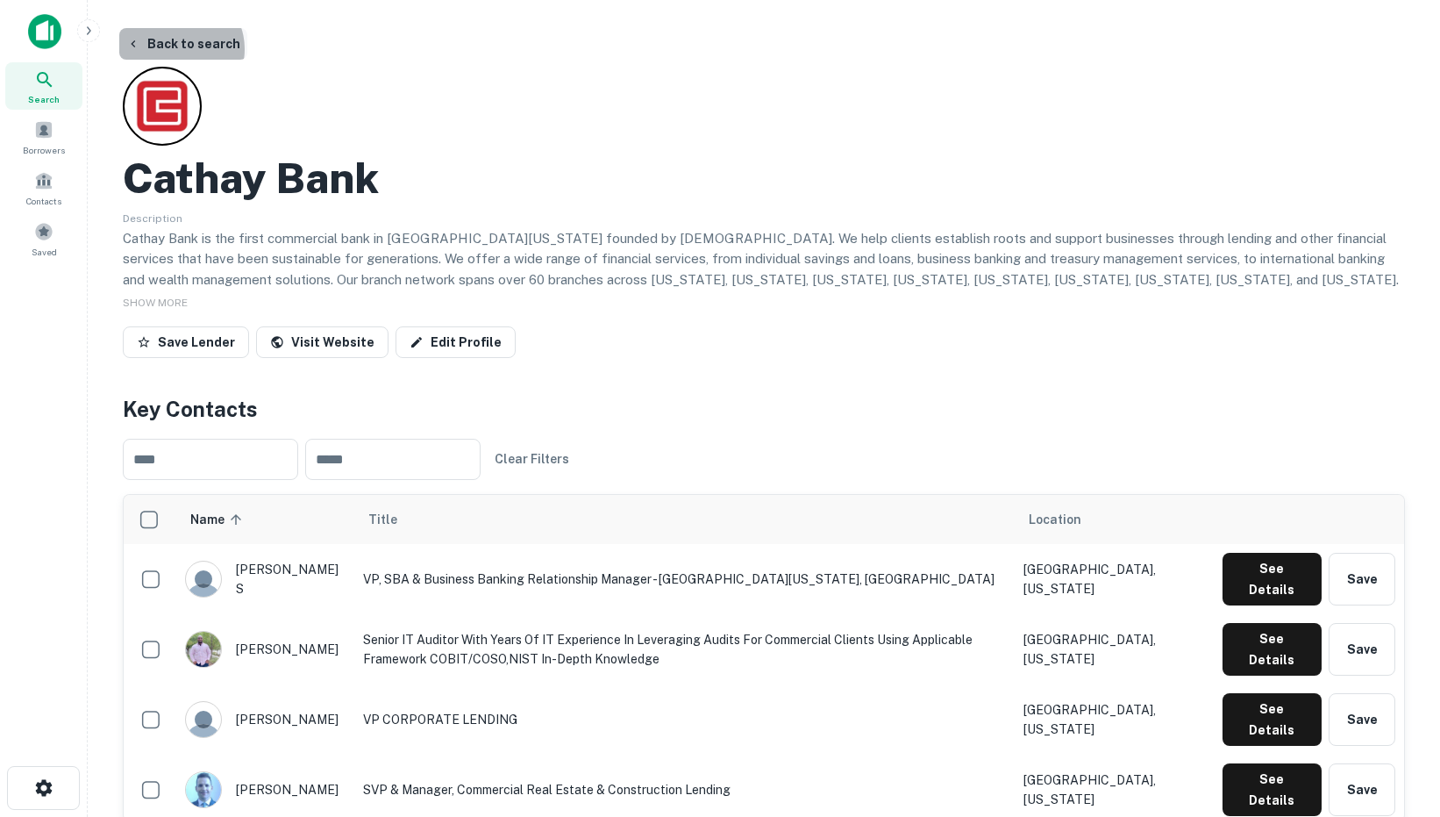
click at [175, 49] on button "Back to search" at bounding box center [183, 44] width 128 height 32
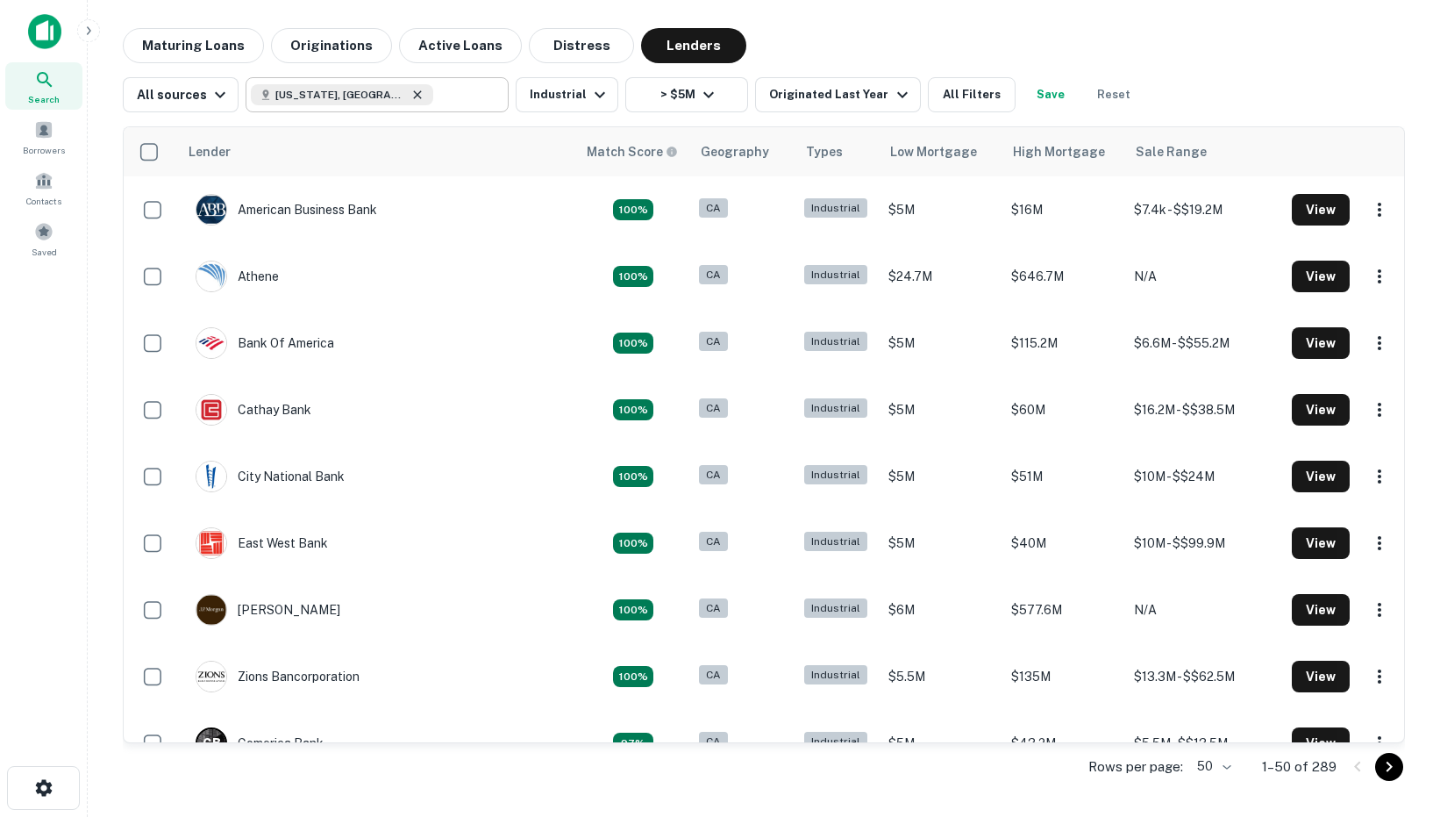
click at [410, 96] on icon at bounding box center [417, 95] width 14 height 14
type input "**********"
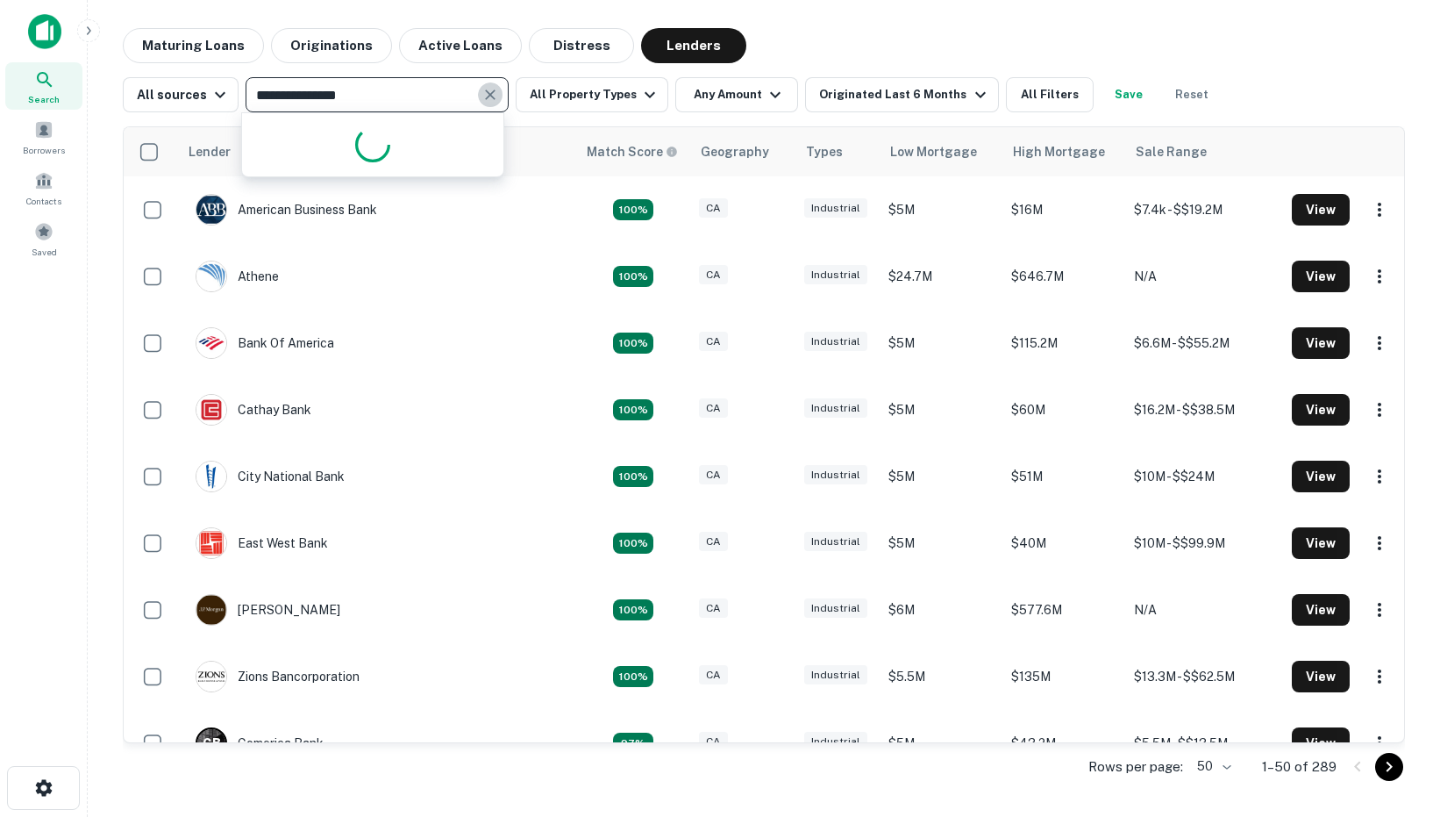
click at [488, 99] on icon "Clear" at bounding box center [490, 95] width 18 height 18
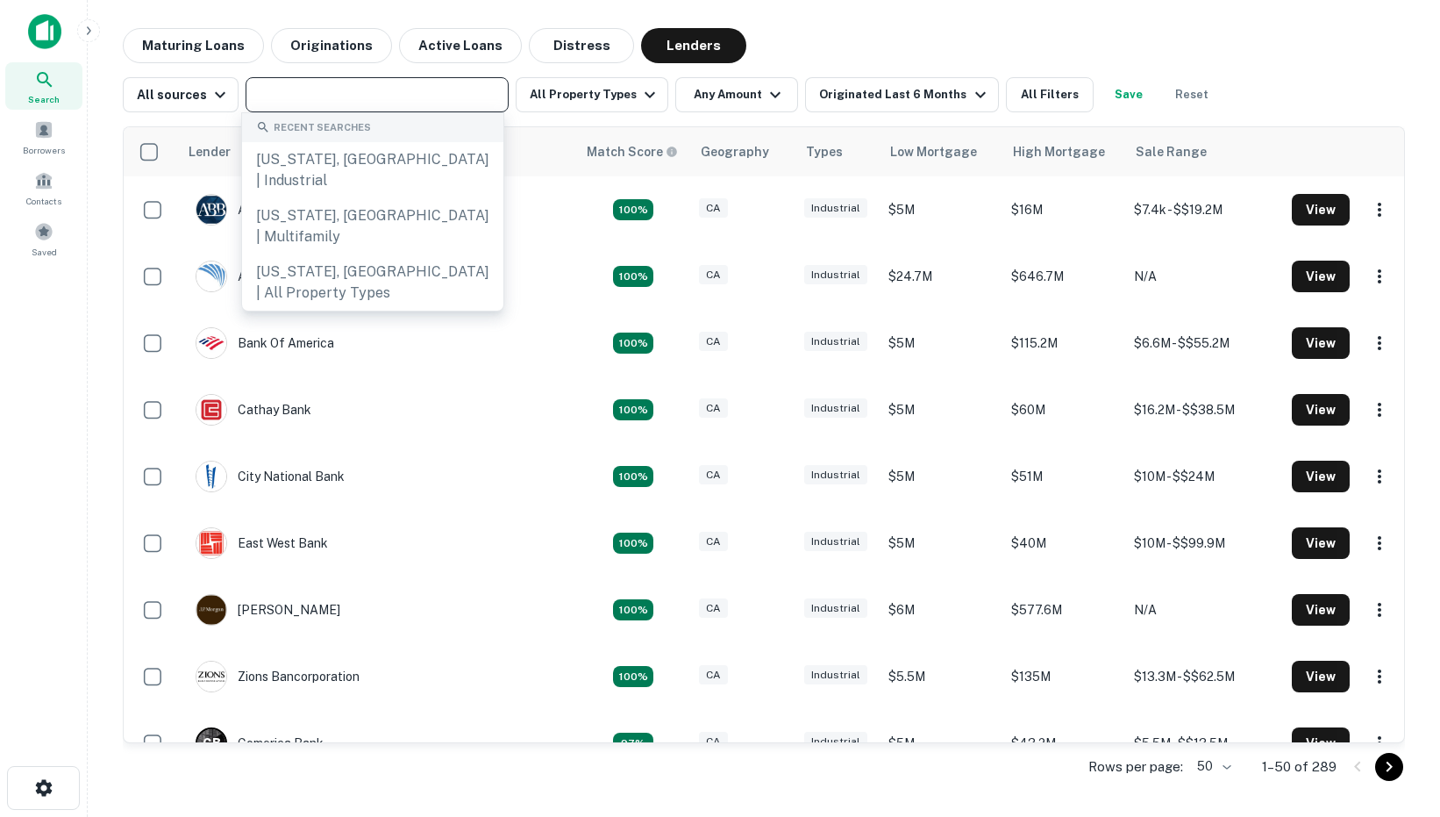
click at [388, 85] on input "text" at bounding box center [376, 94] width 250 height 25
click at [400, 88] on input "text" at bounding box center [376, 94] width 250 height 25
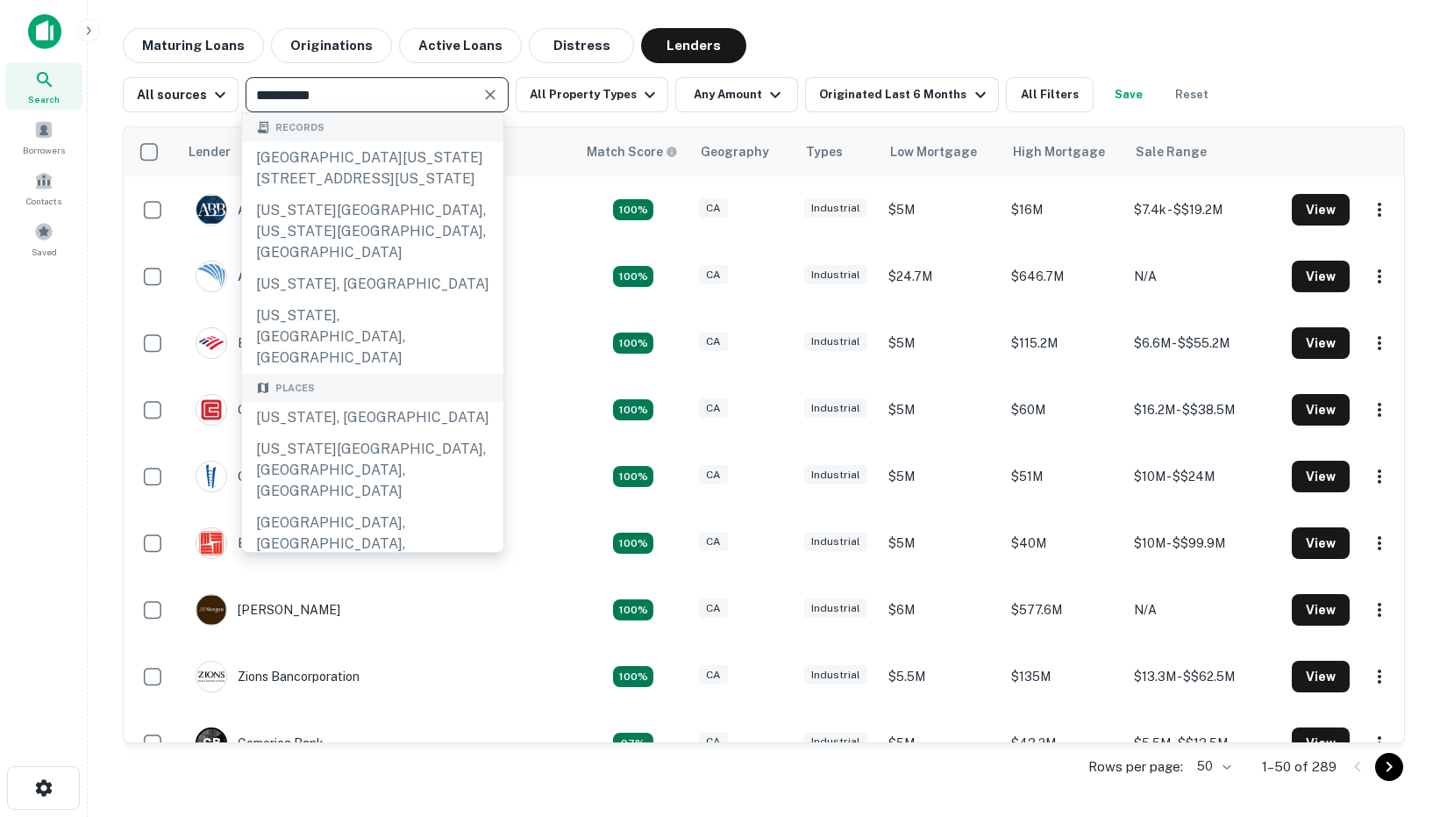
type input "*********"
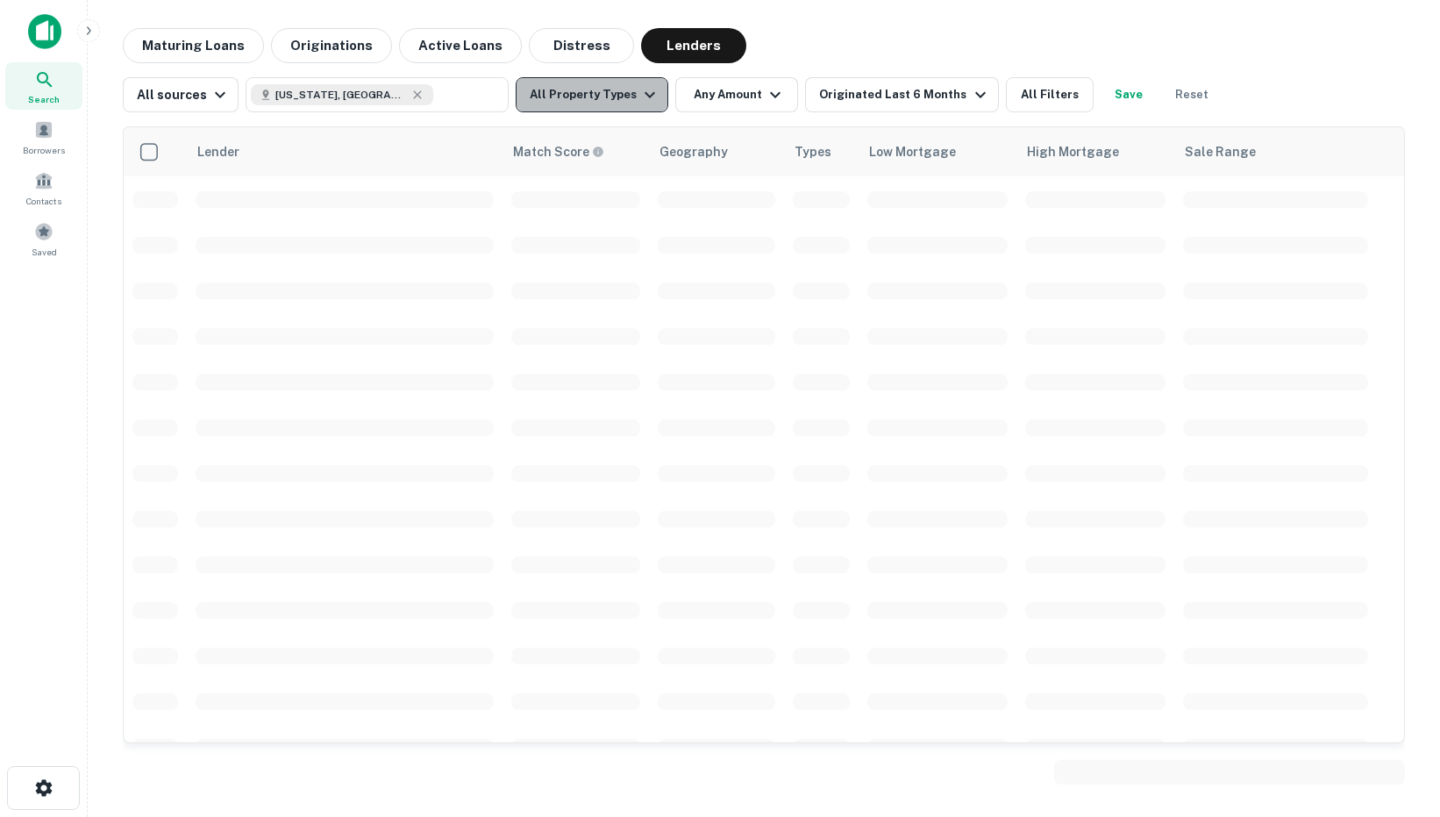
click at [607, 82] on button "All Property Types" at bounding box center [592, 94] width 153 height 35
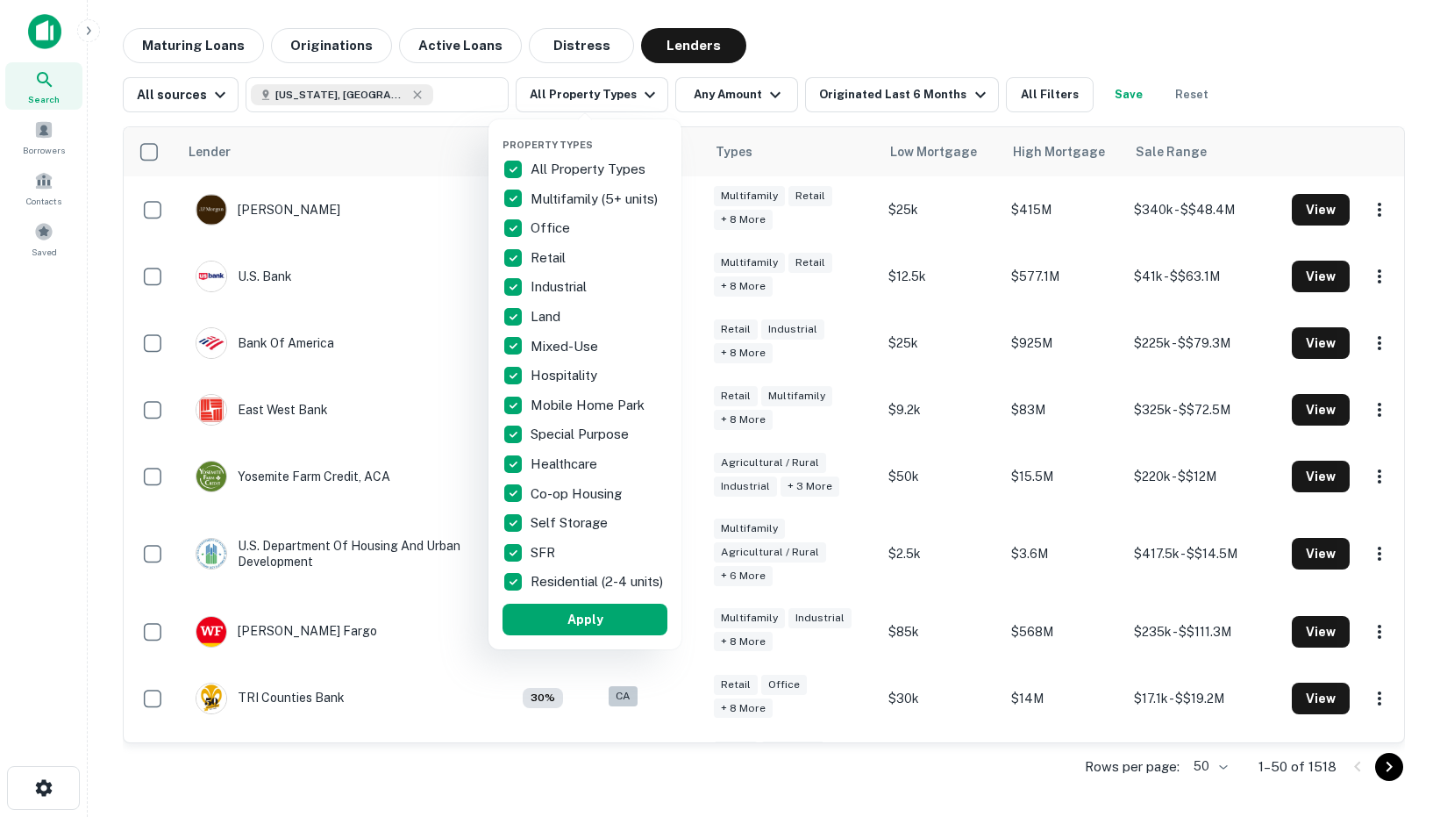
click at [532, 164] on p "All Property Types" at bounding box center [590, 169] width 118 height 21
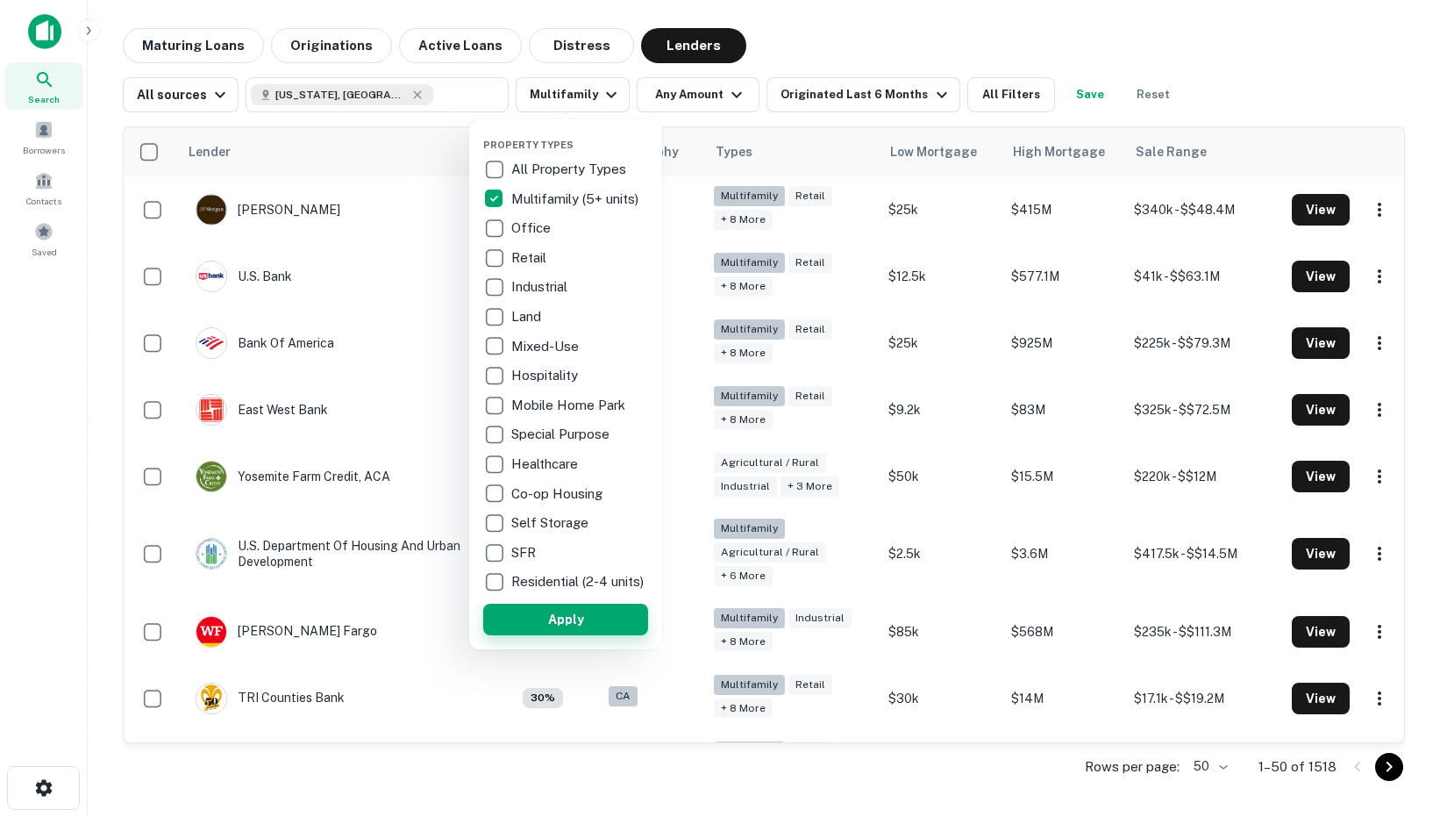
click at [546, 627] on button "Apply" at bounding box center [565, 619] width 165 height 32
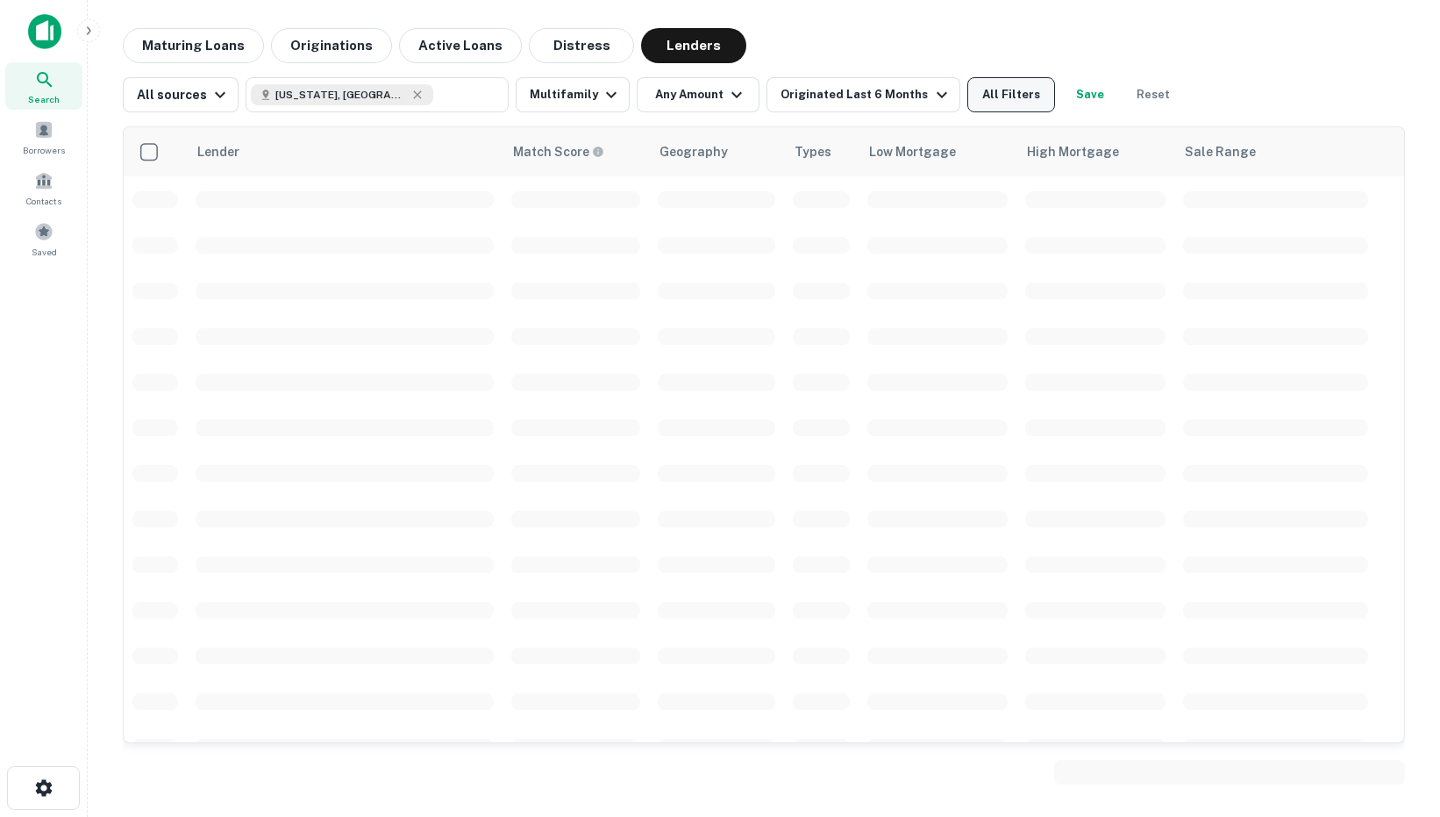
click at [1016, 91] on button "All Filters" at bounding box center [1011, 94] width 88 height 35
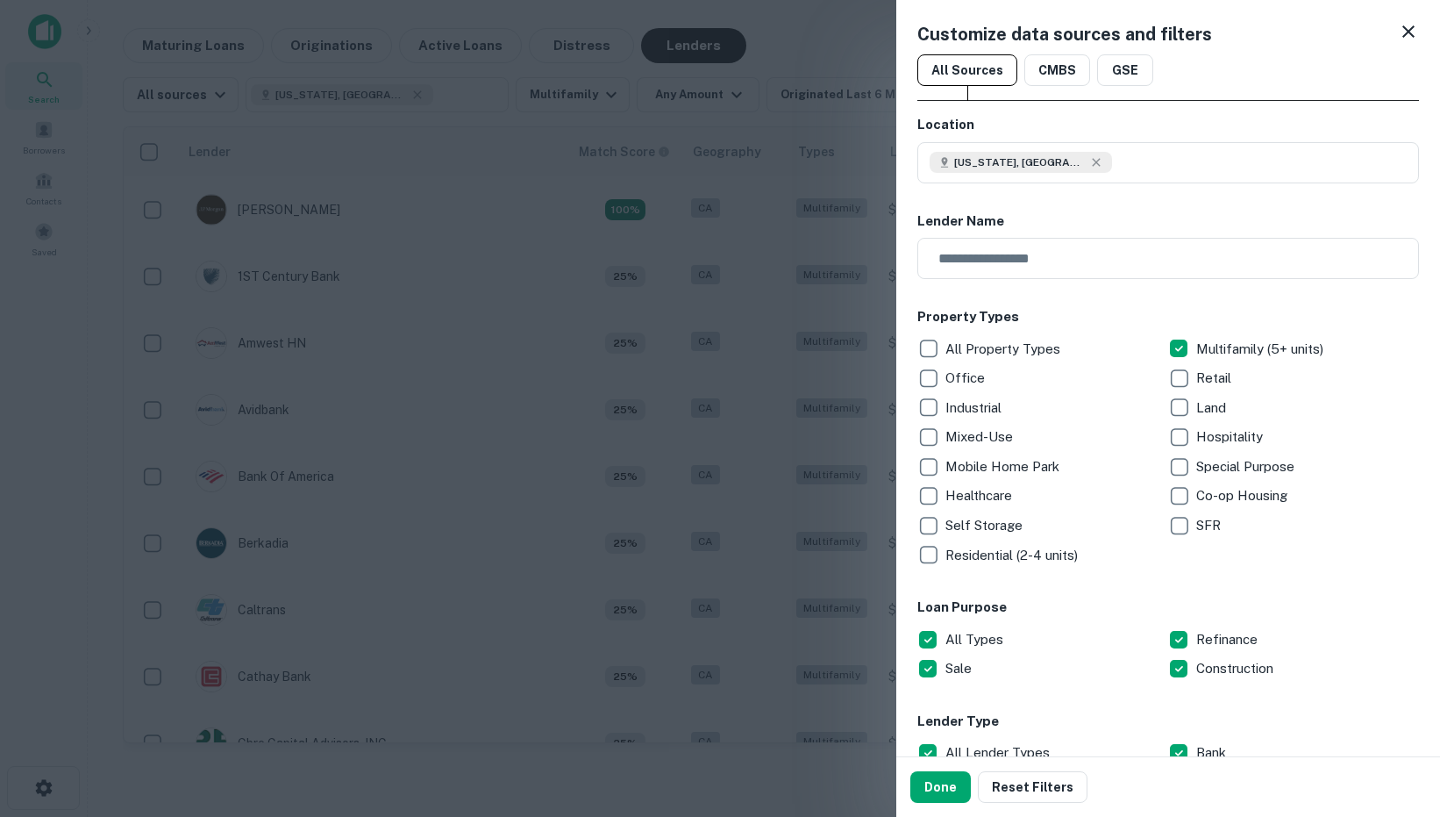
scroll to position [260, 0]
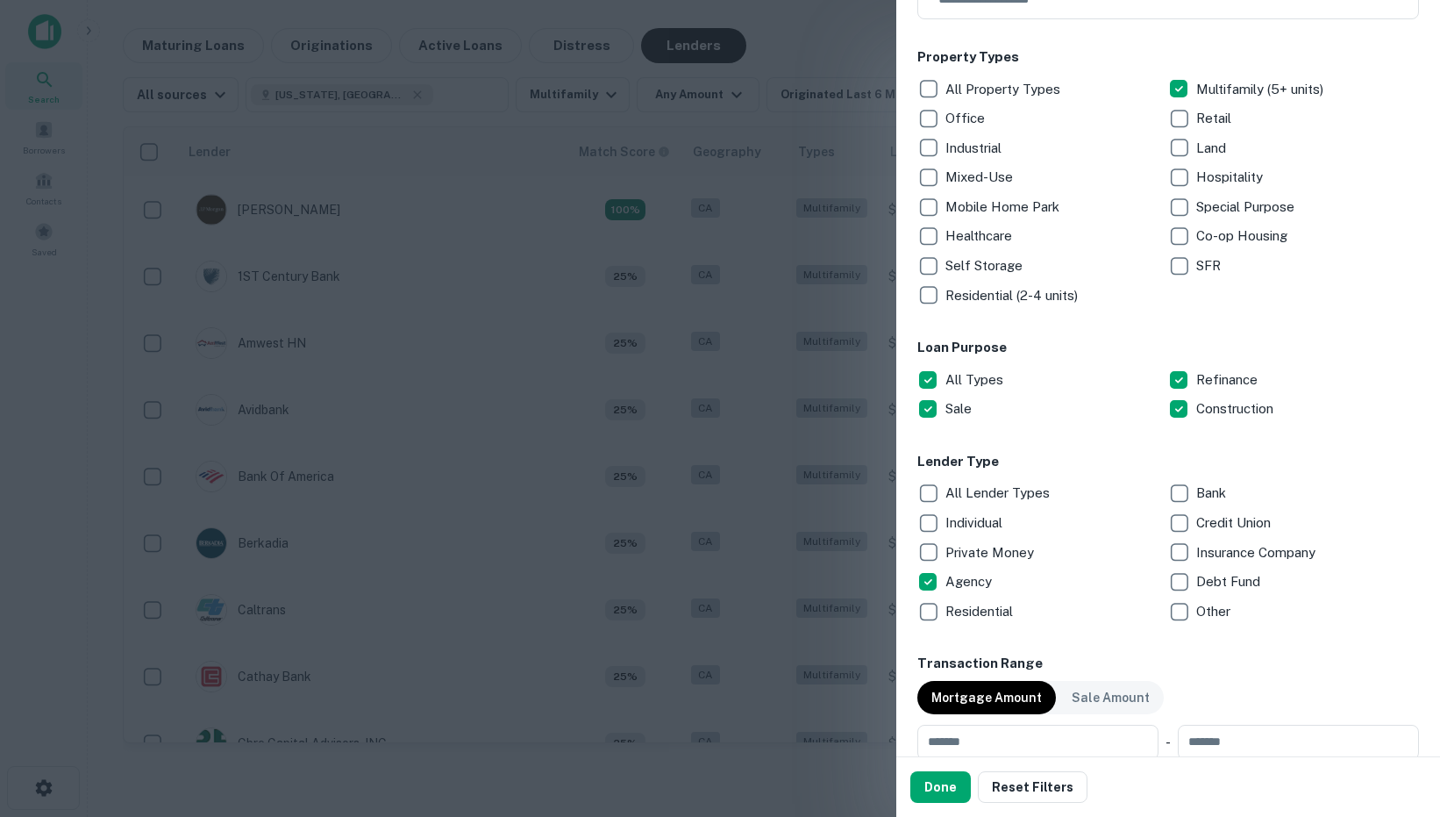
click at [933, 804] on div "Done Reset Filters" at bounding box center [1168, 787] width 544 height 60
click at [933, 789] on button "Done" at bounding box center [940, 787] width 61 height 32
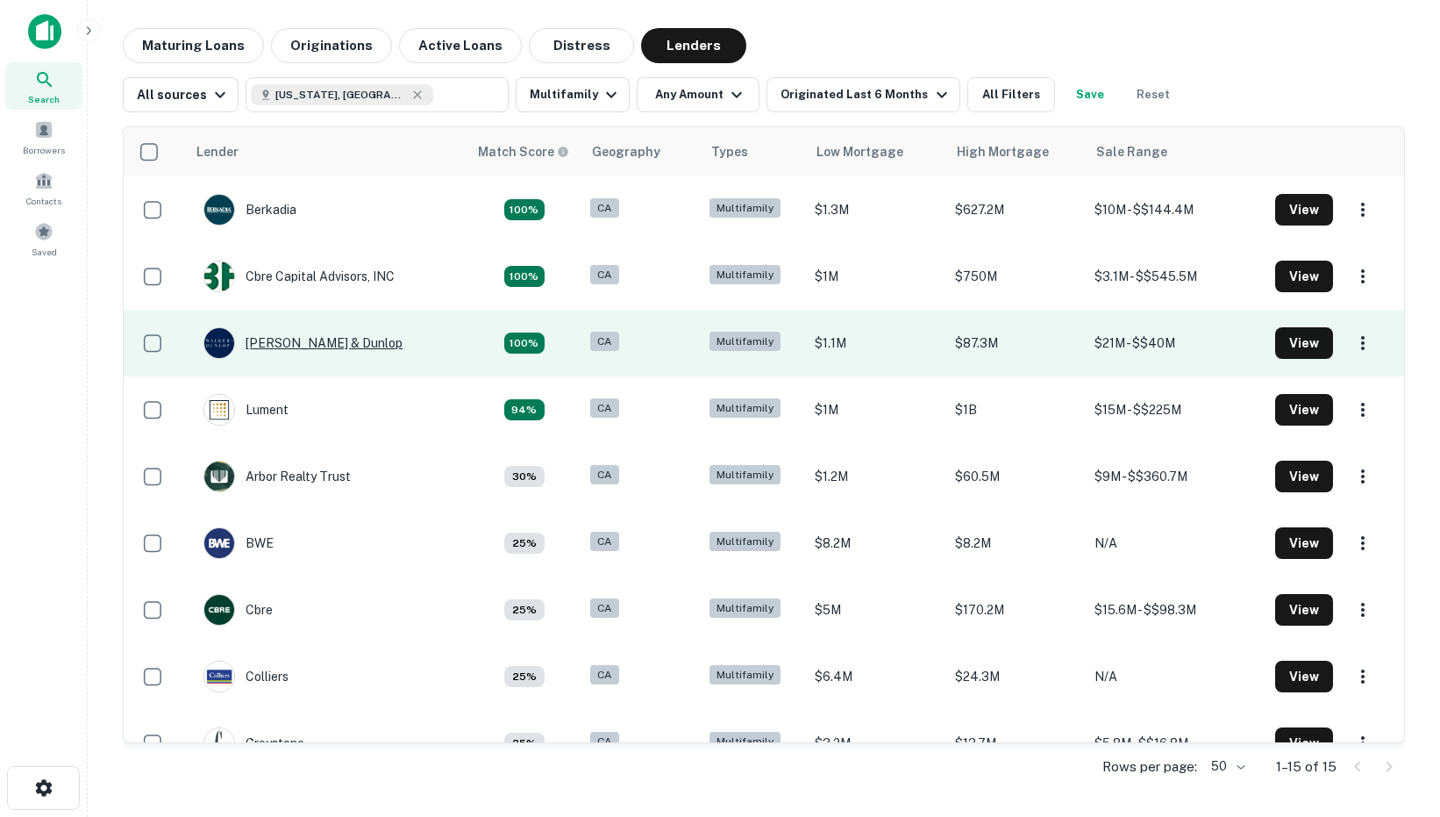
click at [272, 339] on div "[PERSON_NAME] & Dunlop" at bounding box center [302, 343] width 199 height 32
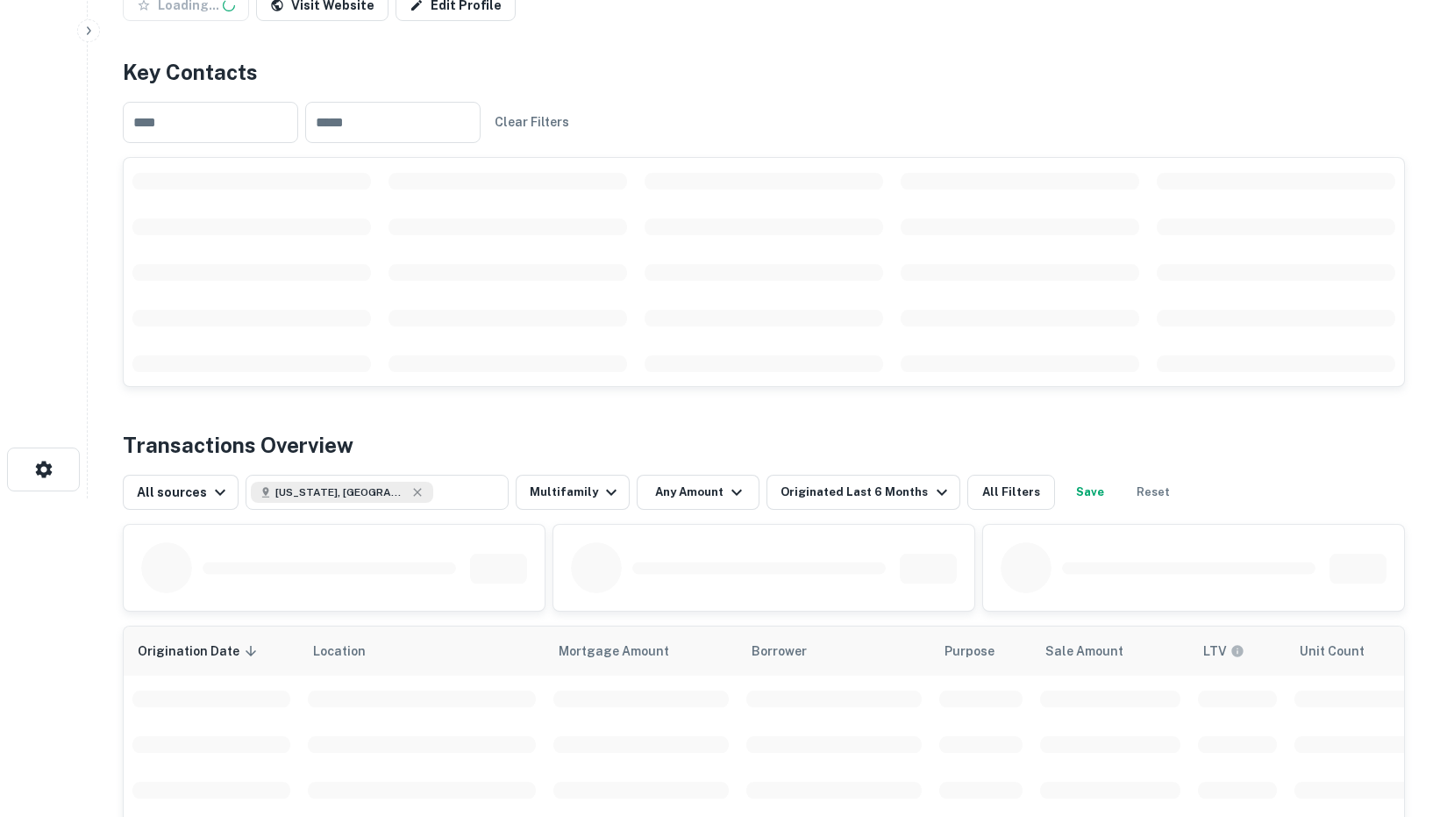
scroll to position [755, 0]
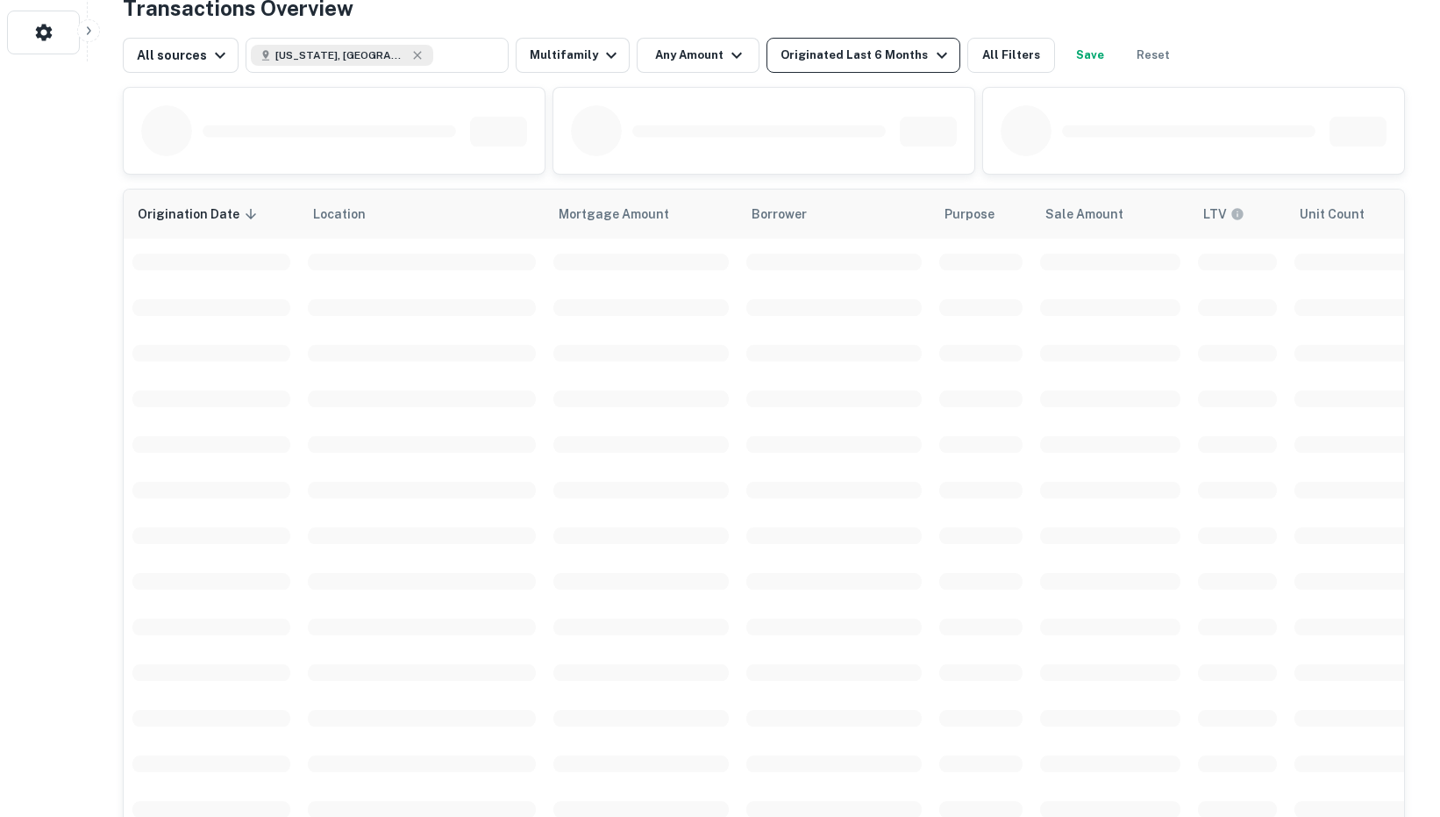
click at [824, 61] on div "Originated Last 6 Months" at bounding box center [866, 55] width 171 height 21
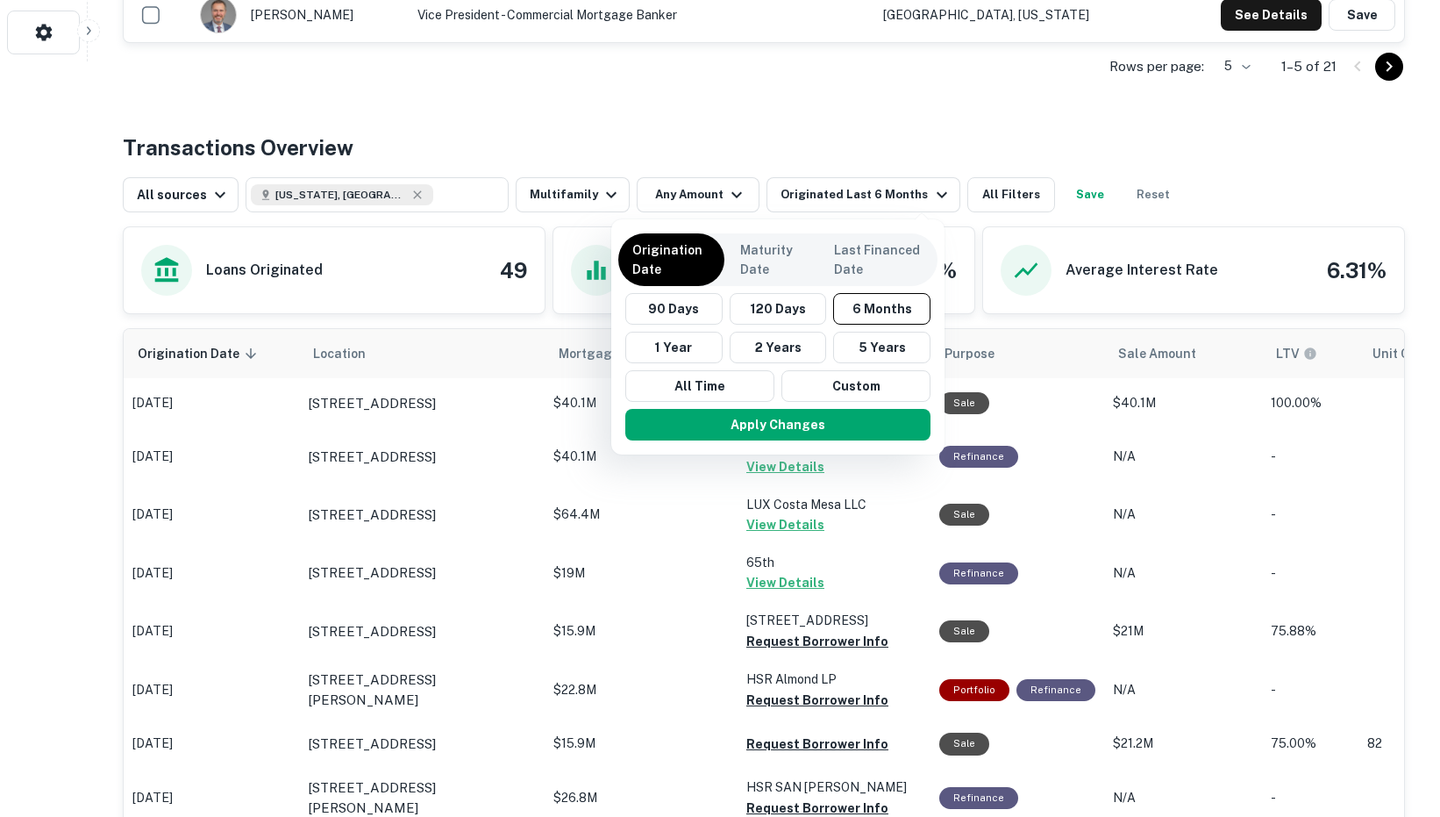
click at [695, 212] on div at bounding box center [720, 408] width 1440 height 817
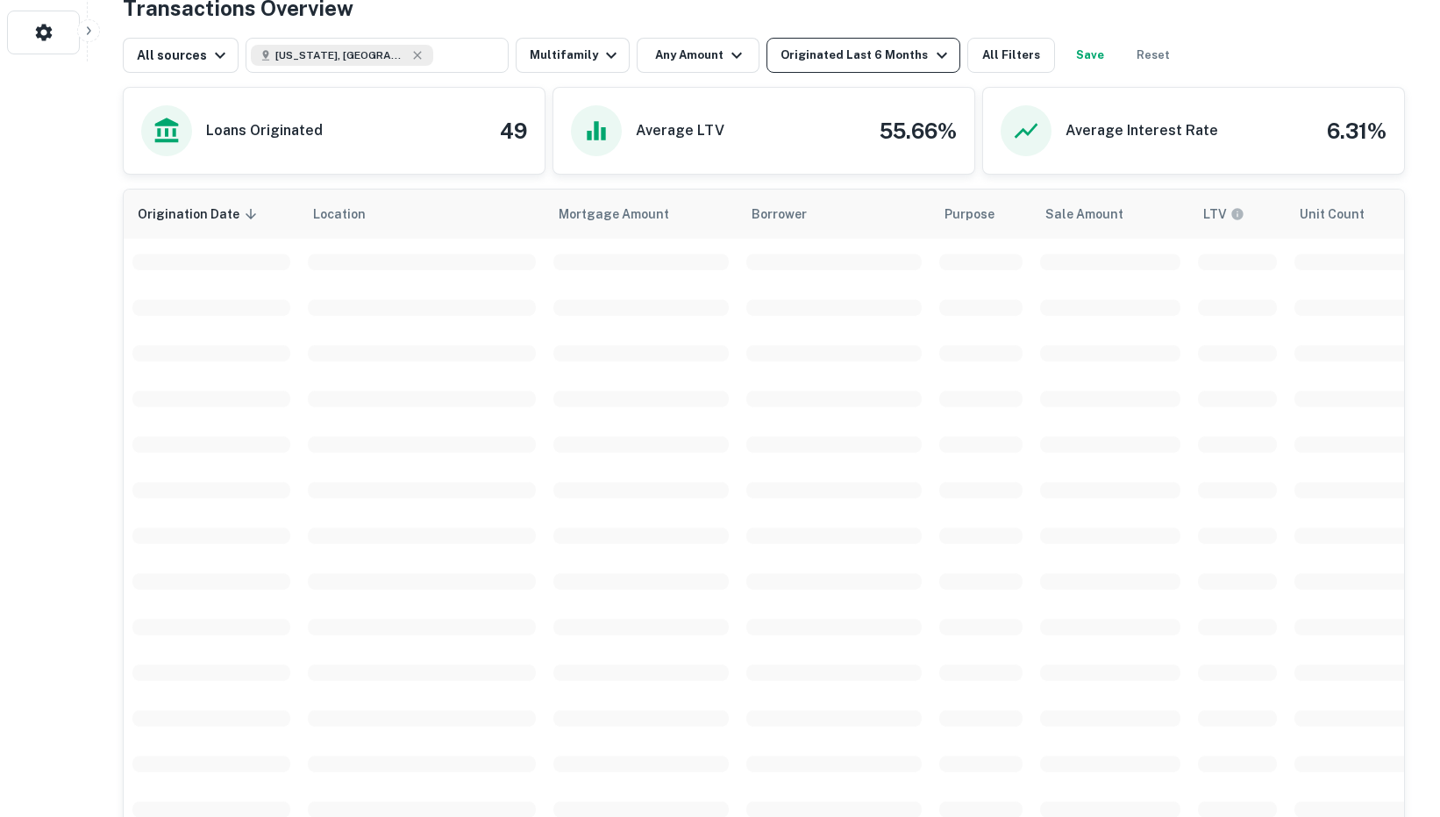
click at [842, 58] on div "Originated Last 6 Months" at bounding box center [866, 55] width 171 height 21
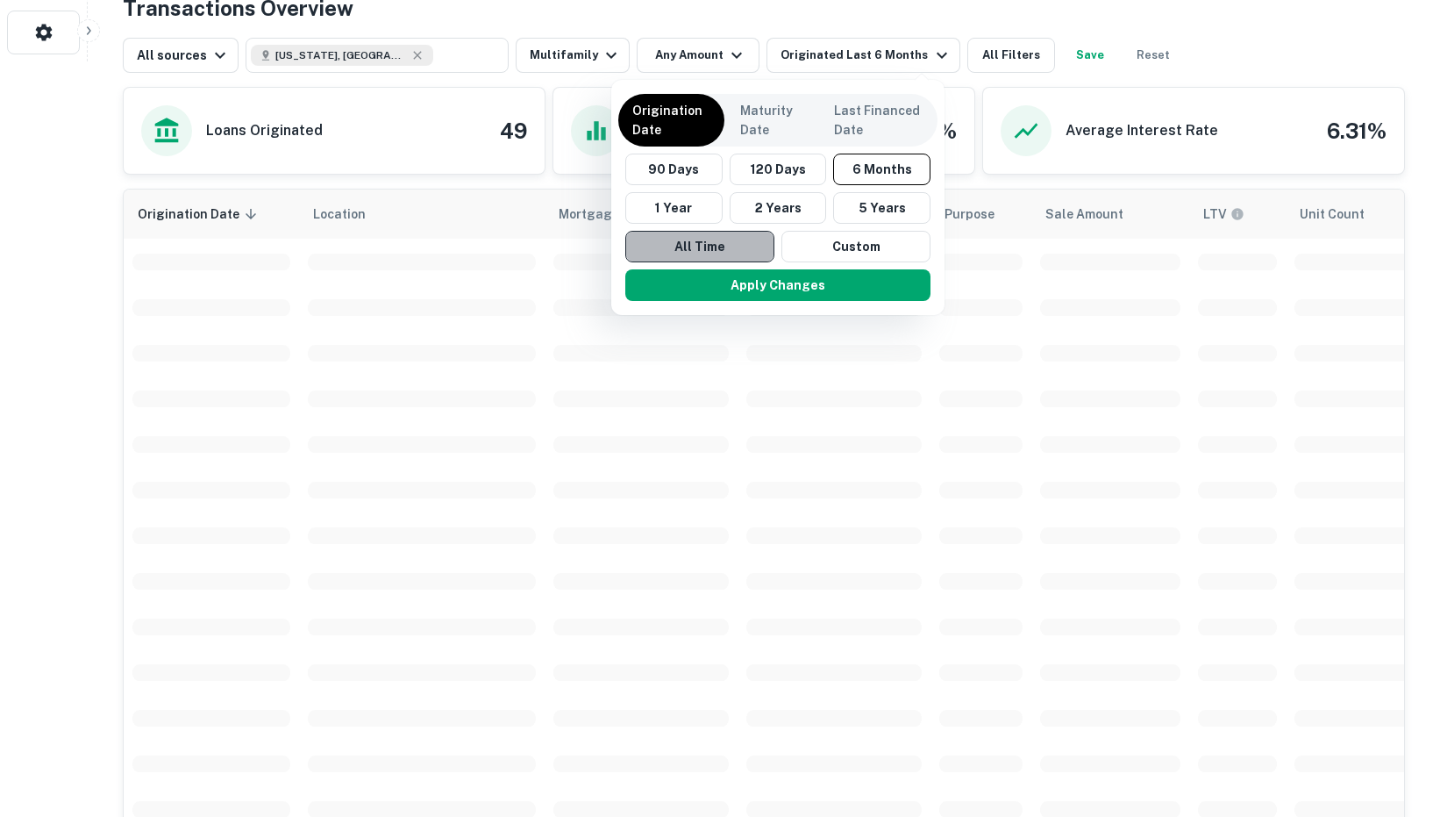
click at [726, 249] on button "All Time" at bounding box center [699, 247] width 149 height 32
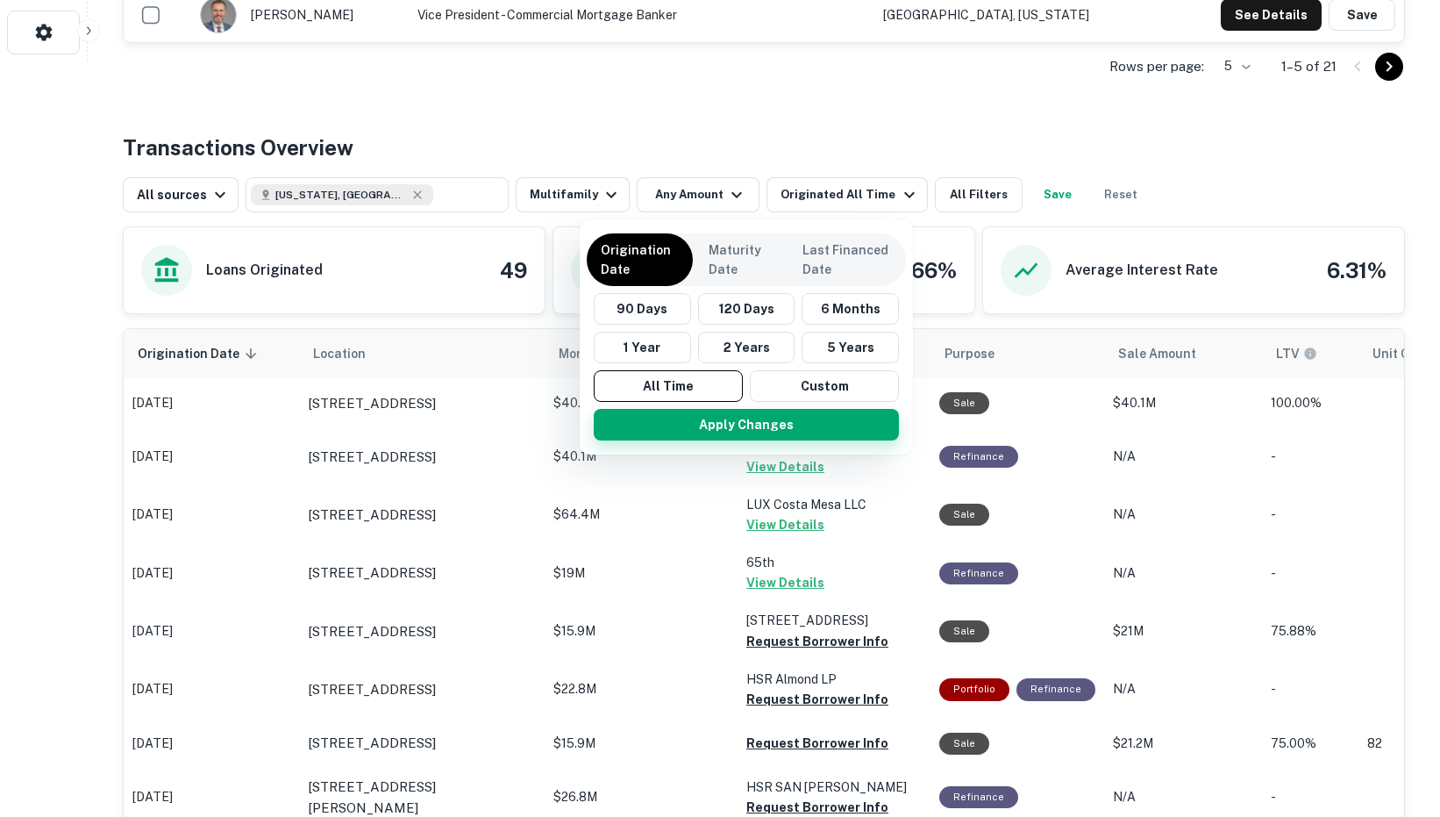
click at [726, 410] on button "Apply Changes" at bounding box center [746, 425] width 305 height 32
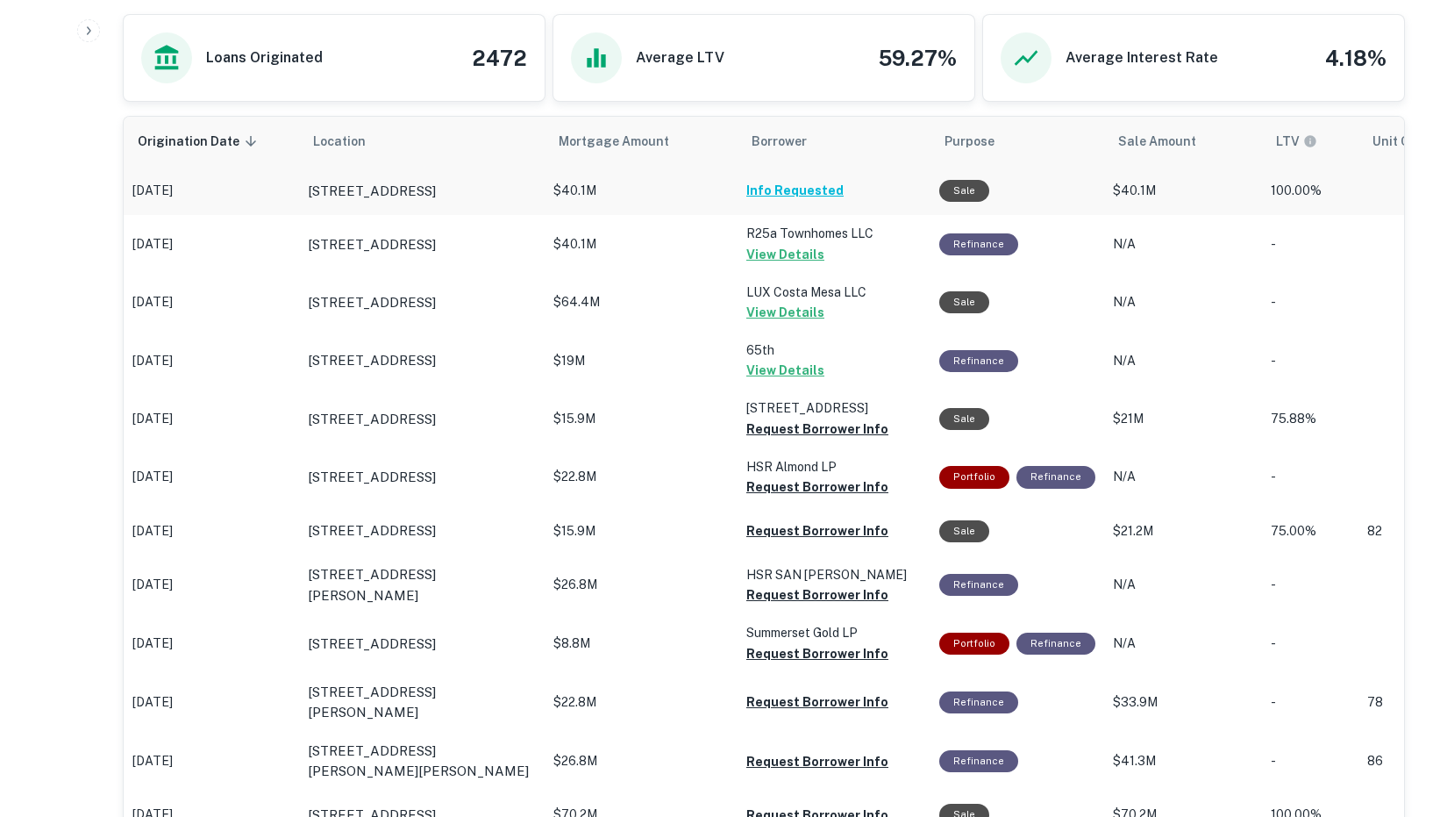
scroll to position [986, 0]
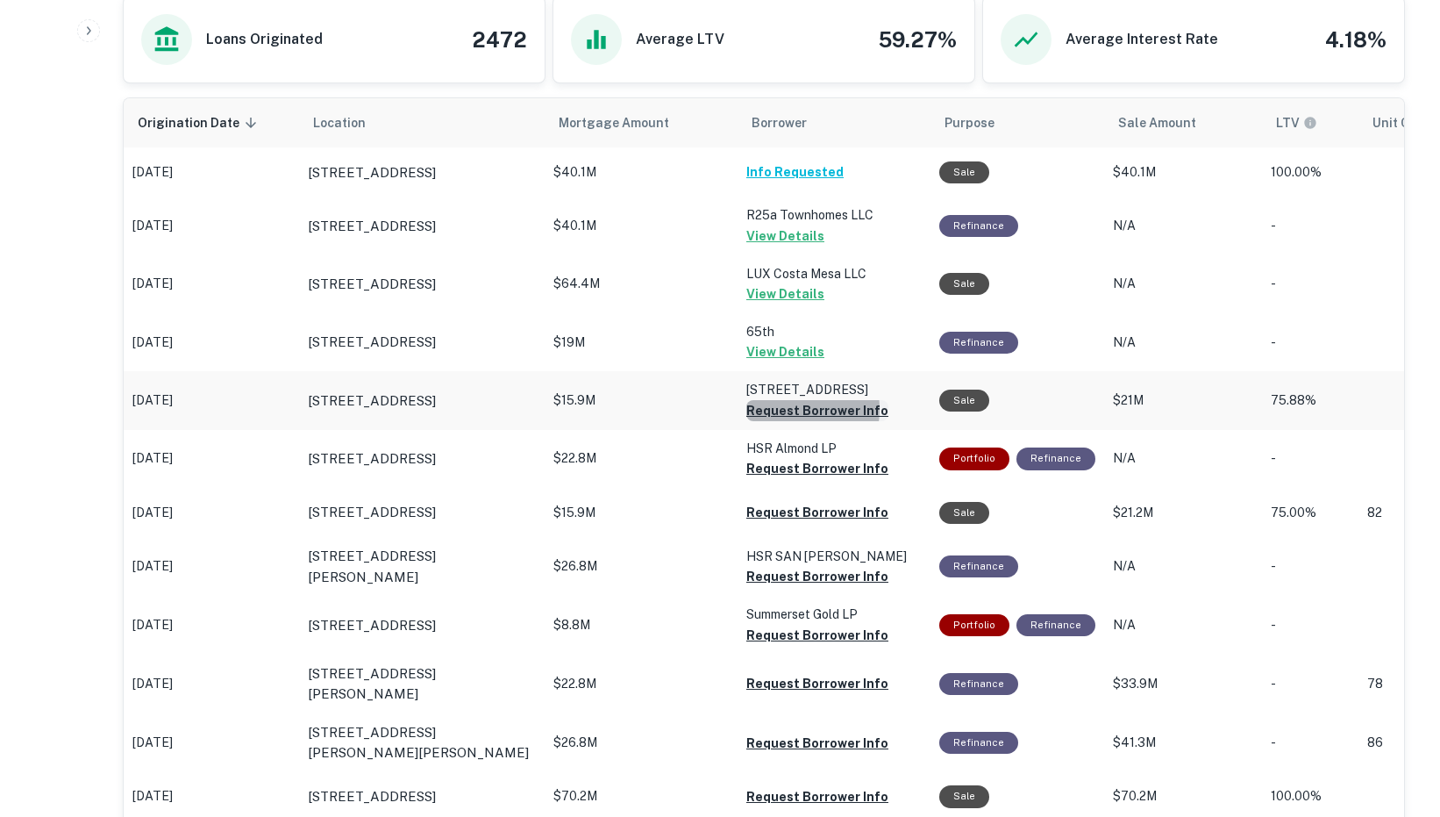
click at [780, 420] on button "Request Borrower Info" at bounding box center [817, 410] width 142 height 21
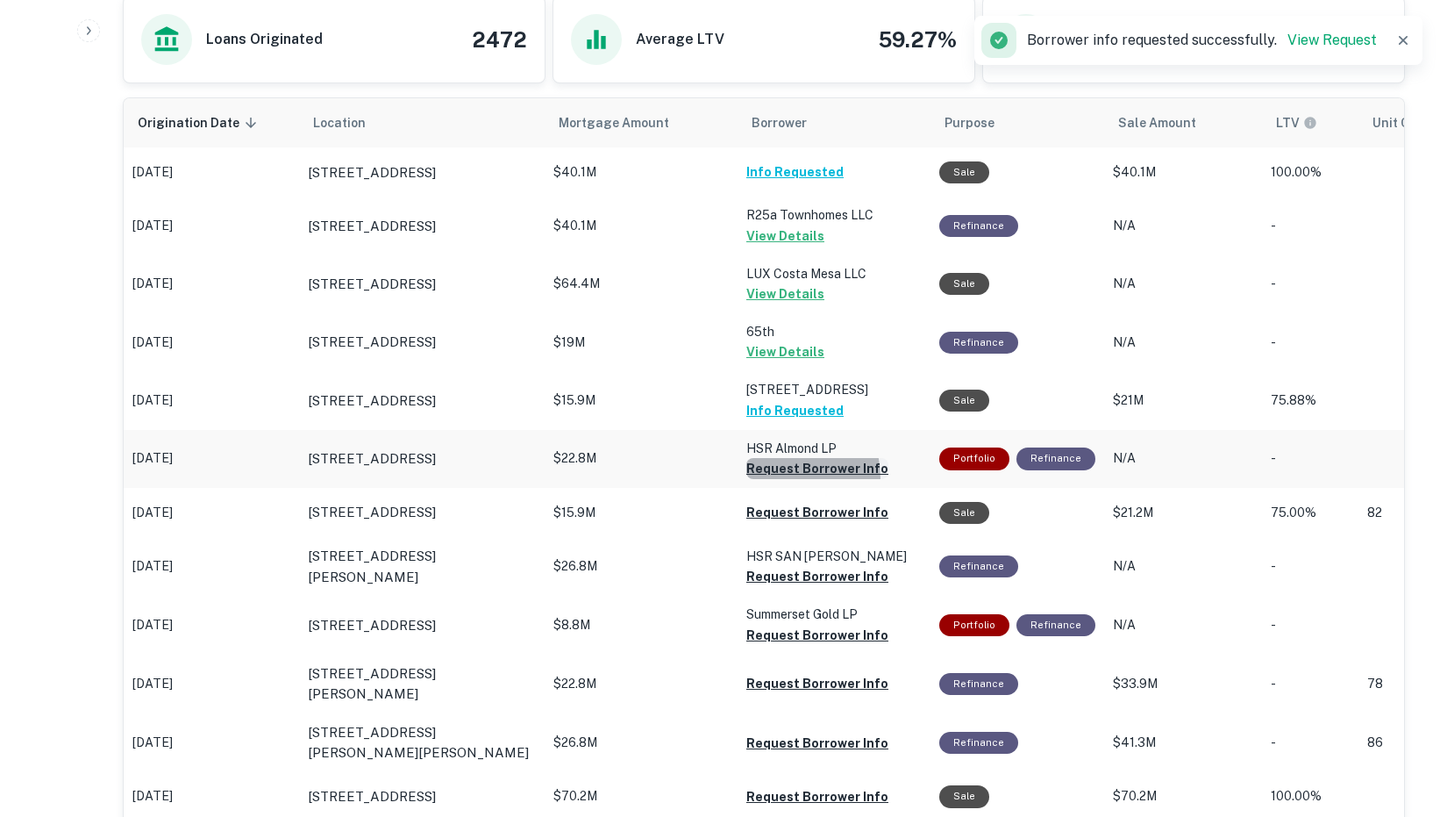
click at [773, 479] on button "Request Borrower Info" at bounding box center [817, 468] width 142 height 21
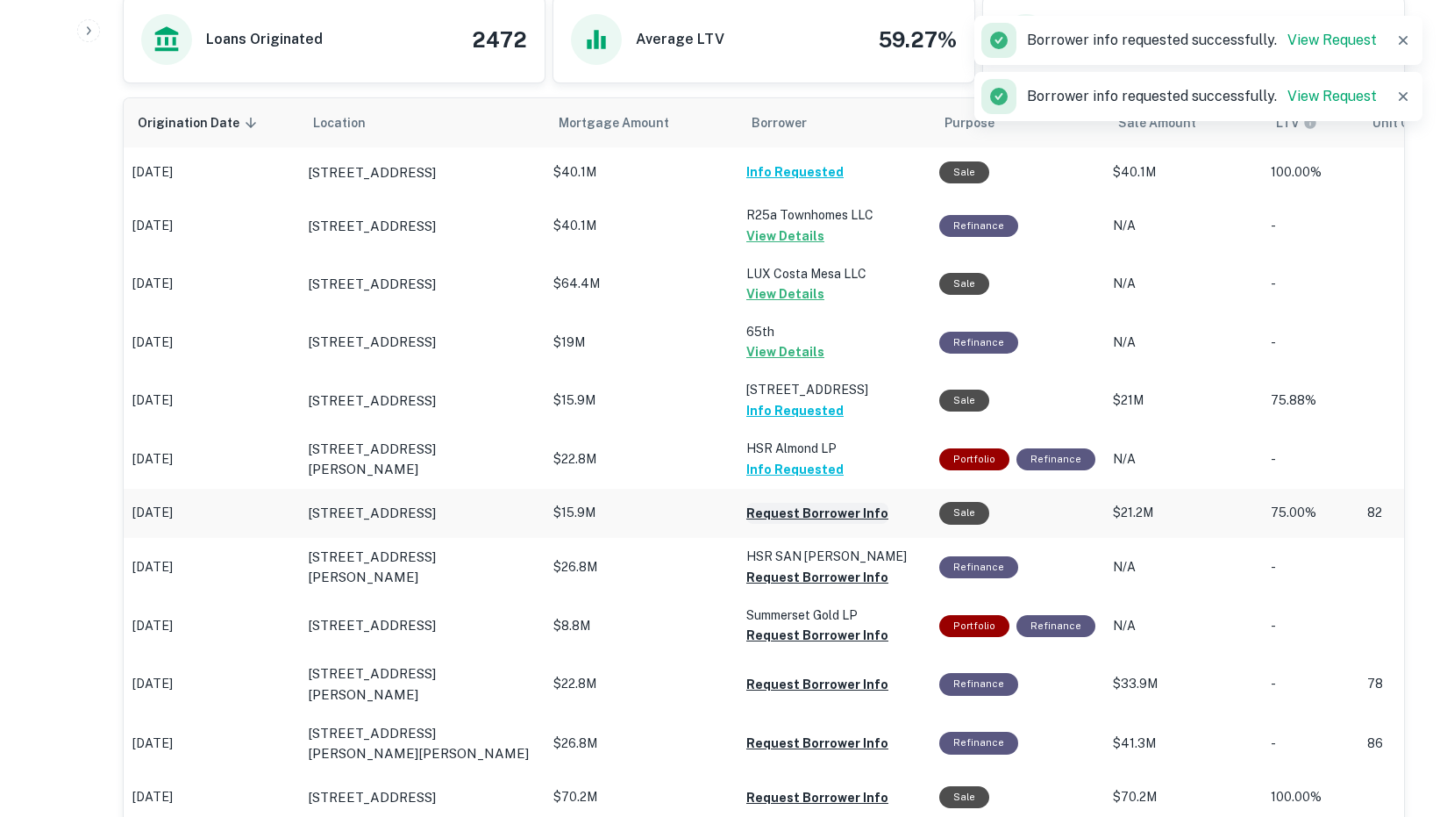
click at [768, 524] on button "Request Borrower Info" at bounding box center [817, 513] width 142 height 21
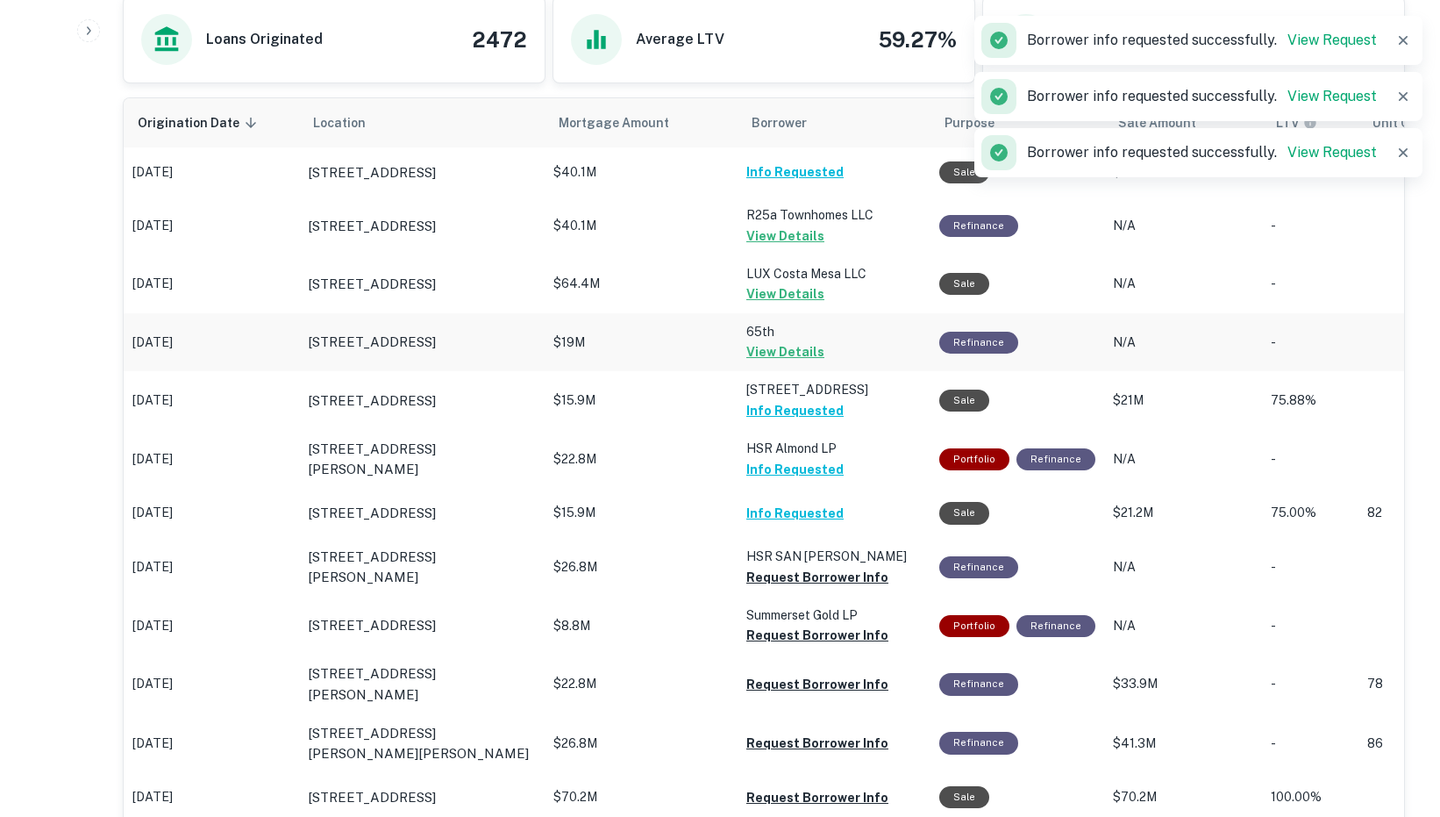
click at [685, 342] on td "$19M" at bounding box center [641, 342] width 193 height 58
click at [753, 362] on button "View Details" at bounding box center [785, 351] width 78 height 21
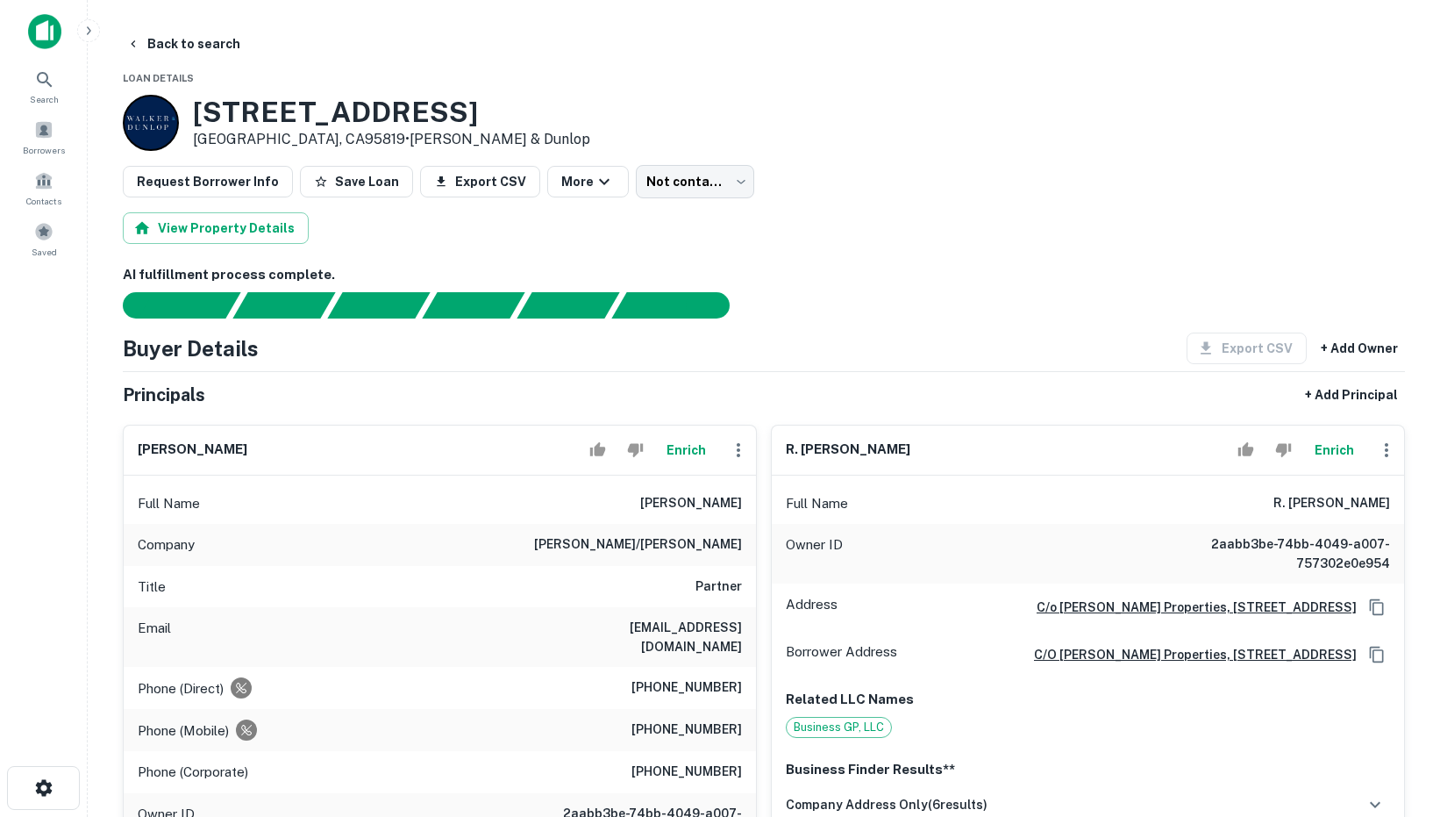
click at [53, 31] on img at bounding box center [44, 31] width 33 height 35
